Goal: Task Accomplishment & Management: Complete application form

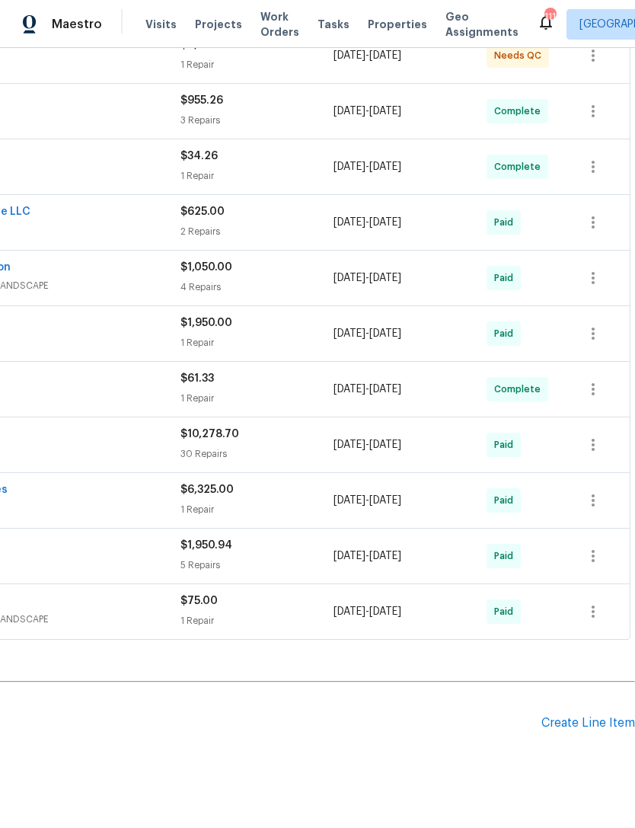
scroll to position [312, 225]
click at [598, 724] on div "Create Line Item" at bounding box center [589, 723] width 94 height 14
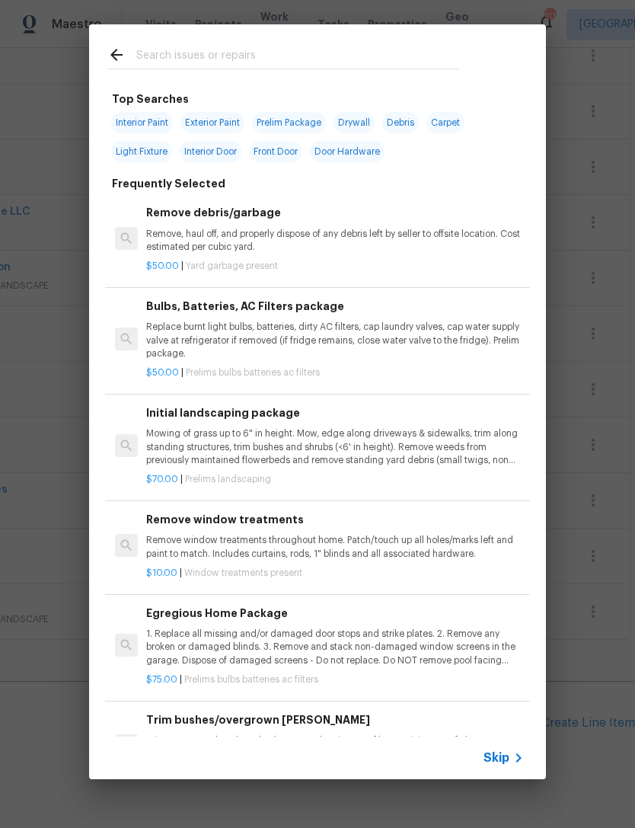
click at [264, 49] on input "text" at bounding box center [297, 57] width 323 height 23
click at [49, 343] on div "Top Searches Interior Paint Exterior Paint Prelim Package Drywall Debris Carpet…" at bounding box center [317, 402] width 635 height 804
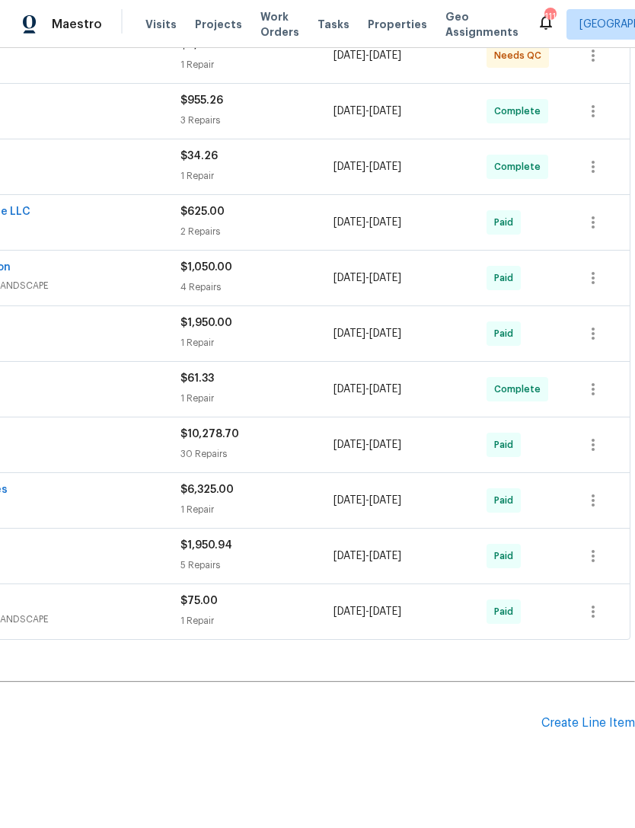
click at [584, 722] on div "Create Line Item" at bounding box center [589, 723] width 94 height 14
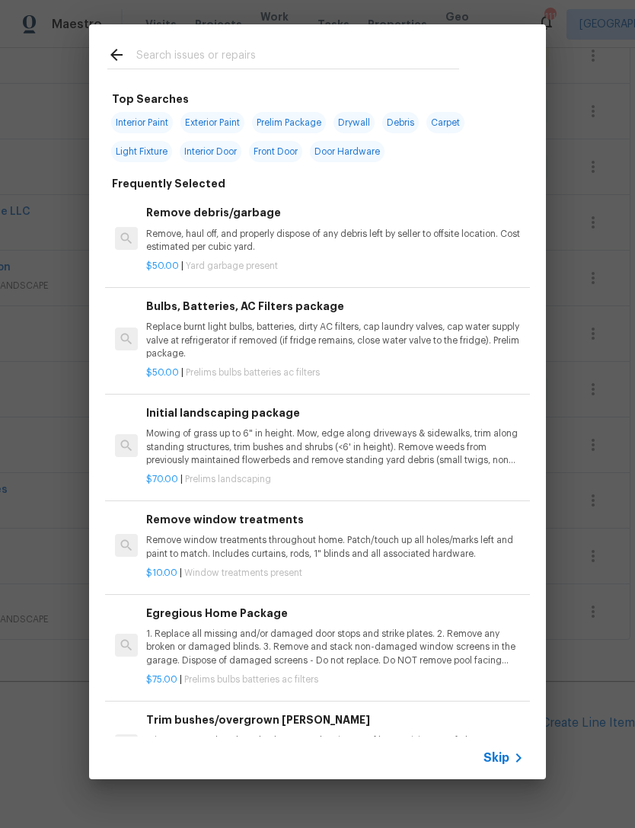
click at [306, 57] on input "text" at bounding box center [297, 57] width 323 height 23
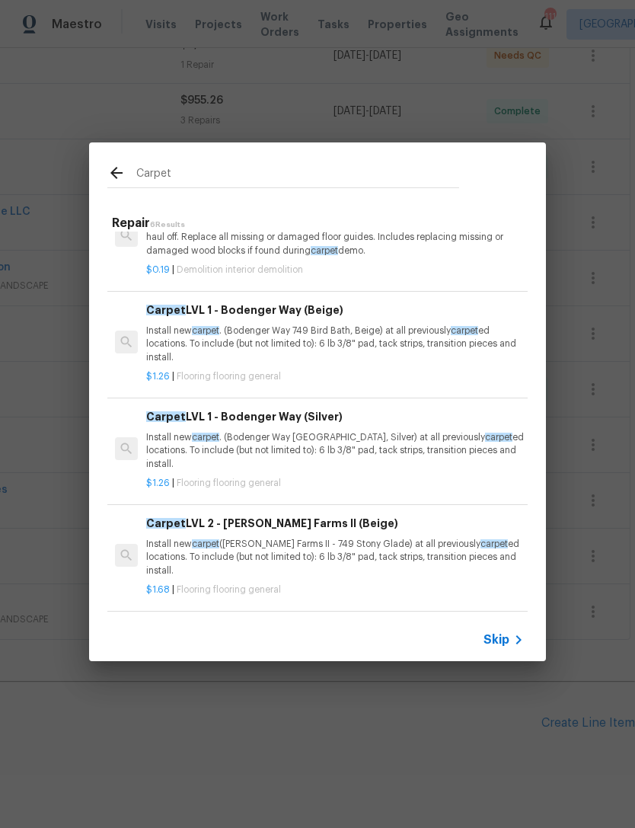
scroll to position [50, 0]
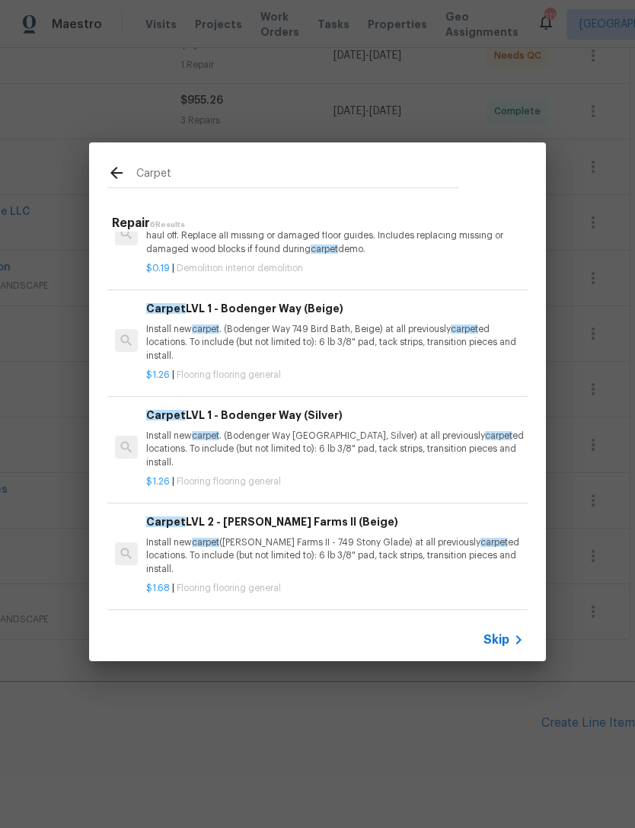
type input "Carpet"
click at [440, 84] on div "Carpet Repair 6 Results Remove Carpet & Pad Demo carpet and pad (demo tack stri…" at bounding box center [317, 402] width 635 height 804
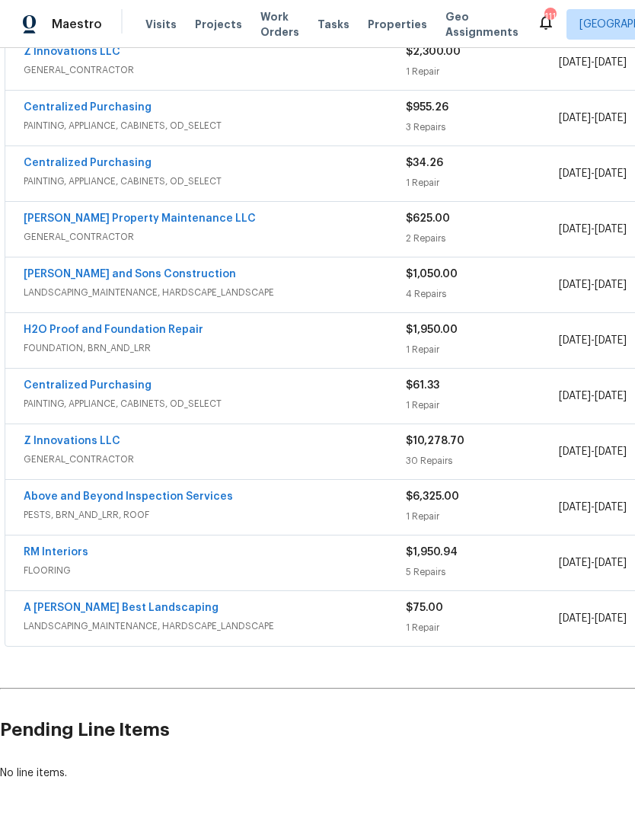
scroll to position [288, 0]
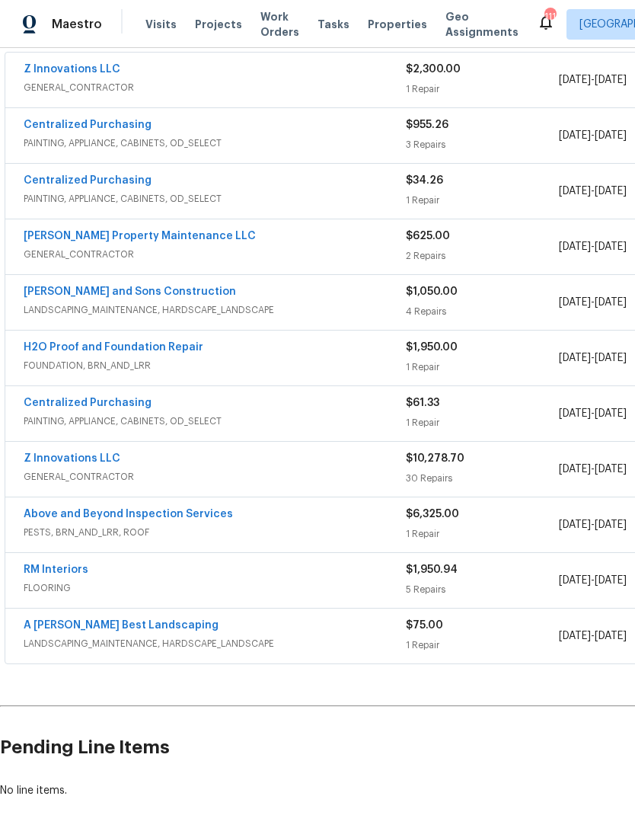
click at [168, 584] on span "FLOORING" at bounding box center [215, 587] width 382 height 15
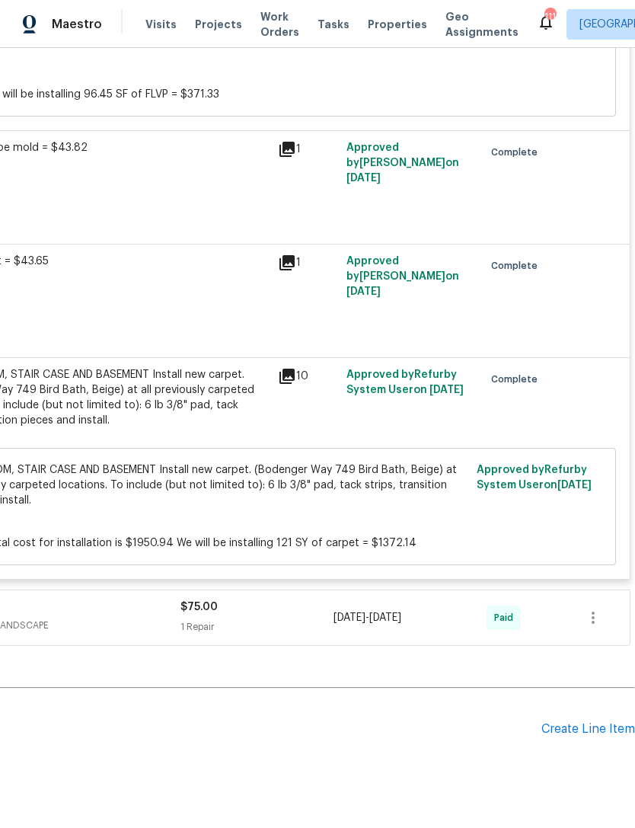
scroll to position [1140, 225]
click at [595, 722] on div "Create Line Item" at bounding box center [589, 729] width 94 height 14
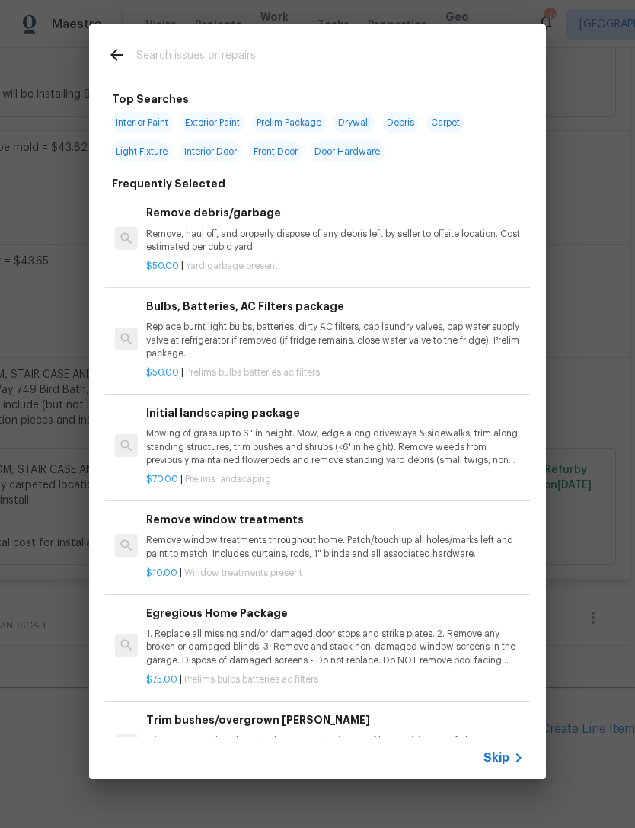
click at [264, 59] on input "text" at bounding box center [297, 57] width 323 height 23
type input "Carpet"
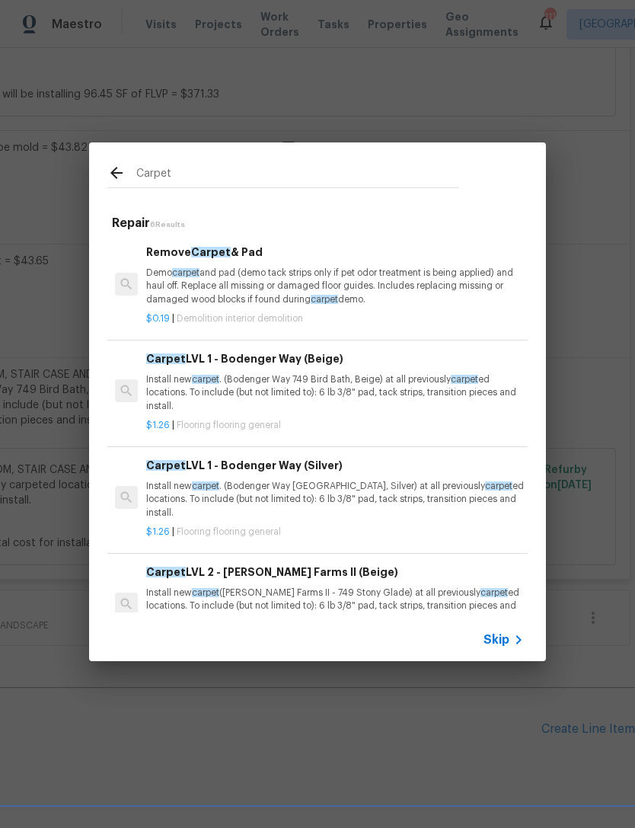
click at [381, 373] on p "Install new carpet . (Bodenger Way 749 Bird Bath, Beige) at all previously carp…" at bounding box center [335, 392] width 378 height 39
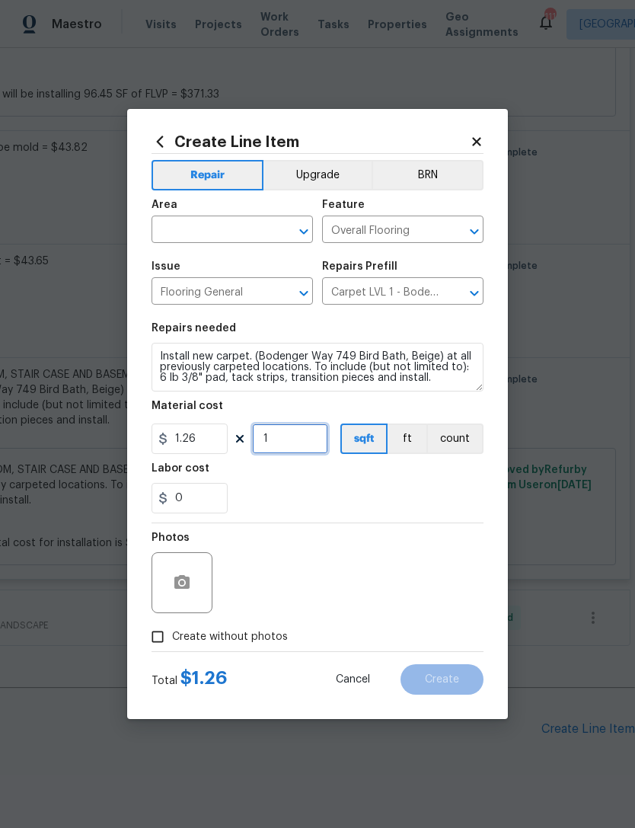
click at [284, 441] on input "1" at bounding box center [290, 439] width 76 height 30
click at [414, 505] on div "0" at bounding box center [318, 498] width 332 height 30
click at [306, 439] on input "30" at bounding box center [290, 439] width 76 height 30
click at [388, 494] on div "0" at bounding box center [318, 498] width 332 height 30
click at [302, 441] on input "400" at bounding box center [290, 439] width 76 height 30
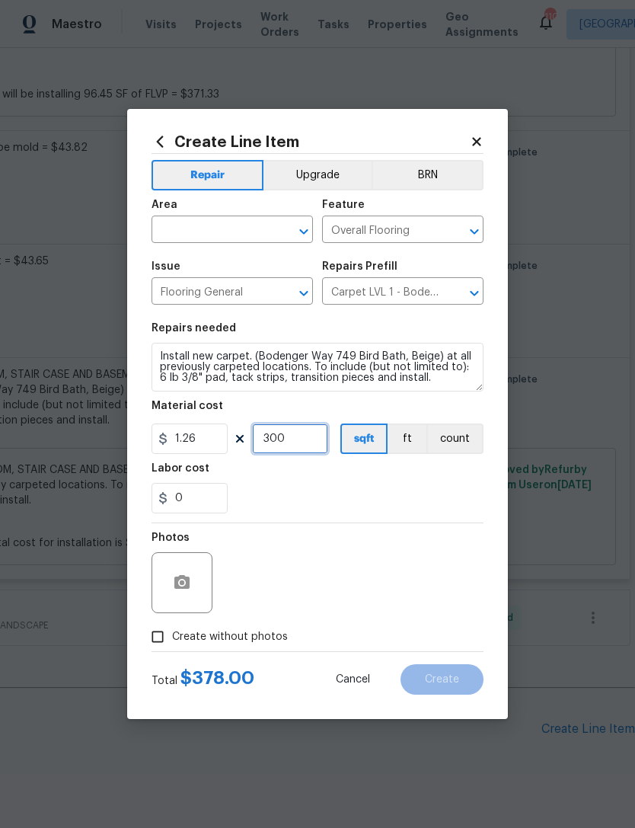
type input "300"
click at [394, 497] on div "0" at bounding box center [318, 498] width 332 height 30
click at [293, 440] on input "300" at bounding box center [290, 439] width 76 height 30
click at [213, 496] on input "0" at bounding box center [190, 498] width 76 height 30
type input "120"
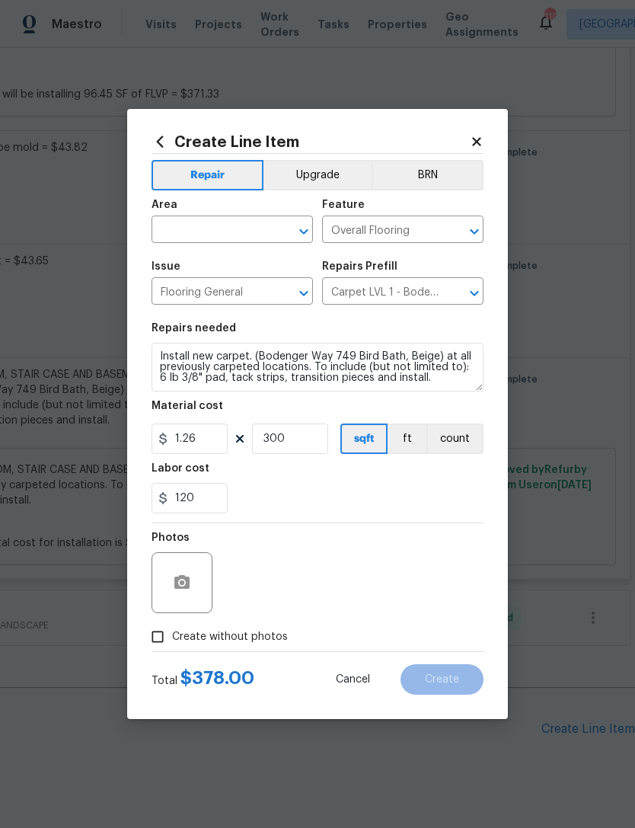
click at [340, 495] on div "120" at bounding box center [318, 498] width 332 height 30
click at [223, 229] on input "text" at bounding box center [211, 231] width 119 height 24
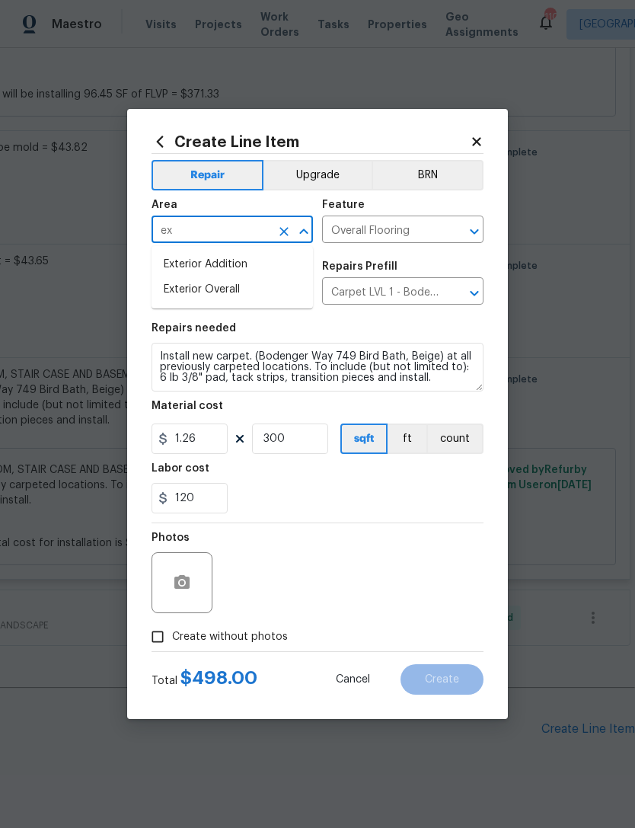
type input "e"
click at [259, 286] on li "Interior Overall" at bounding box center [233, 289] width 162 height 25
type input "Interior Overall"
click at [316, 501] on div "120" at bounding box center [318, 498] width 332 height 30
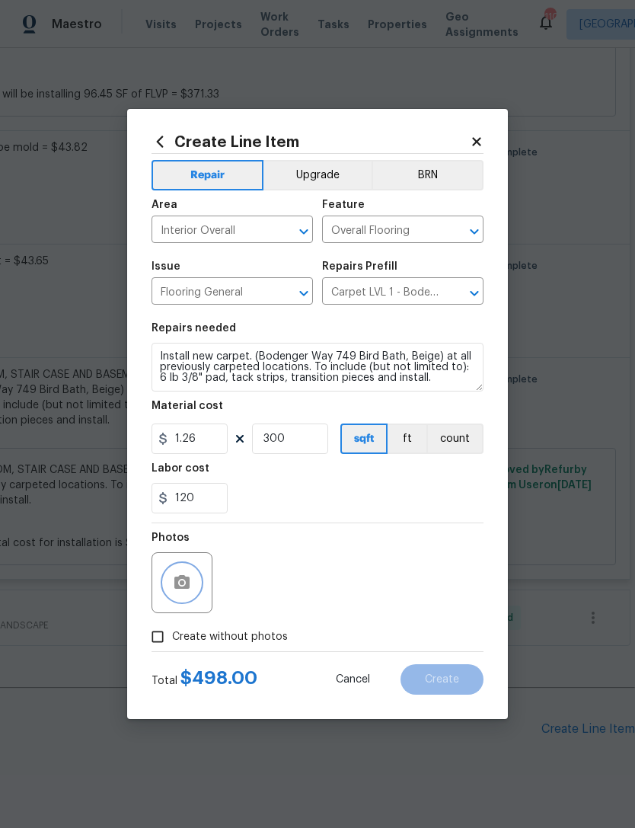
click at [186, 587] on icon "button" at bounding box center [181, 582] width 15 height 14
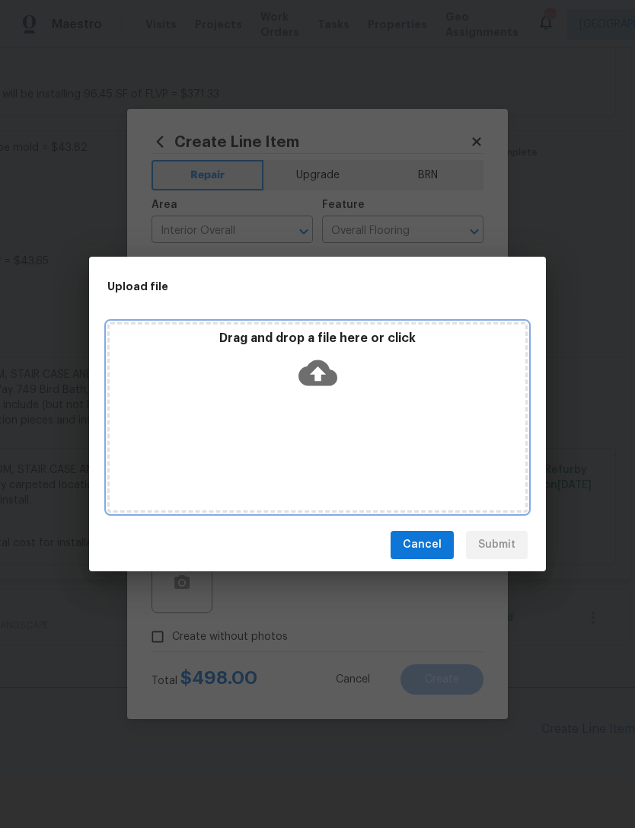
click at [443, 416] on div "Drag and drop a file here or click" at bounding box center [317, 417] width 421 height 190
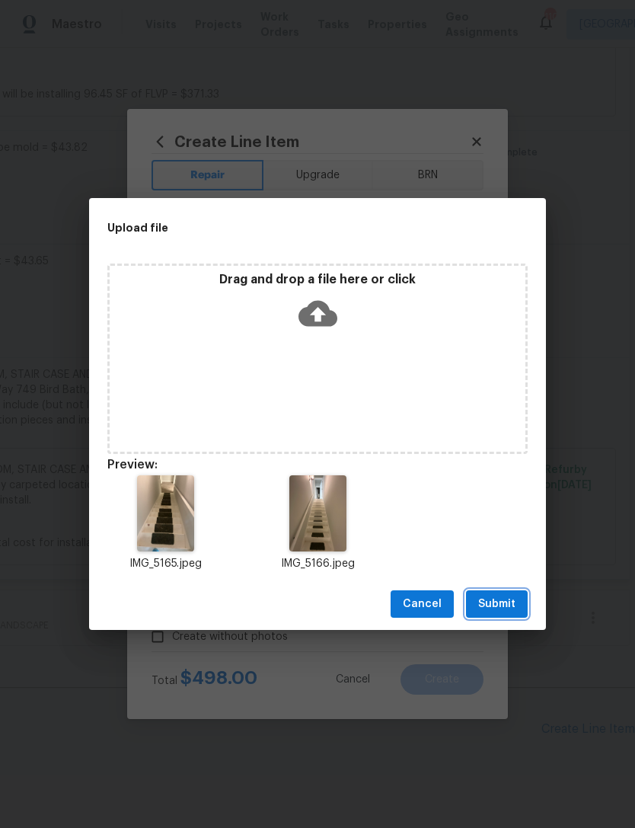
click at [504, 596] on span "Submit" at bounding box center [496, 604] width 37 height 19
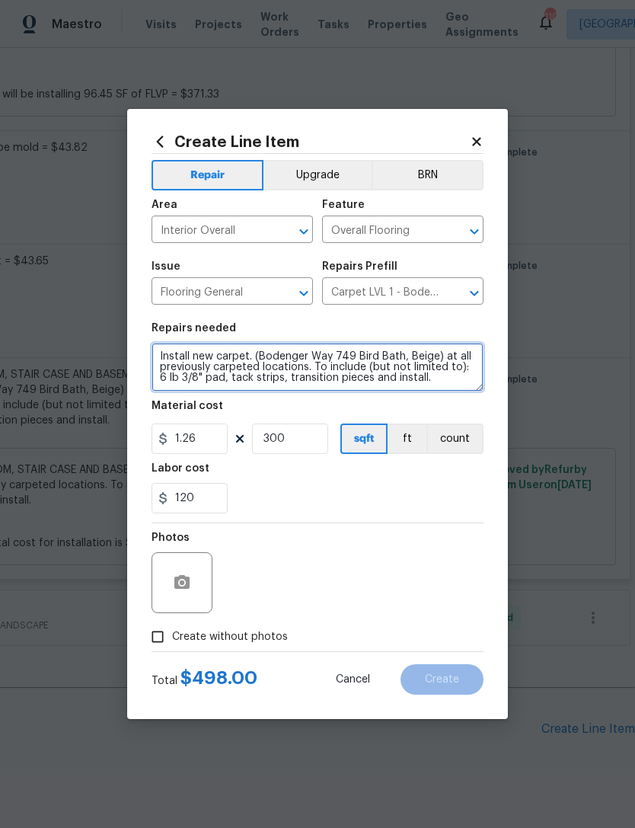
click at [159, 362] on textarea "Install new carpet. (Bodenger Way 749 Bird Bath, Beige) at all previously carpe…" at bounding box center [318, 367] width 332 height 49
type textarea "Install new carpet. (Bodenger Way 749 Bird Bath, Beige) at all previously carpe…"
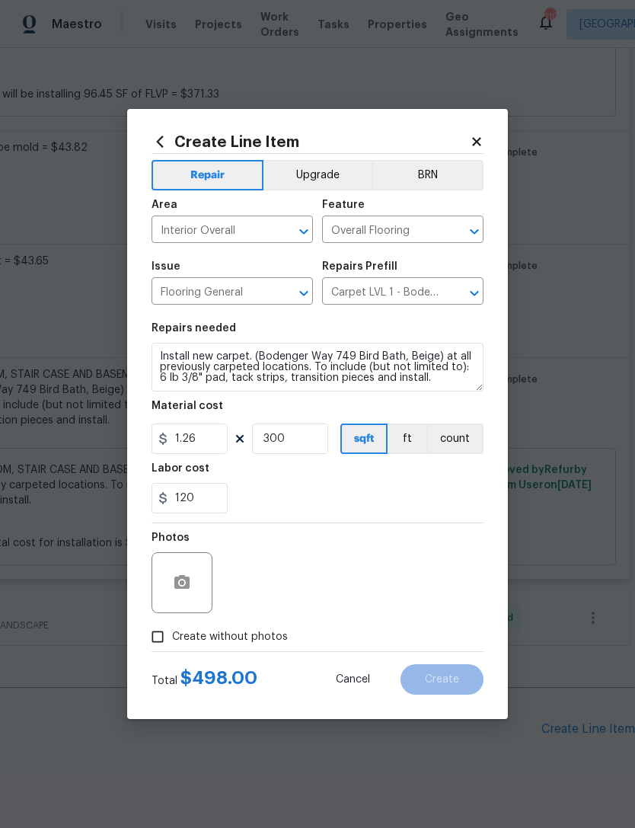
click at [368, 497] on div "120" at bounding box center [318, 498] width 332 height 30
click at [291, 445] on input "300" at bounding box center [290, 439] width 76 height 30
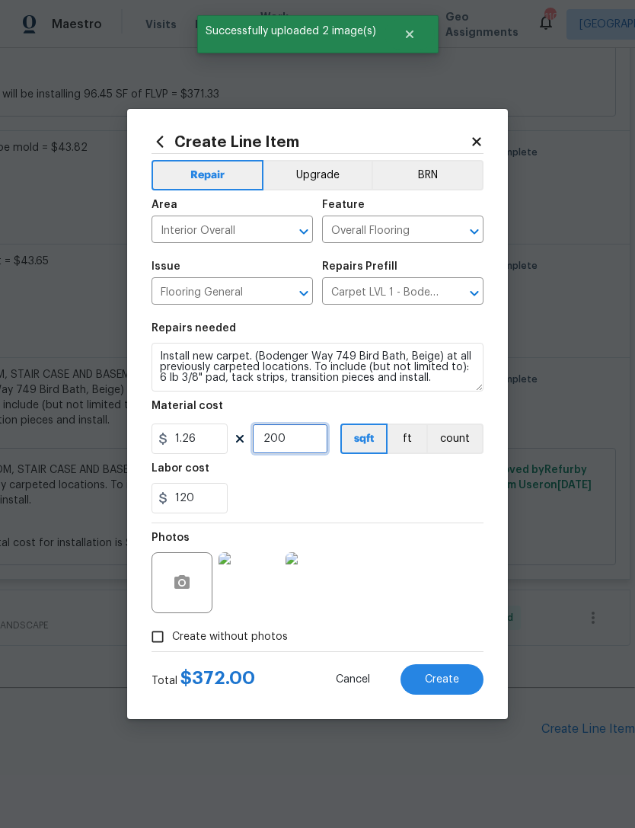
type input "200"
click at [429, 501] on div "120" at bounding box center [318, 498] width 332 height 30
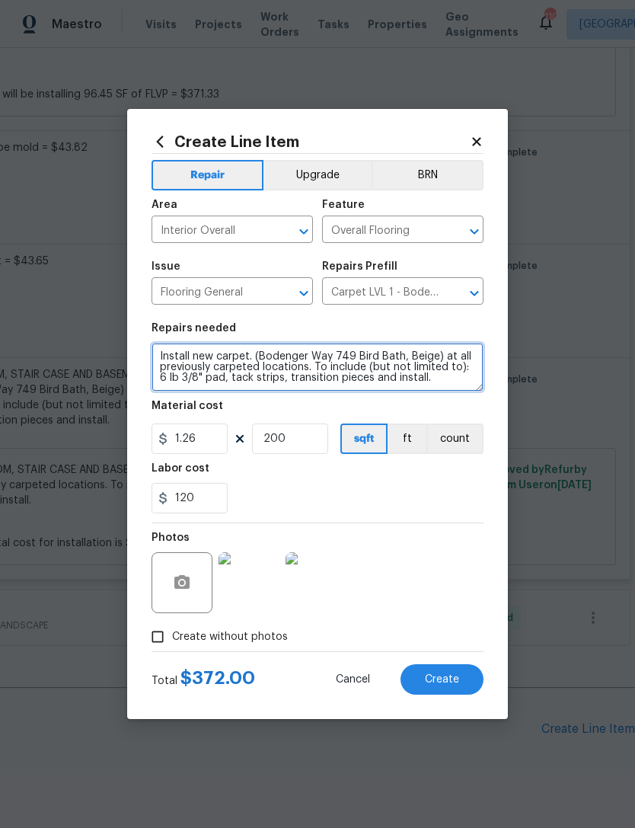
click at [177, 358] on textarea "Install new carpet. (Bodenger Way 749 Bird Bath, Beige) at all previously carpe…" at bounding box center [318, 367] width 332 height 49
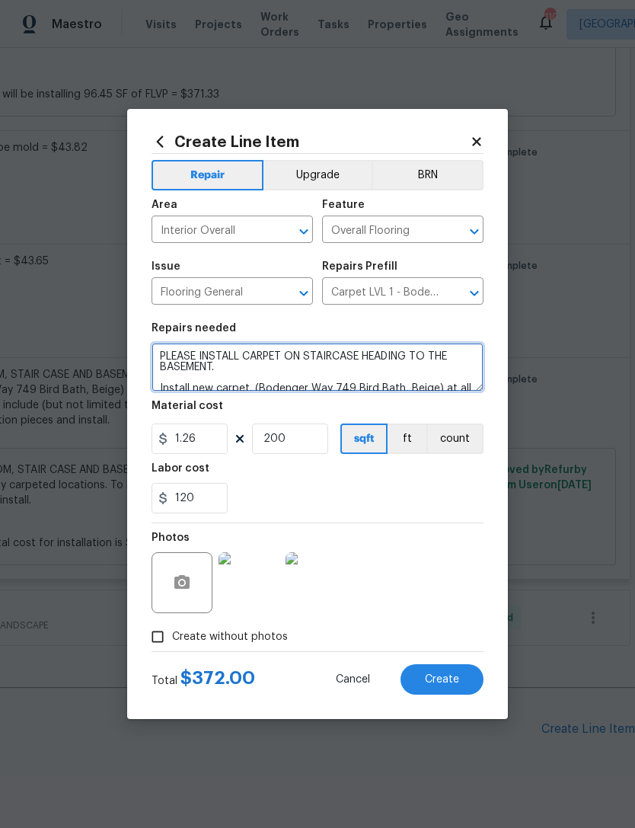
type textarea "PLEASE INSTALL CARPET ON STAIRCASE HEADING TO THE BASEMENT. Install new carpet.…"
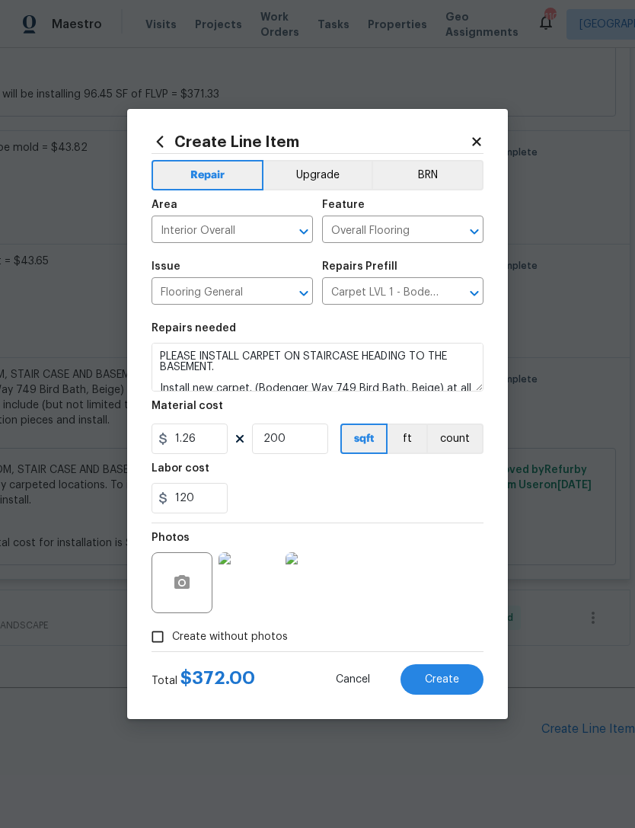
click at [396, 507] on div "120" at bounding box center [318, 498] width 332 height 30
click at [437, 676] on span "Create" at bounding box center [442, 679] width 34 height 11
type input "0"
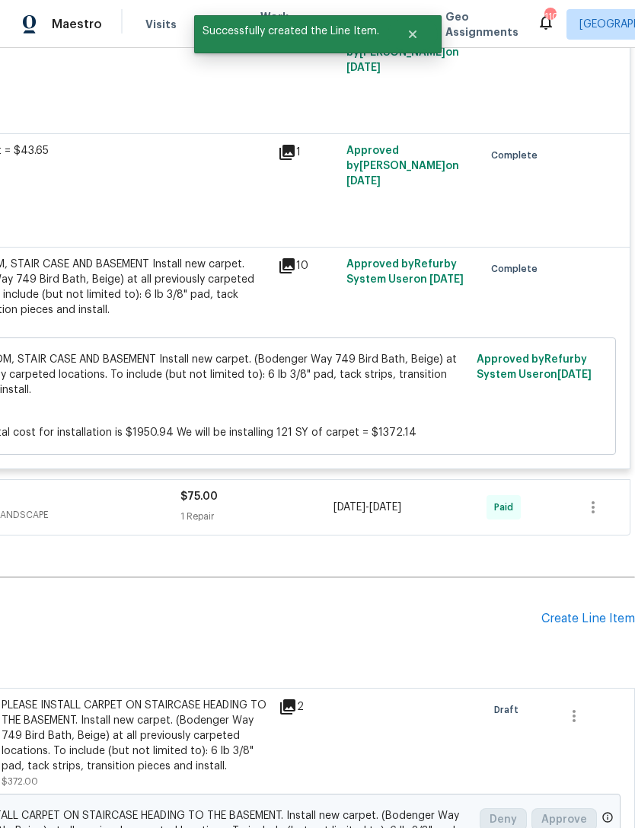
scroll to position [1250, 225]
click at [580, 615] on div "Create Line Item" at bounding box center [589, 619] width 94 height 14
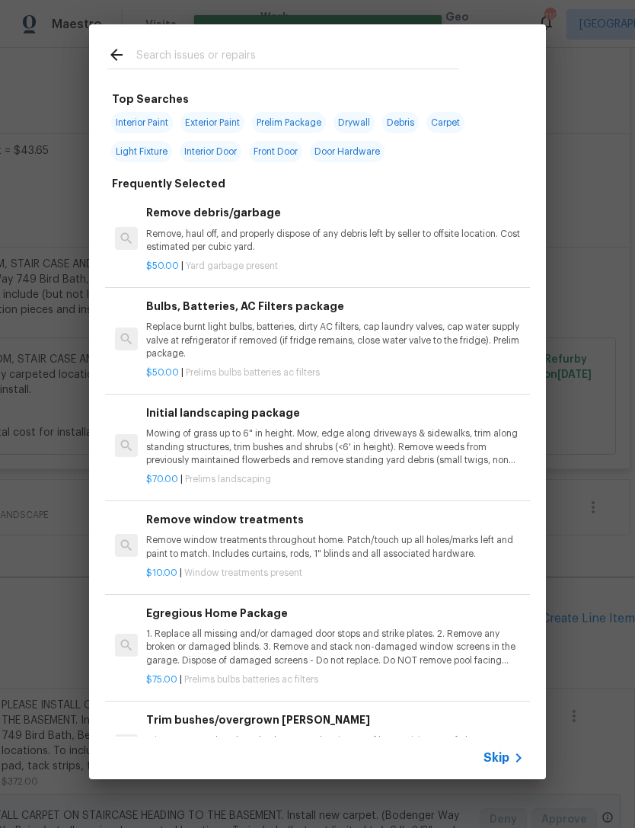
click at [292, 56] on input "text" at bounding box center [297, 57] width 323 height 23
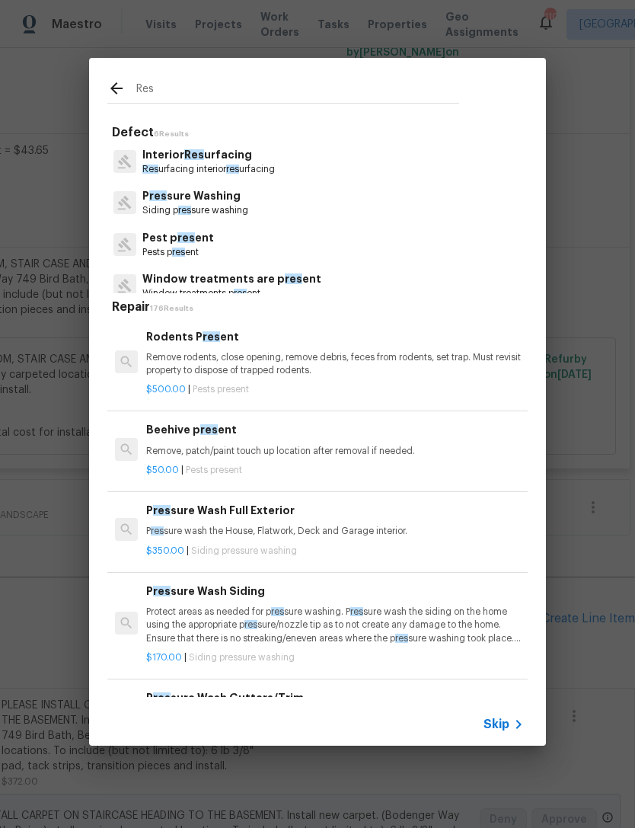
type input "Res"
click at [314, 171] on div "Interior Res urfacing Res urfacing interior res urfacing" at bounding box center [317, 161] width 421 height 41
click at [305, 166] on div "Interior Res urfacing Res urfacing interior res urfacing" at bounding box center [317, 161] width 421 height 41
click at [297, 171] on div "Interior Res urfacing Res urfacing interior res urfacing" at bounding box center [317, 161] width 421 height 41
click at [229, 160] on p "Interior Res urfacing" at bounding box center [208, 155] width 133 height 16
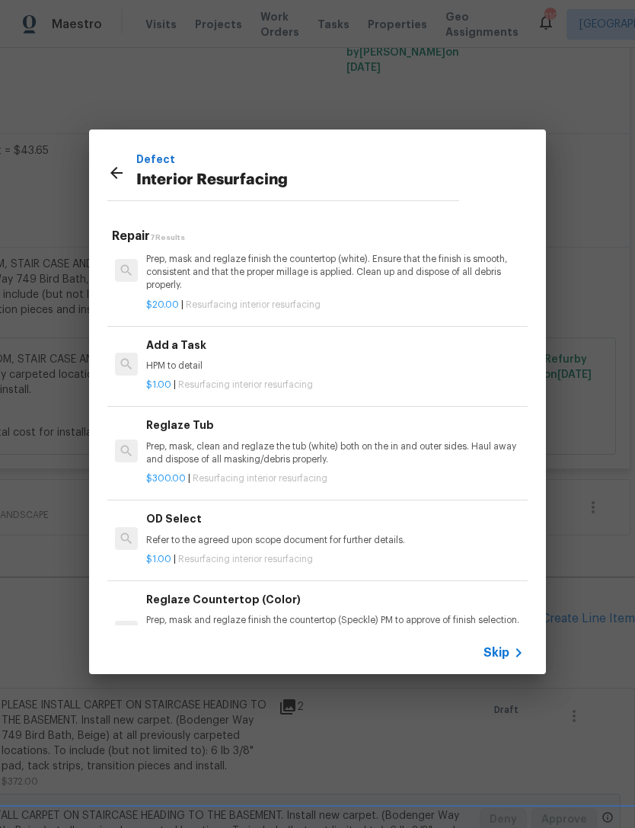
scroll to position [228, 0]
click at [270, 449] on p "Prep, mask, clean and reglaze the tub (white) both on the in and outer sides. H…" at bounding box center [335, 453] width 378 height 26
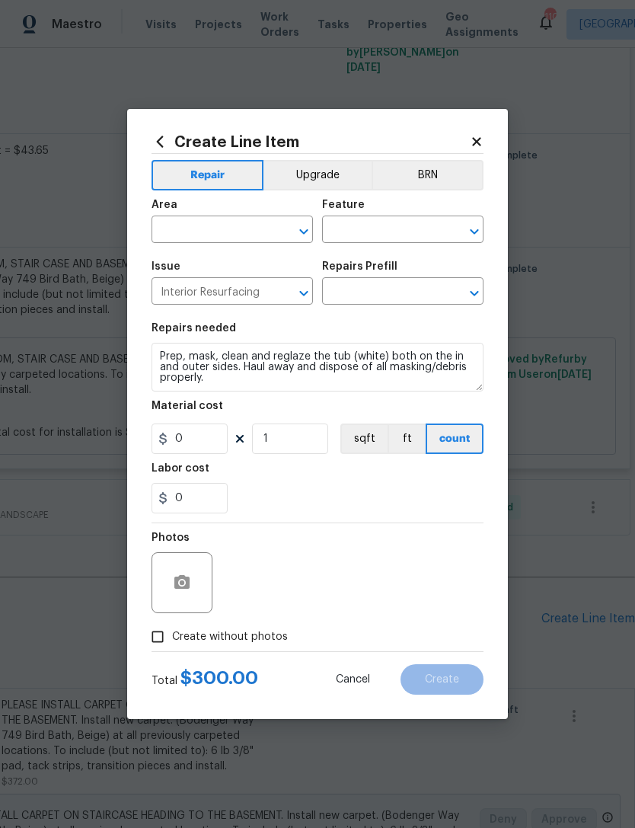
type input "Reglaze Tub $300.00"
type input "300"
click at [214, 228] on input "text" at bounding box center [211, 231] width 119 height 24
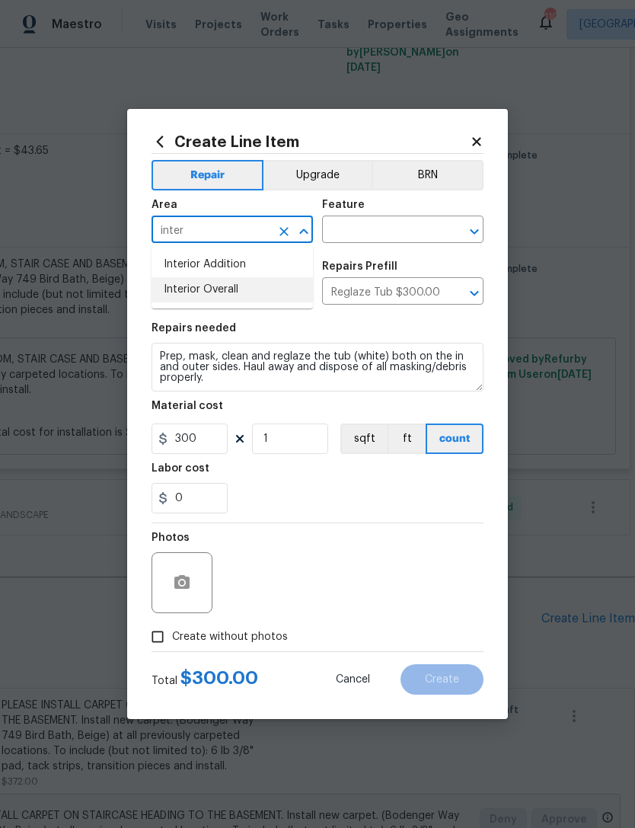
click at [248, 292] on li "Interior Overall" at bounding box center [233, 289] width 162 height 25
type input "Interior Overall"
click at [380, 237] on input "text" at bounding box center [381, 231] width 119 height 24
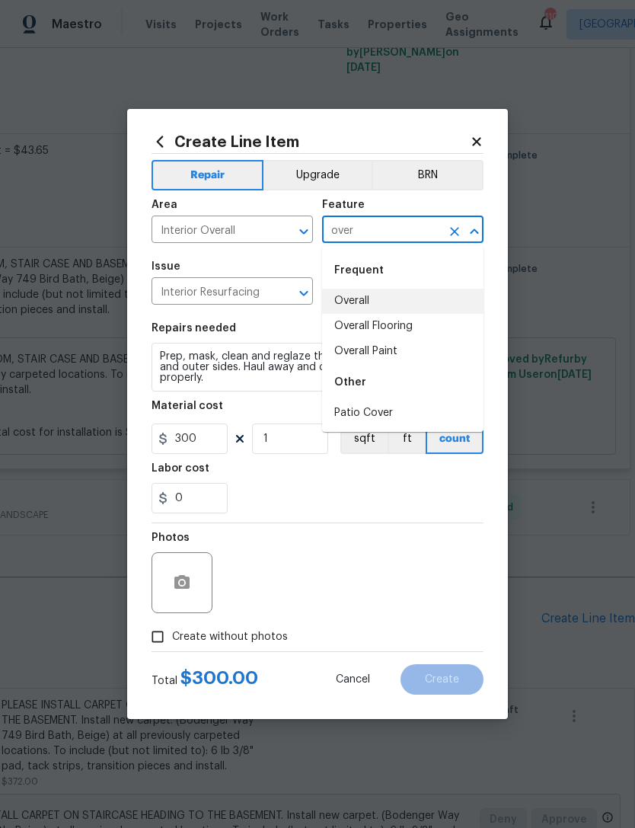
click at [376, 299] on li "Overall" at bounding box center [403, 301] width 162 height 25
type input "Overall"
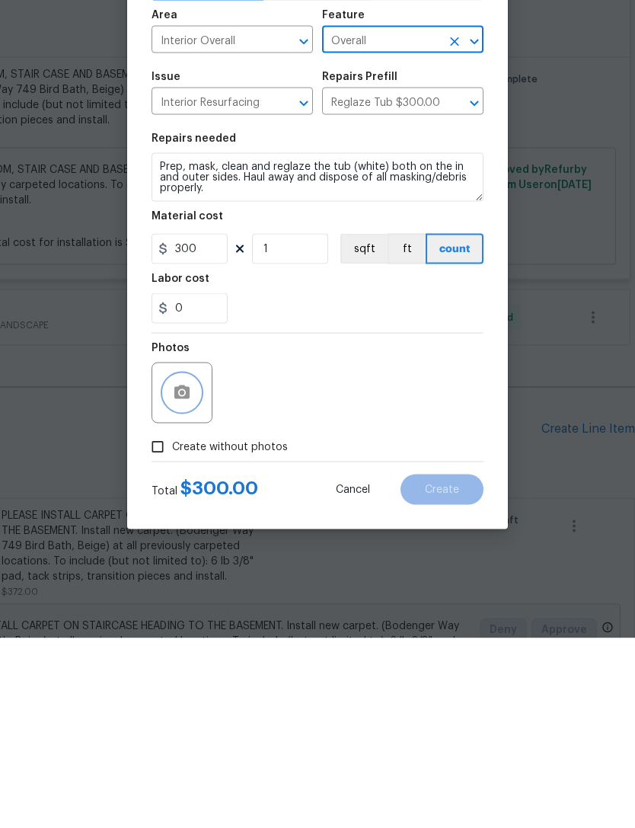
click at [186, 575] on icon "button" at bounding box center [181, 582] width 15 height 14
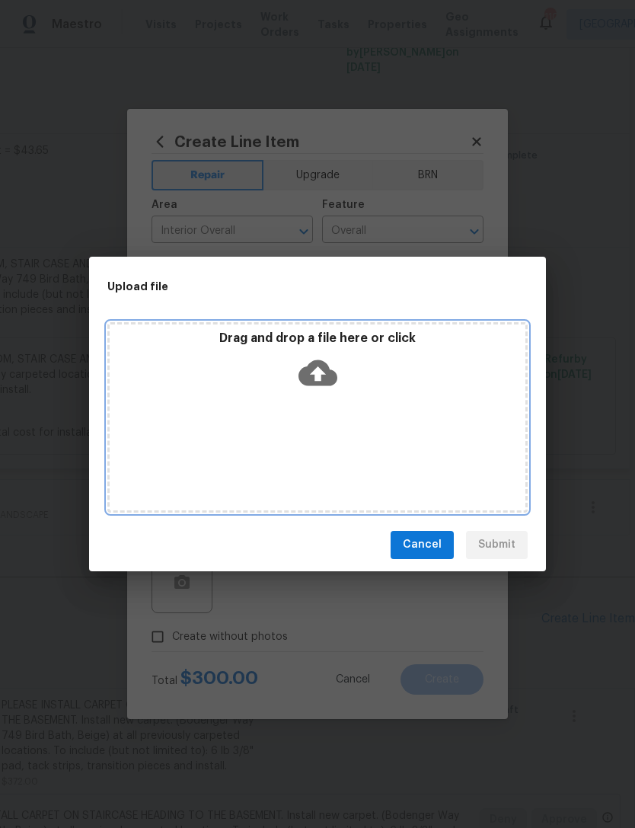
click at [392, 416] on div "Drag and drop a file here or click" at bounding box center [317, 417] width 421 height 190
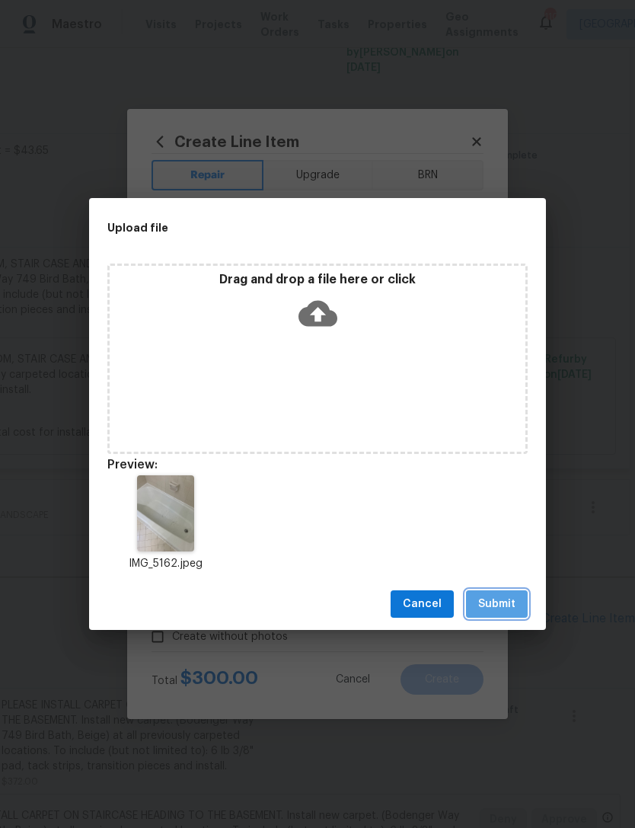
click at [508, 603] on span "Submit" at bounding box center [496, 604] width 37 height 19
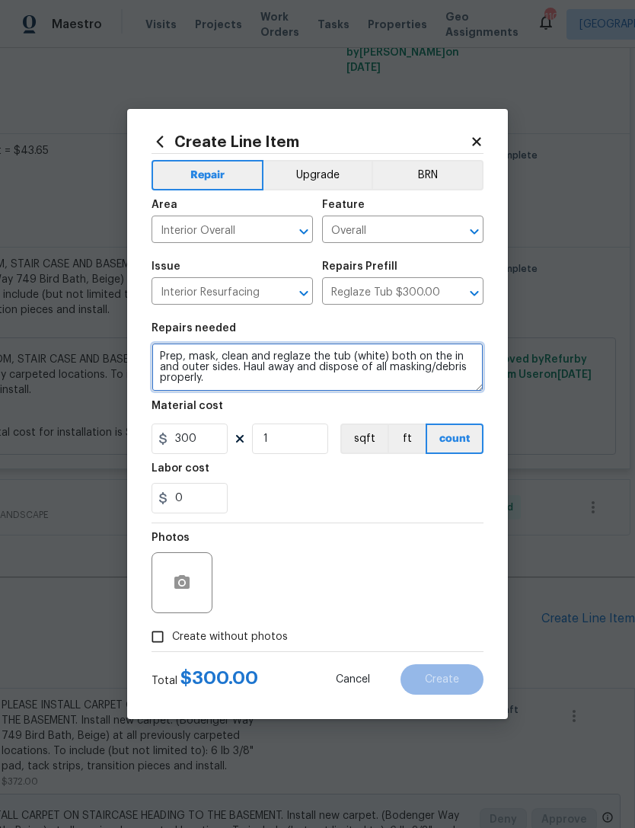
click at [166, 358] on textarea "Prep, mask, clean and reglaze the tub (white) both on the in and outer sides. H…" at bounding box center [318, 367] width 332 height 49
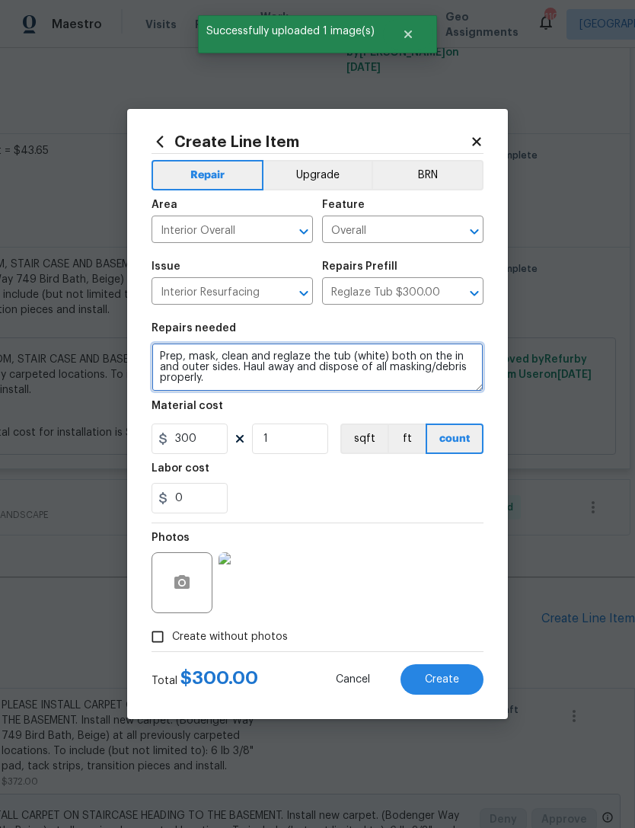
click at [182, 352] on textarea "Prep, mask, clean and reglaze the tub (white) both on the in and outer sides. H…" at bounding box center [318, 367] width 332 height 49
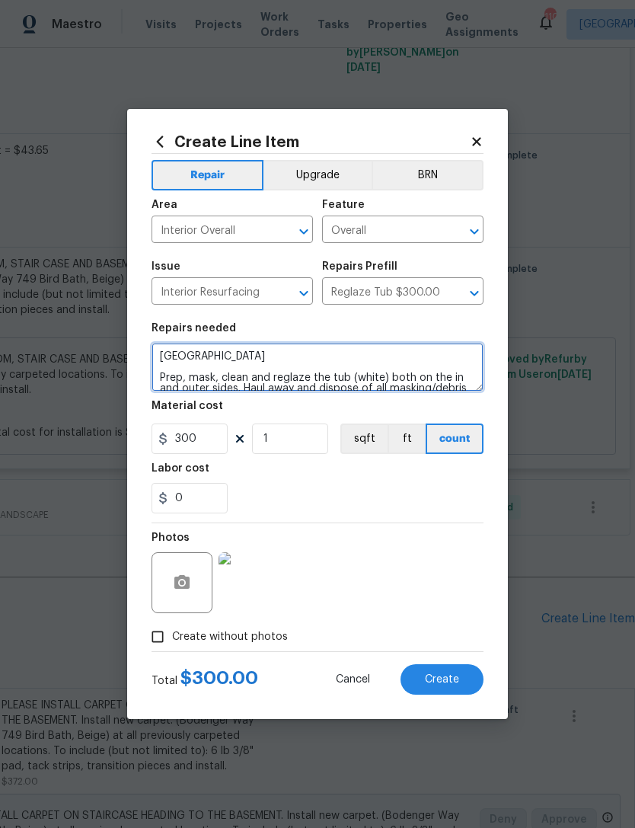
type textarea "[GEOGRAPHIC_DATA] Prep, mask, clean and reglaze the tub (white) both on the in …"
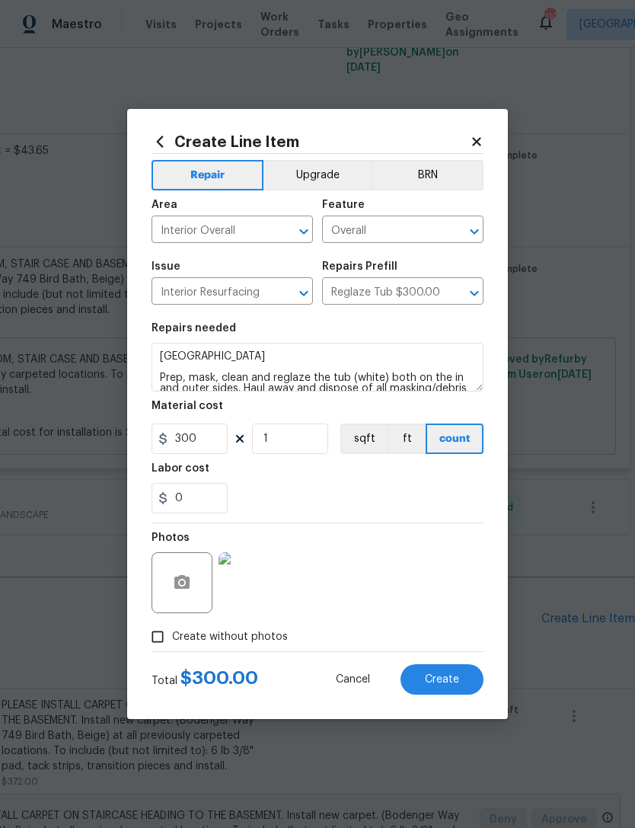
click at [386, 502] on div "0" at bounding box center [318, 498] width 332 height 30
click at [446, 685] on span "Create" at bounding box center [442, 679] width 34 height 11
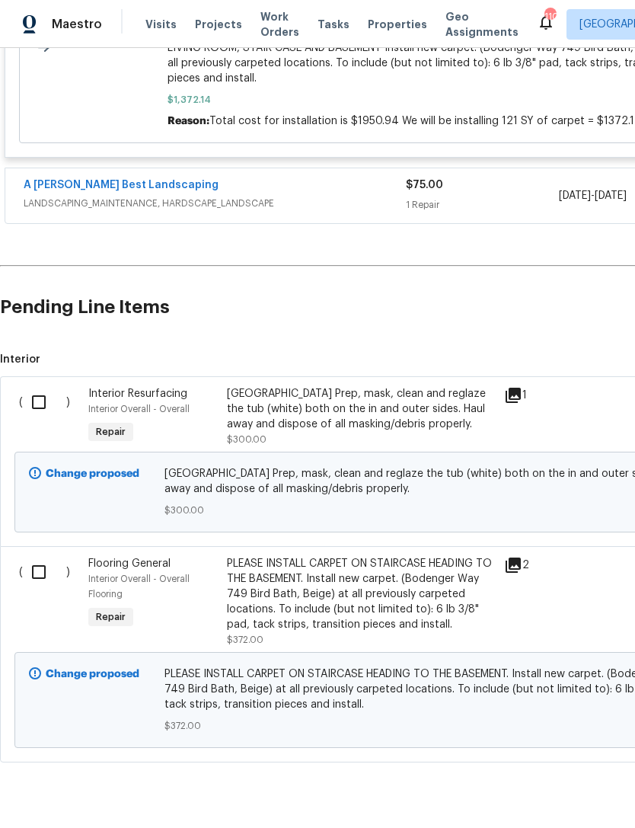
scroll to position [1561, 0]
click at [40, 387] on input "checkbox" at bounding box center [44, 403] width 43 height 32
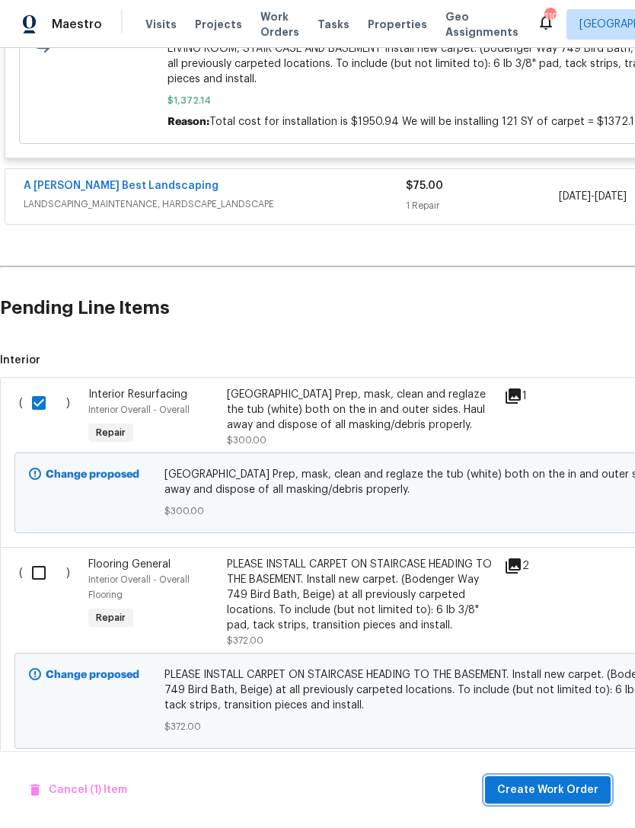
click at [559, 793] on span "Create Work Order" at bounding box center [547, 790] width 101 height 19
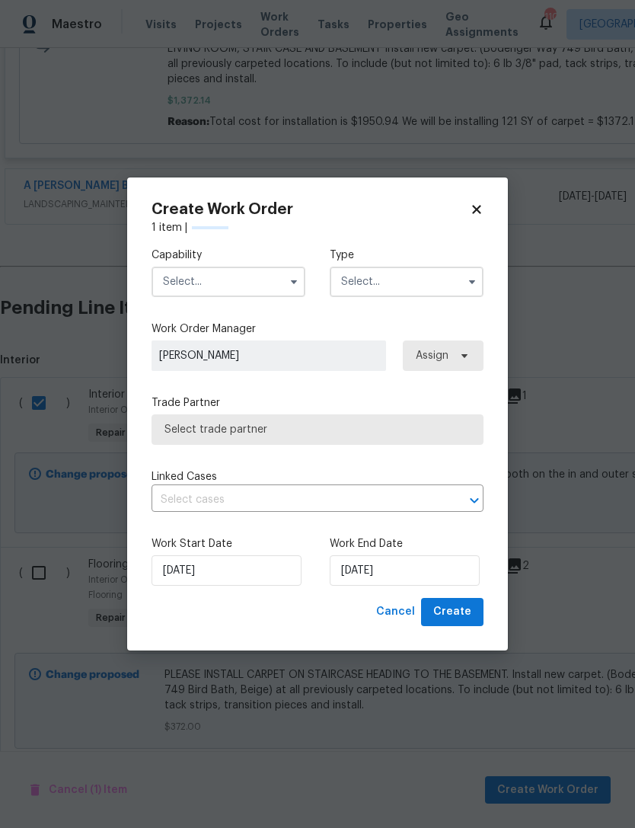
checkbox input "false"
click at [240, 277] on input "text" at bounding box center [229, 282] width 154 height 30
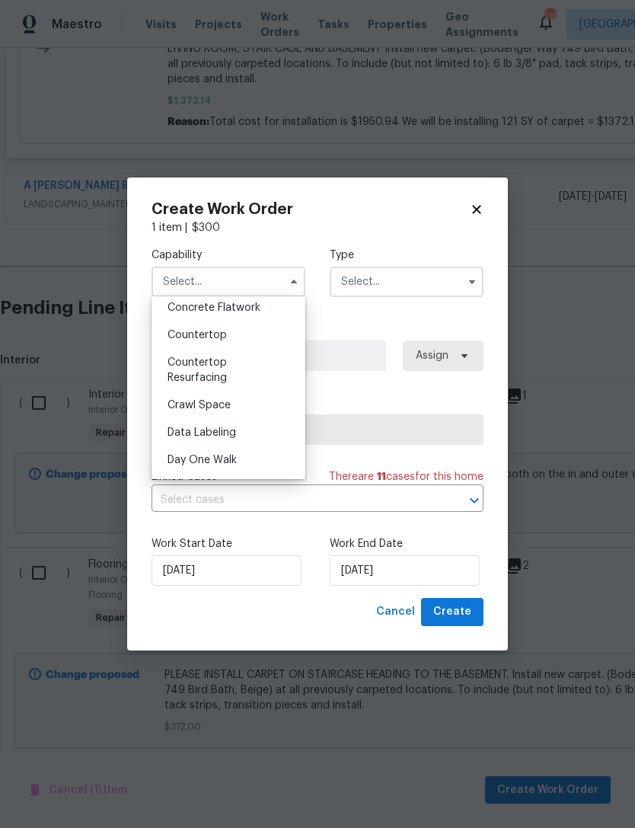
scroll to position [276, 0]
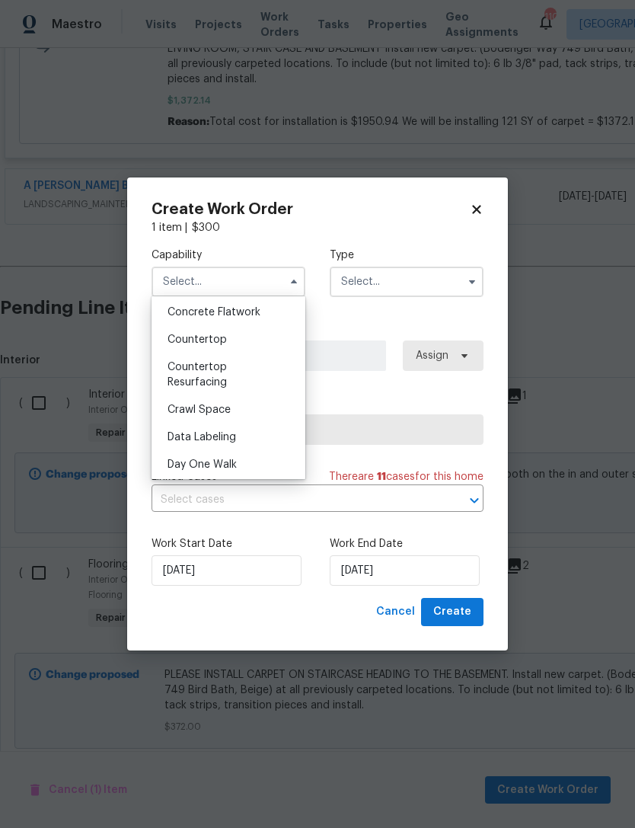
click at [229, 373] on div "Countertop Resurfacing" at bounding box center [228, 374] width 146 height 43
type input "Countertop Resurfacing"
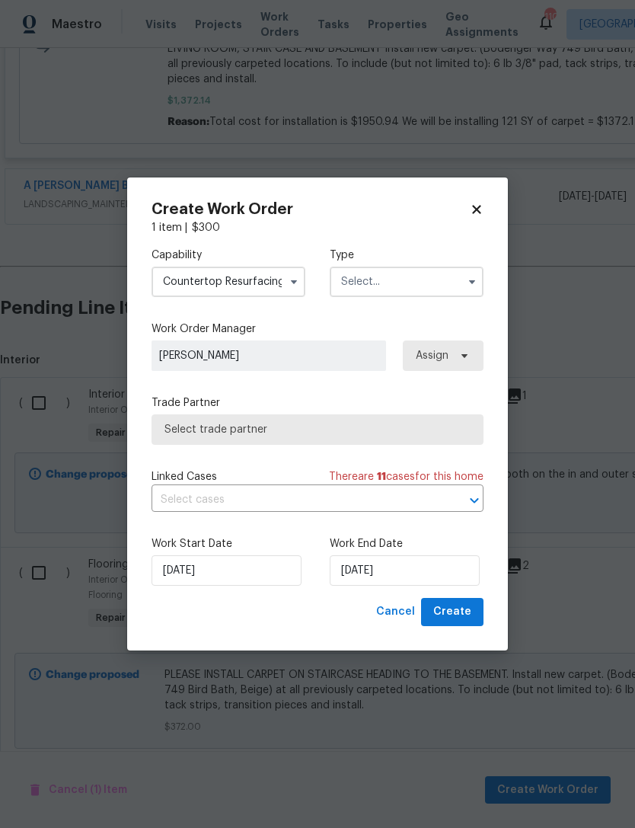
click at [385, 286] on input "text" at bounding box center [407, 282] width 154 height 30
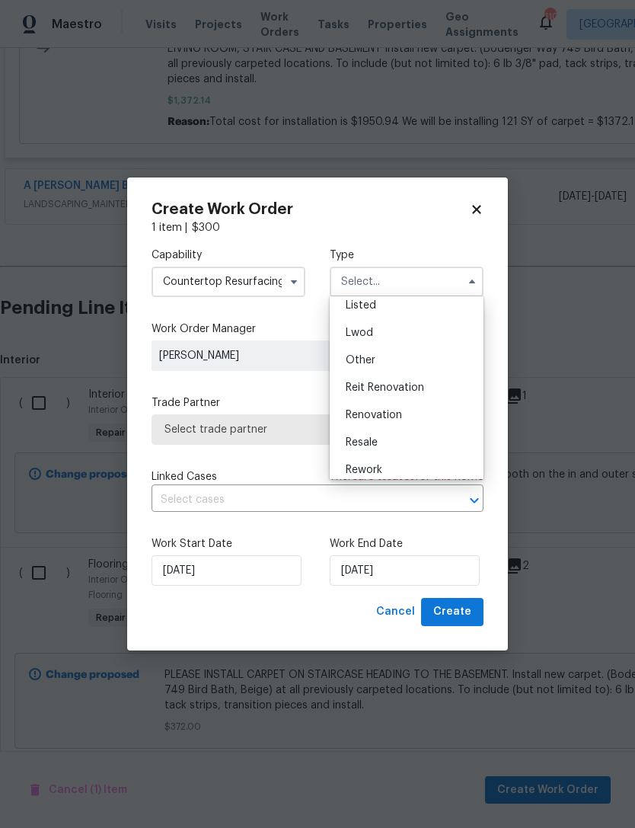
scroll to position [152, 0]
click at [410, 411] on div "Renovation" at bounding box center [407, 408] width 146 height 27
type input "Renovation"
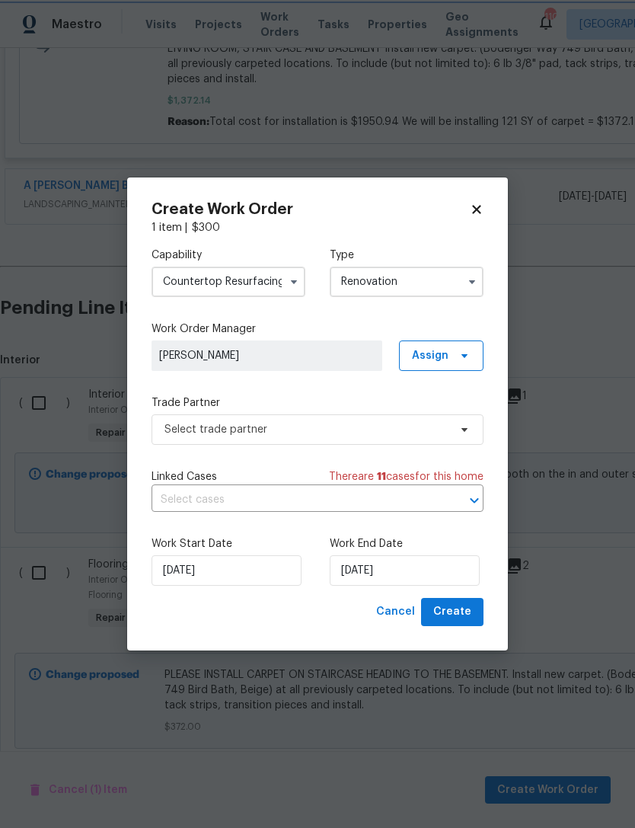
scroll to position [0, 0]
click at [283, 353] on span "[PERSON_NAME]" at bounding box center [267, 355] width 216 height 15
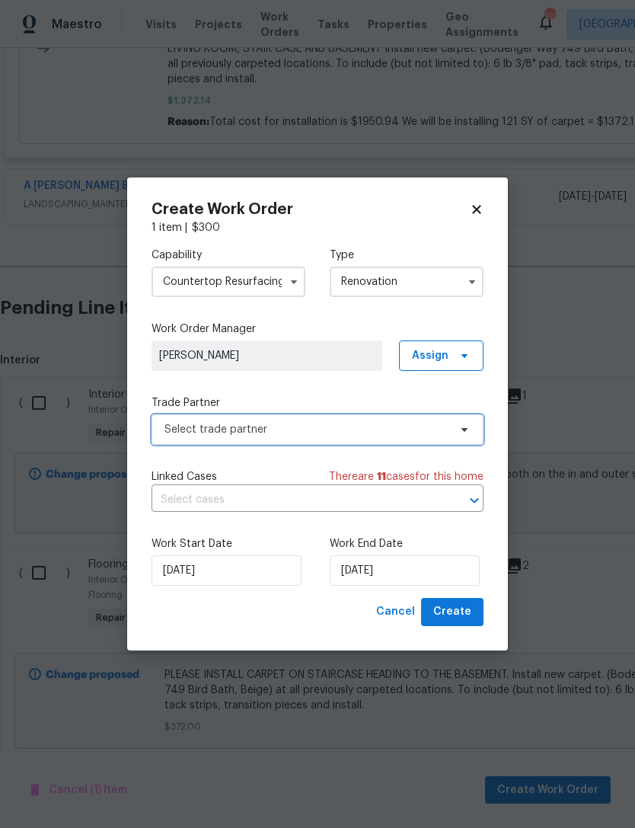
click at [322, 428] on span "Select trade partner" at bounding box center [307, 429] width 284 height 15
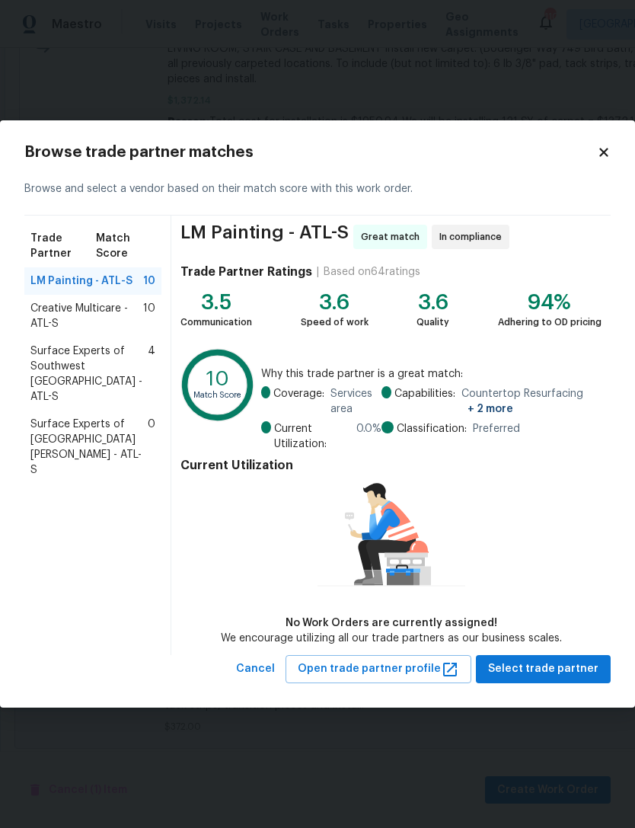
click at [52, 321] on span "Creative Multicare - ATL-S" at bounding box center [86, 316] width 113 height 30
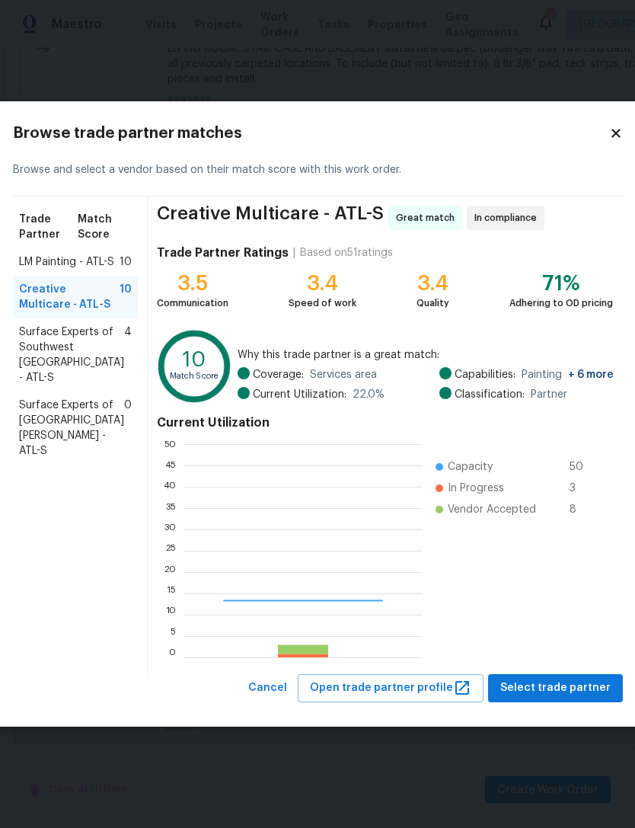
scroll to position [213, 239]
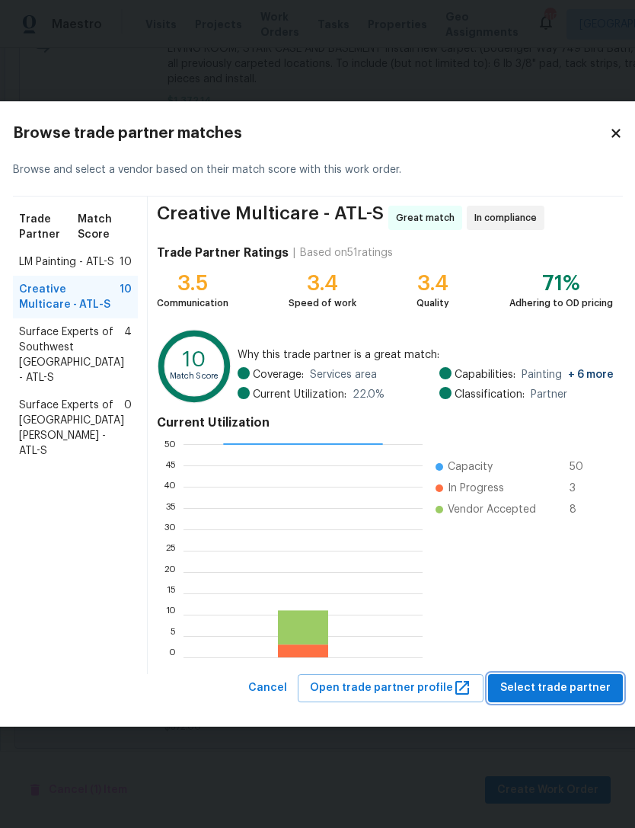
click at [548, 690] on span "Select trade partner" at bounding box center [556, 688] width 110 height 19
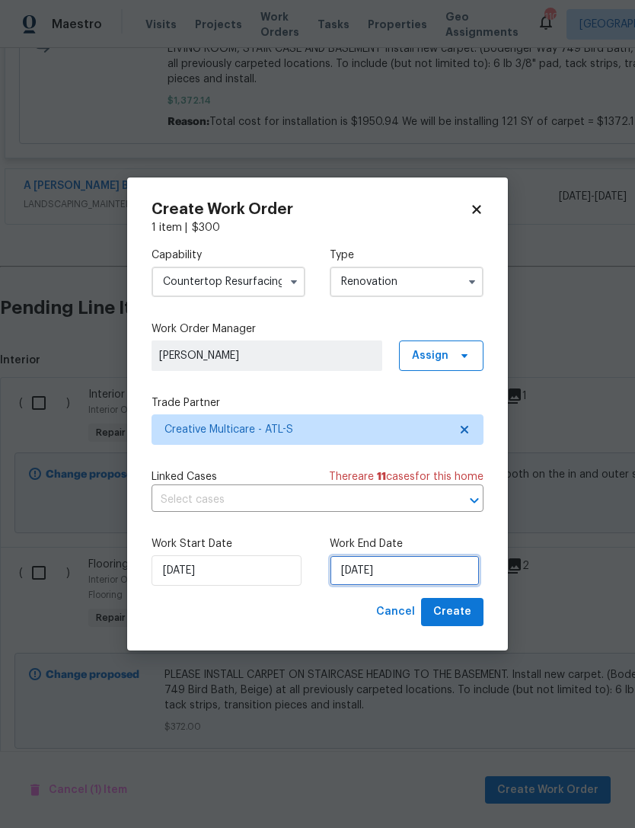
click at [383, 573] on input "[DATE]" at bounding box center [405, 570] width 150 height 30
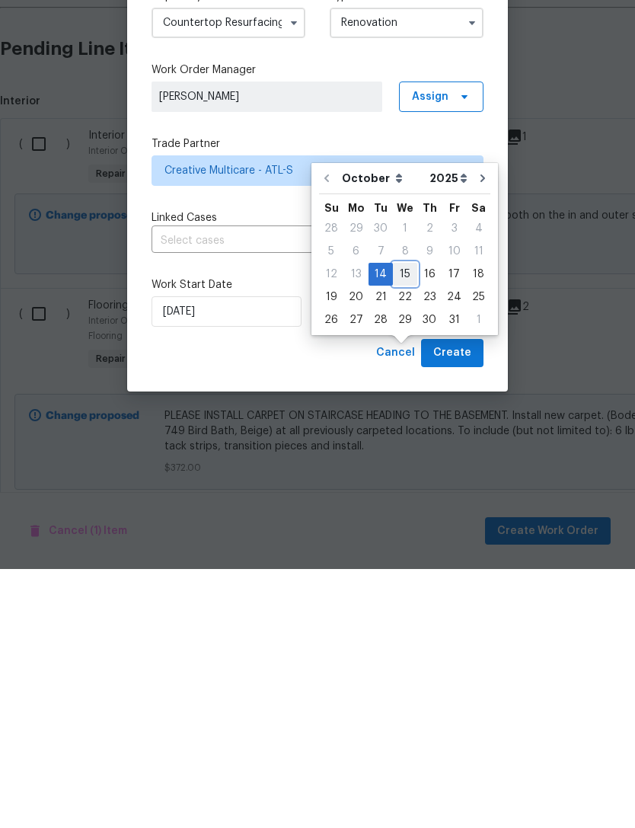
click at [401, 523] on div "15" at bounding box center [405, 533] width 24 height 21
type input "[DATE]"
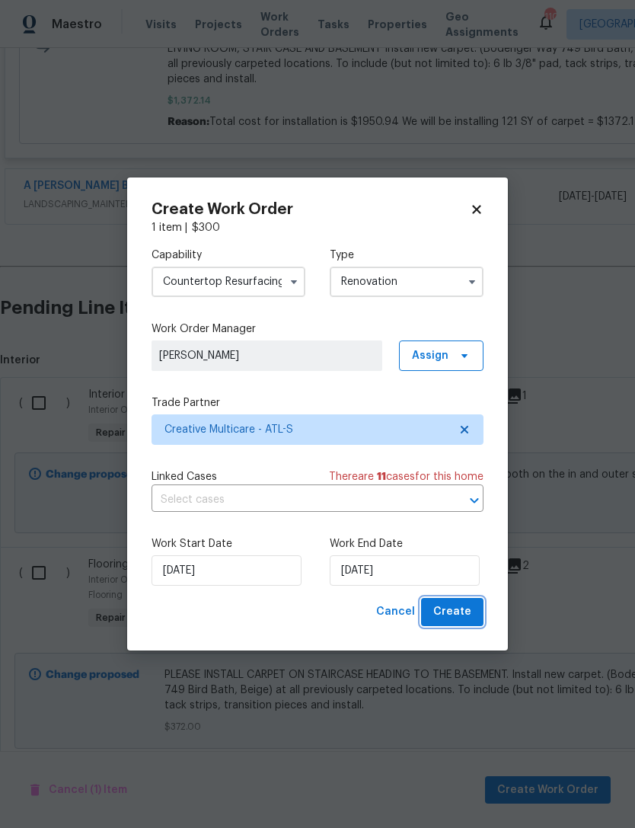
click at [458, 612] on span "Create" at bounding box center [452, 612] width 38 height 19
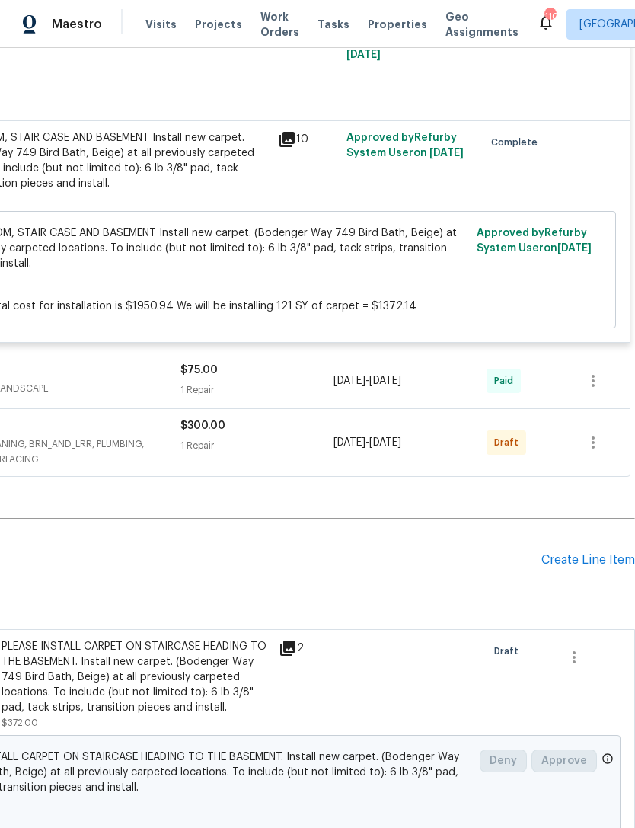
scroll to position [1377, 225]
click at [590, 433] on icon "button" at bounding box center [593, 442] width 18 height 18
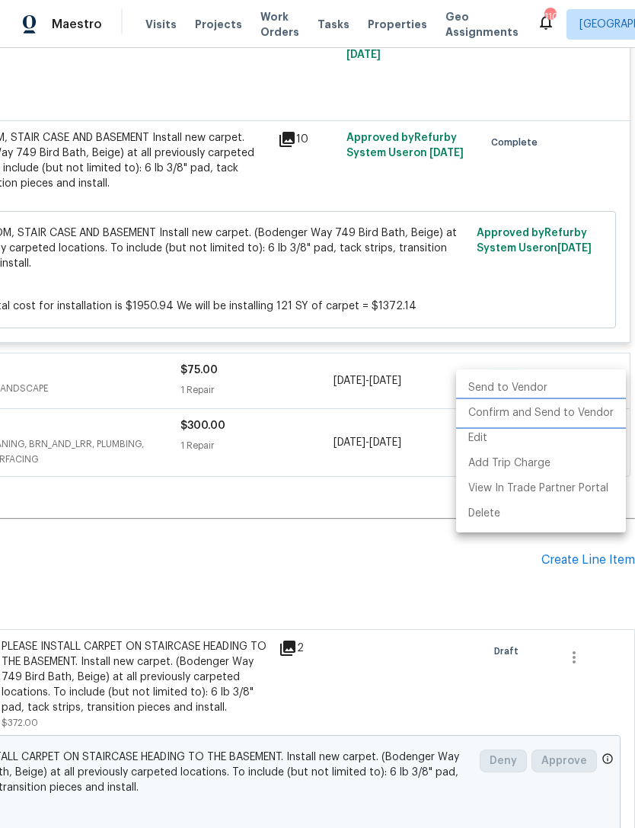
click at [550, 414] on li "Confirm and Send to Vendor" at bounding box center [541, 413] width 170 height 25
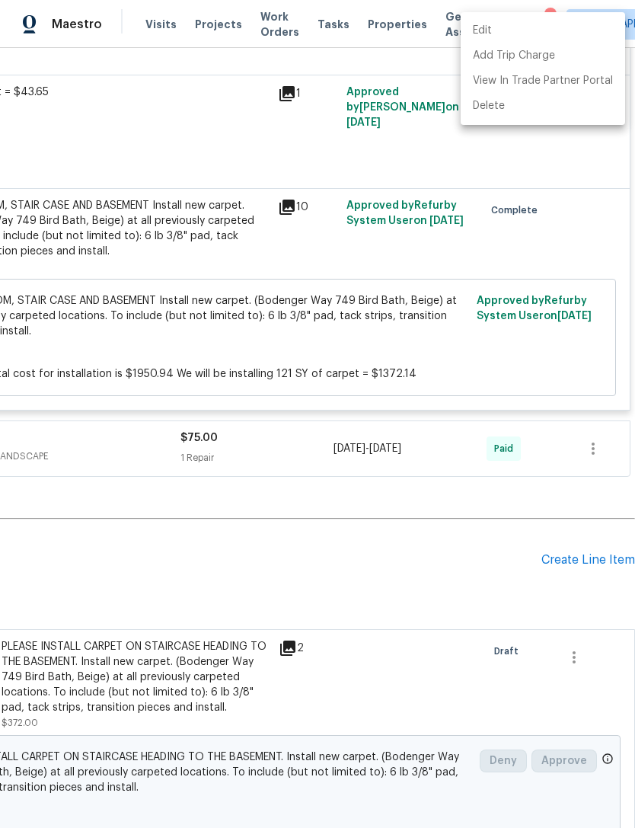
click at [435, 514] on div at bounding box center [317, 414] width 635 height 828
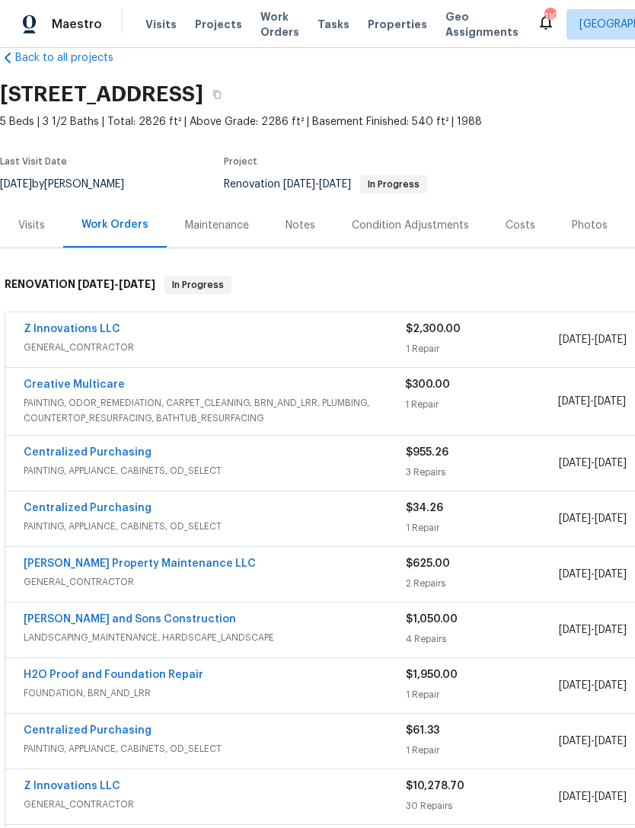
scroll to position [27, 0]
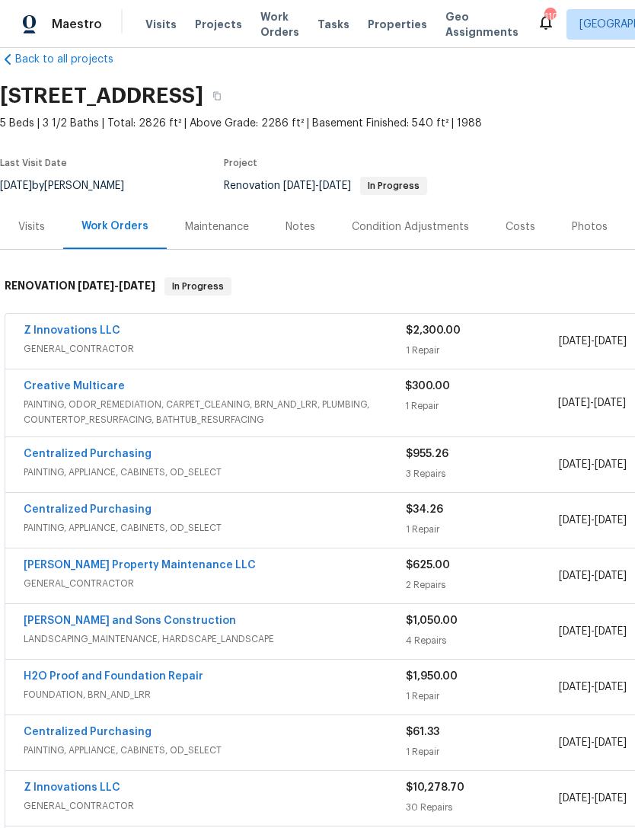
click at [82, 381] on link "Creative Multicare" at bounding box center [74, 386] width 101 height 11
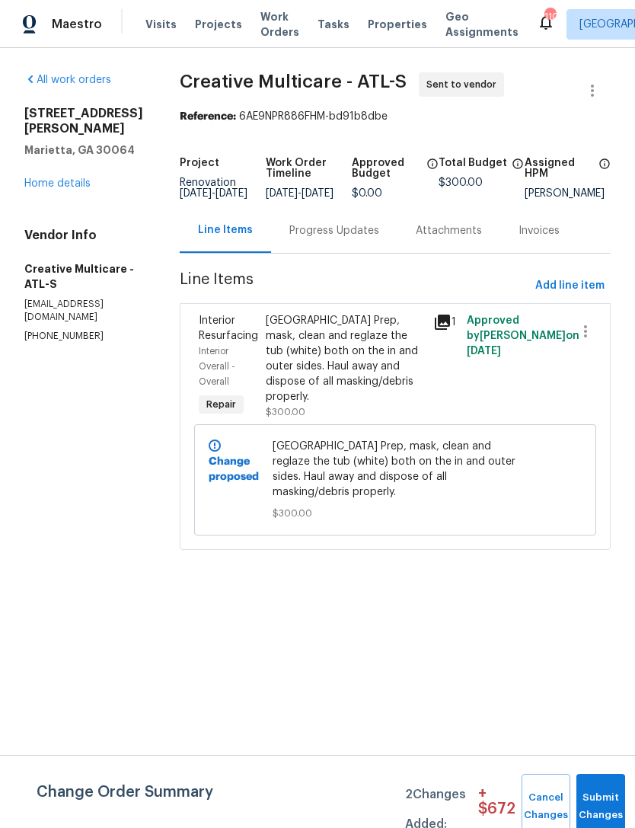
click at [353, 238] on div "Progress Updates" at bounding box center [334, 230] width 90 height 15
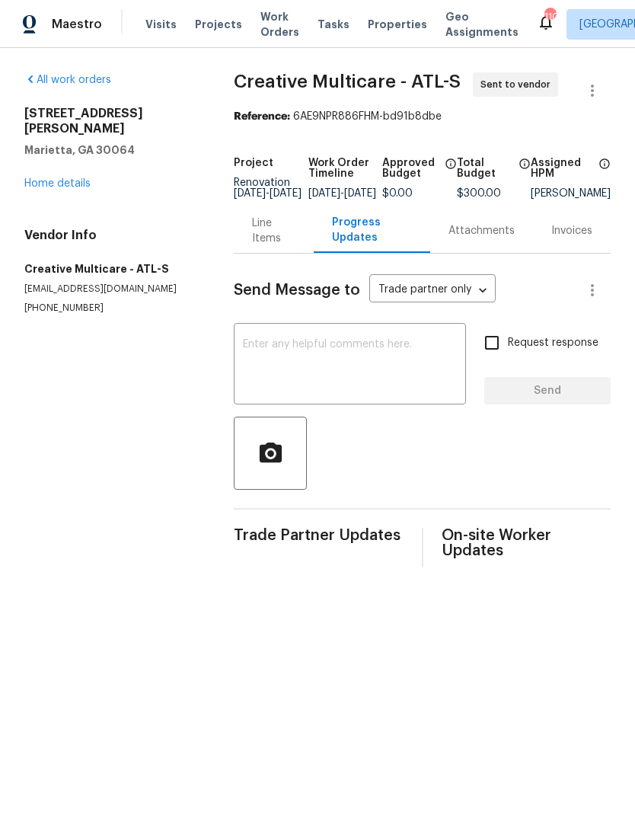
click at [353, 372] on textarea at bounding box center [350, 365] width 214 height 53
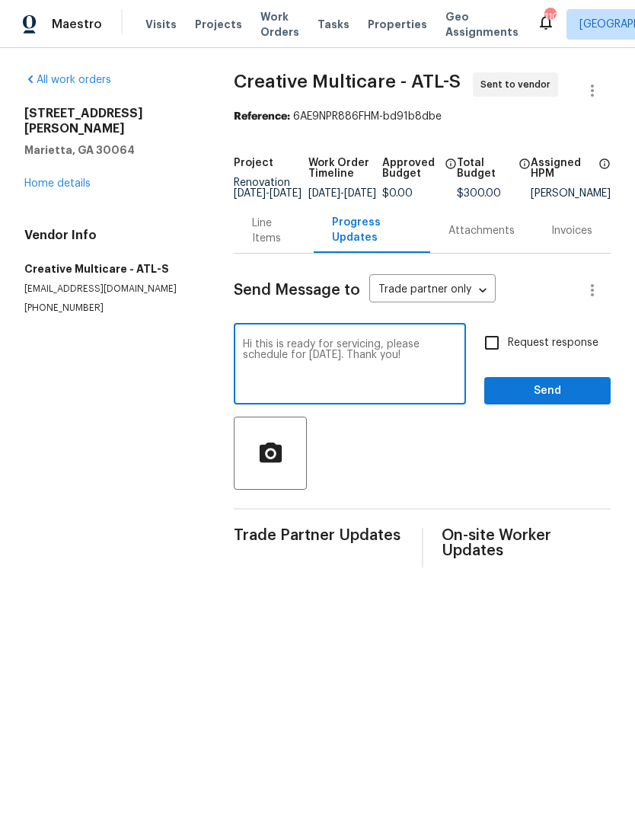
type textarea "Hi this is ready for servicing, please schedule for [DATE]. Thank you!"
click at [498, 359] on input "Request response" at bounding box center [492, 343] width 32 height 32
checkbox input "true"
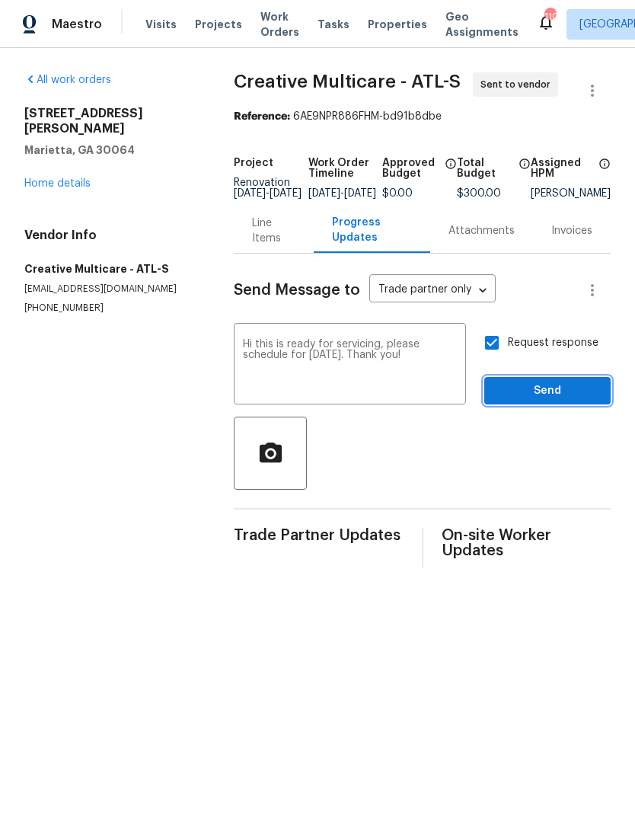
click at [546, 401] on span "Send" at bounding box center [548, 391] width 102 height 19
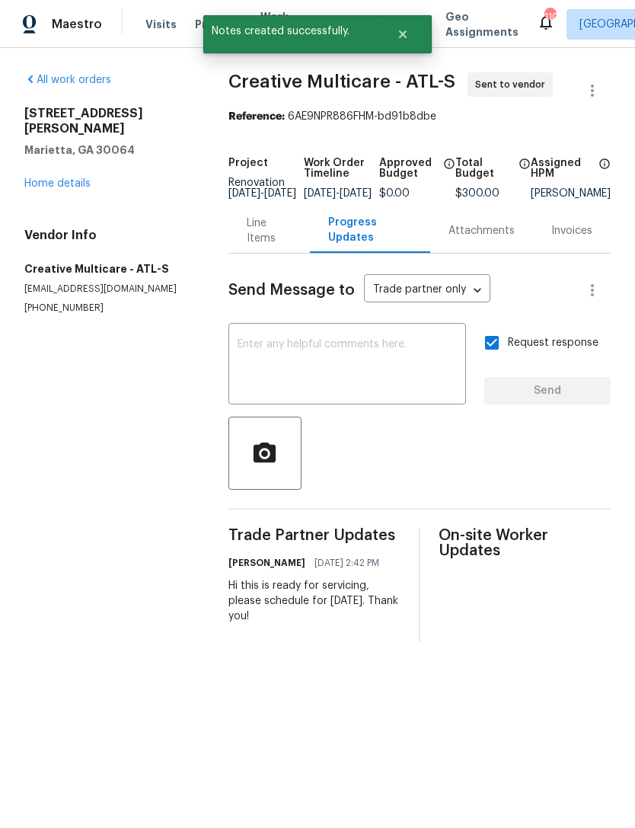
click at [62, 178] on link "Home details" at bounding box center [57, 183] width 66 height 11
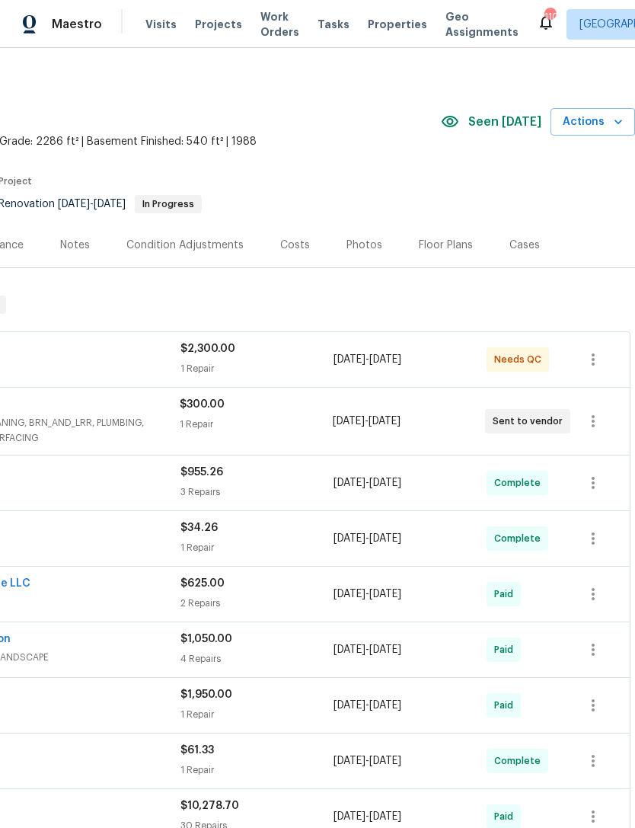
scroll to position [8, 225]
click at [587, 364] on icon "button" at bounding box center [593, 359] width 18 height 18
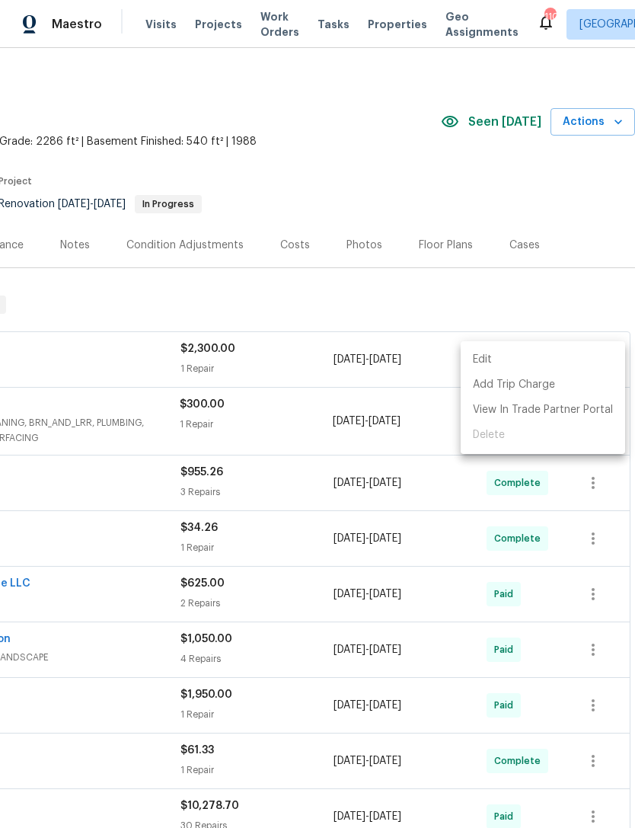
click at [130, 367] on div at bounding box center [317, 414] width 635 height 828
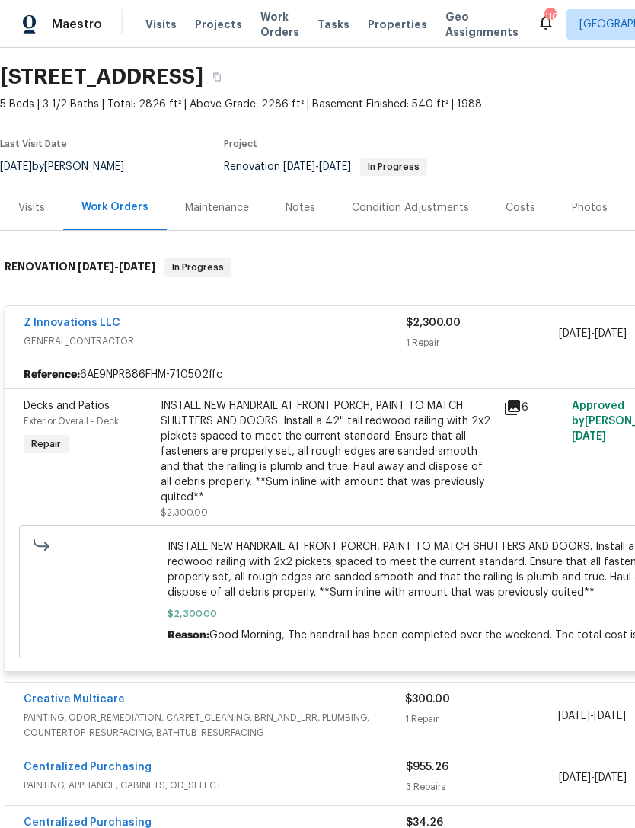
scroll to position [46, 0]
click at [45, 406] on span "Decks and Patios" at bounding box center [67, 406] width 86 height 11
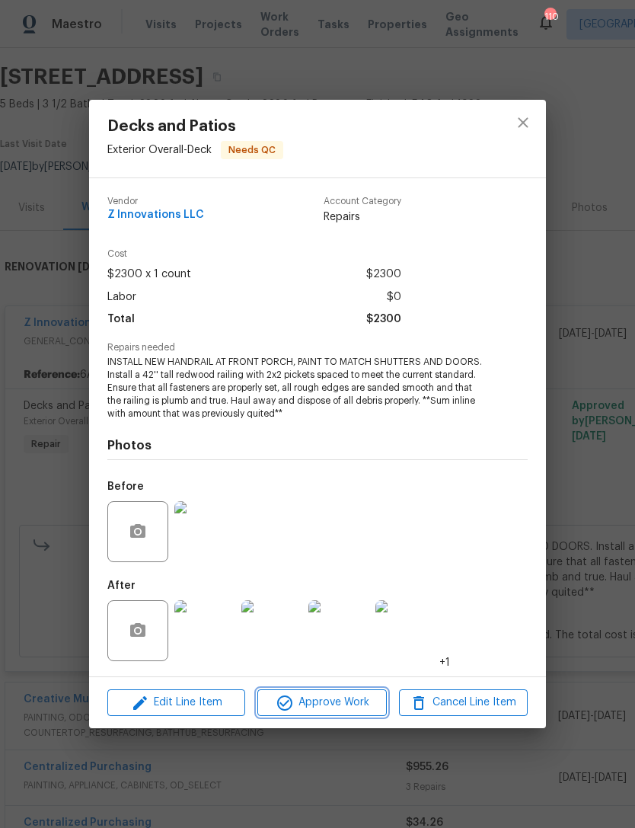
click at [317, 707] on span "Approve Work" at bounding box center [322, 702] width 120 height 19
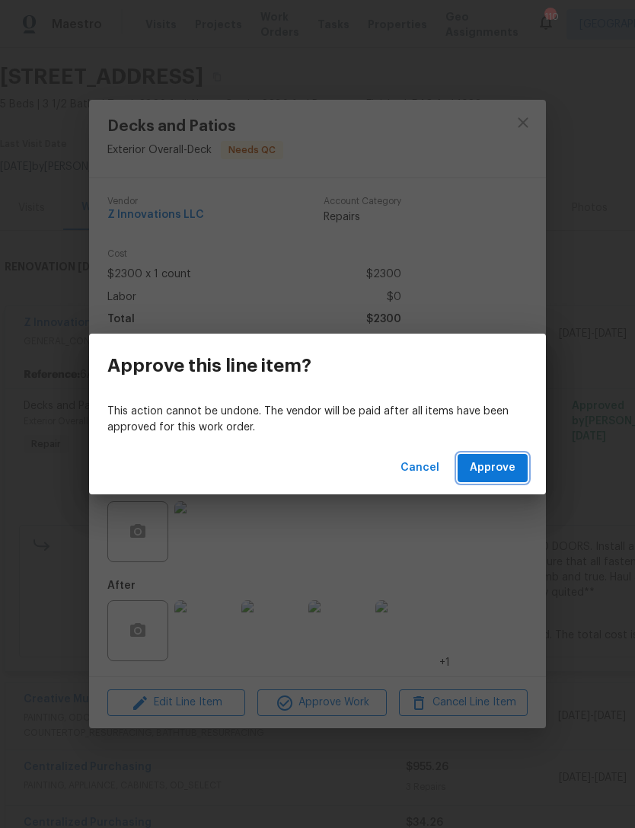
click at [504, 468] on span "Approve" at bounding box center [493, 468] width 46 height 19
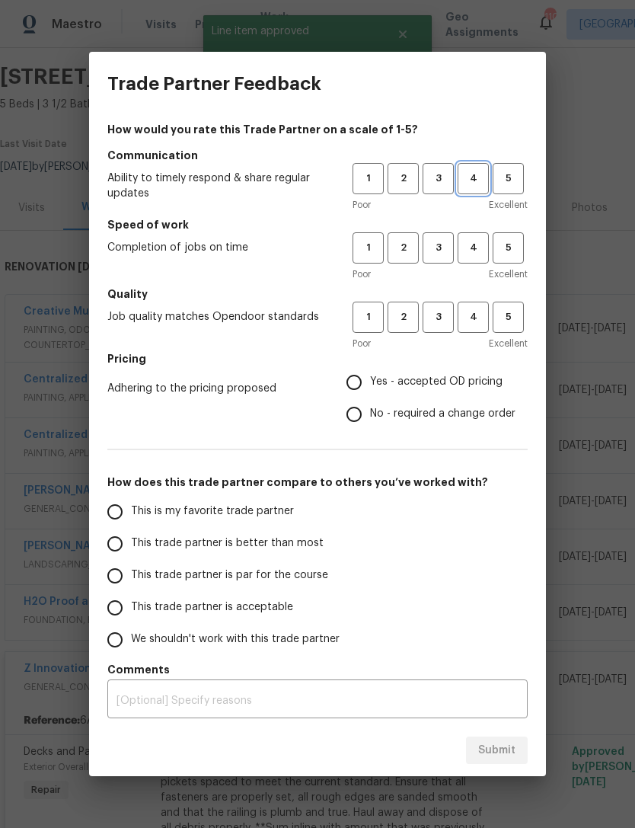
click at [482, 180] on span "4" at bounding box center [473, 179] width 28 height 18
click at [478, 245] on span "4" at bounding box center [473, 248] width 28 height 18
click at [474, 320] on span "4" at bounding box center [473, 318] width 28 height 18
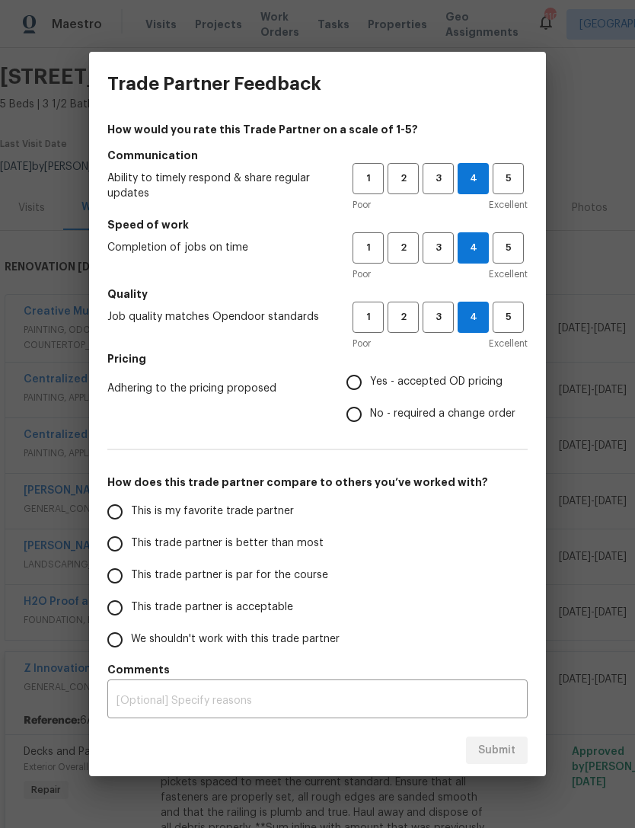
click at [358, 381] on input "Yes - accepted OD pricing" at bounding box center [354, 382] width 32 height 32
radio input "true"
click at [120, 610] on input "This trade partner is acceptable" at bounding box center [115, 608] width 32 height 32
click at [282, 699] on textarea at bounding box center [318, 701] width 402 height 11
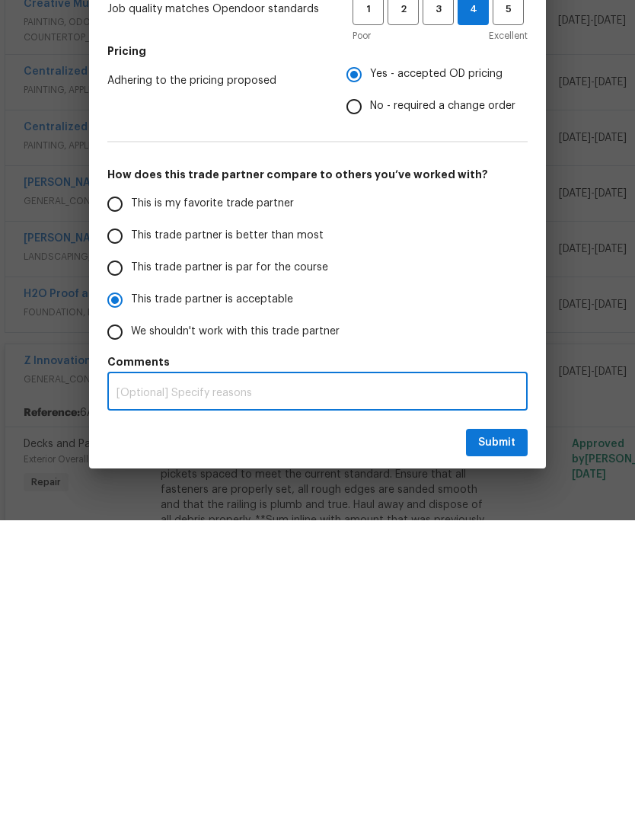
radio input "true"
type textarea "H"
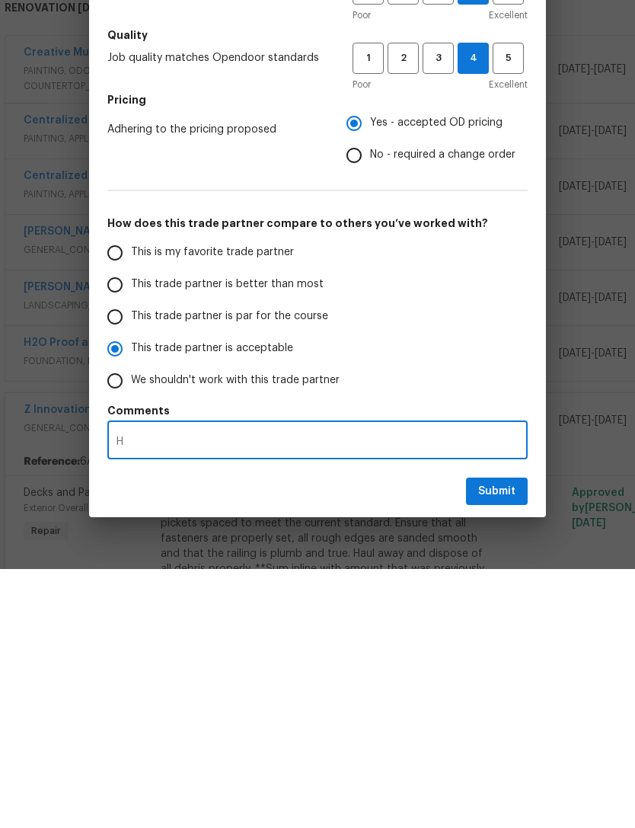
radio input "false"
type textarea "HO"
radio input "false"
type textarea "HOA"
radio input "false"
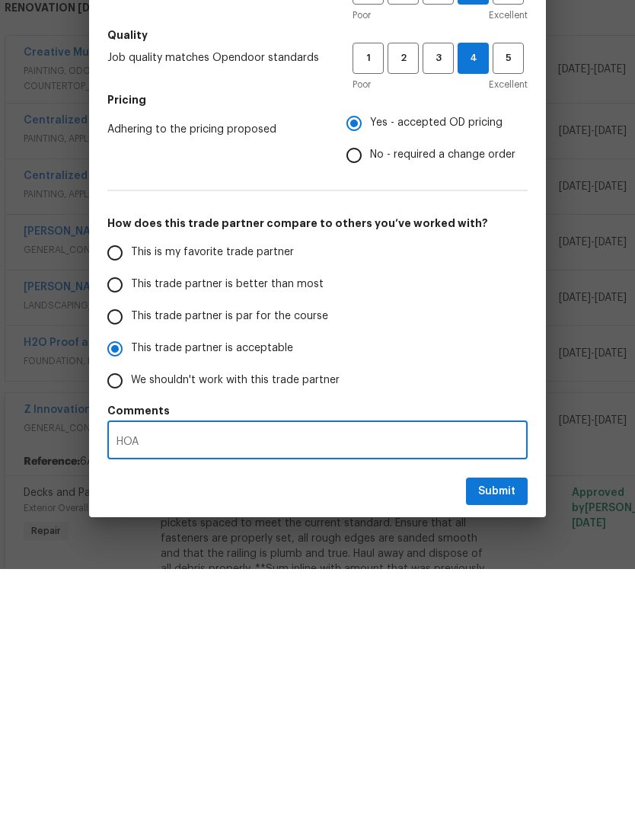
type textarea "HOA"
radio input "false"
type textarea "HOA d"
radio input "false"
type textarea "HOA de"
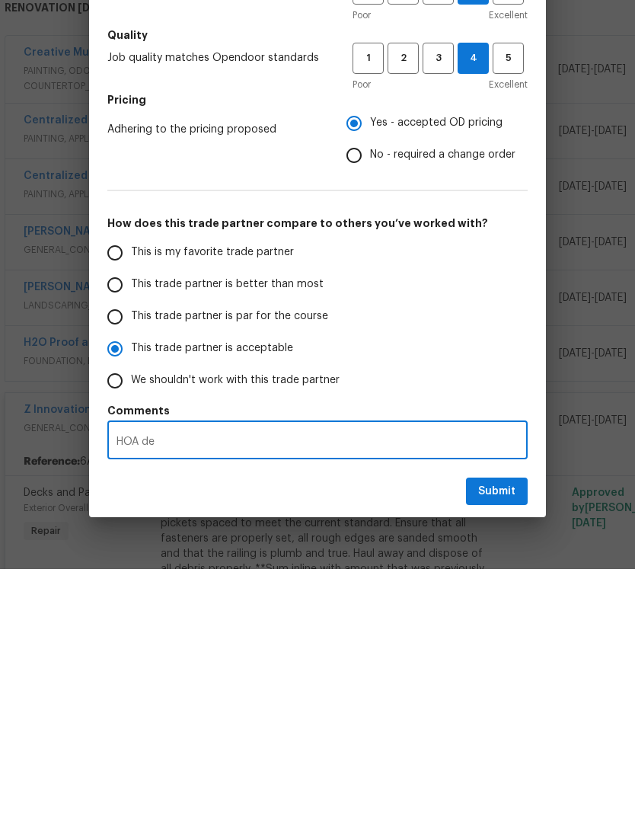
radio input "false"
type textarea "HOA del"
radio input "false"
type textarea "[PERSON_NAME]"
radio input "false"
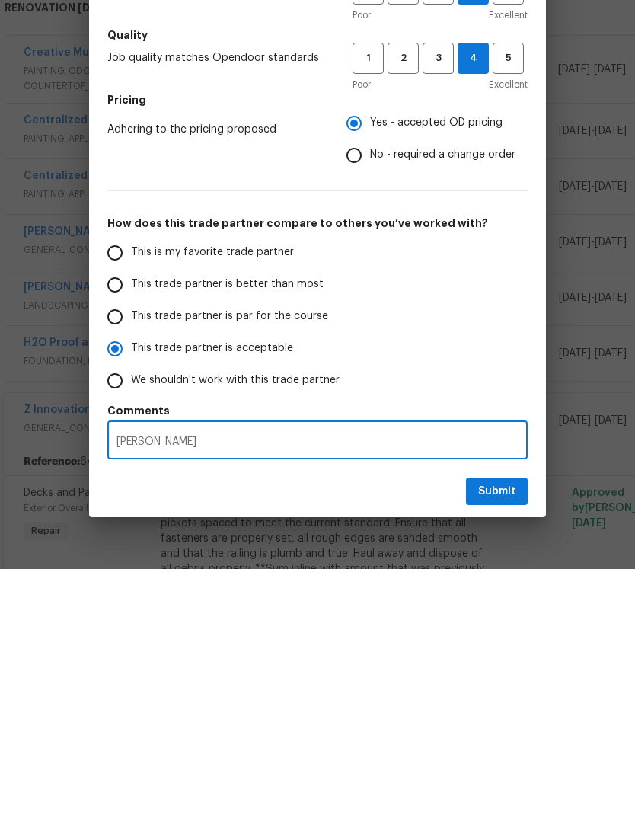
type textarea "[PERSON_NAME]"
radio input "false"
type textarea "[PERSON_NAME]"
radio input "false"
type textarea "[PERSON_NAME]"
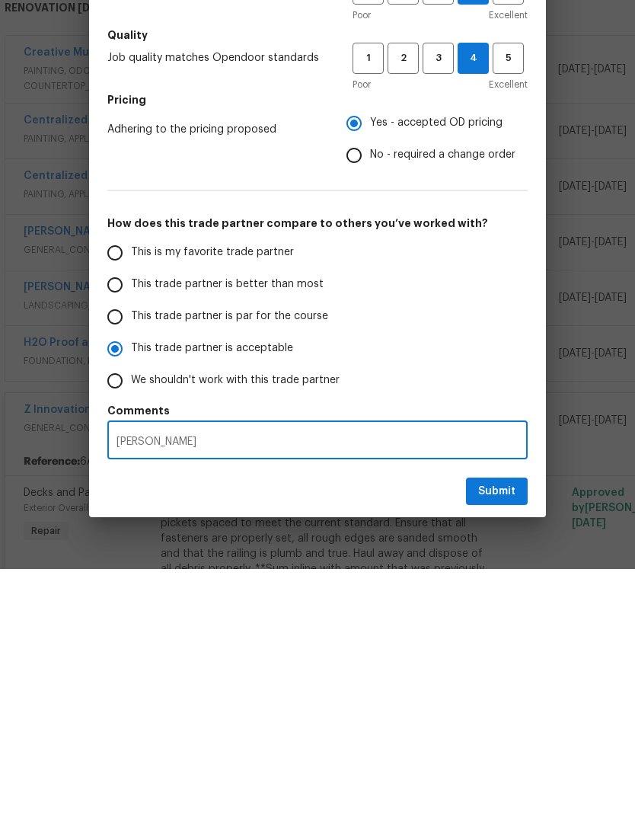
radio input "false"
type textarea "HOA de"
radio input "false"
type textarea "HOA d"
radio input "false"
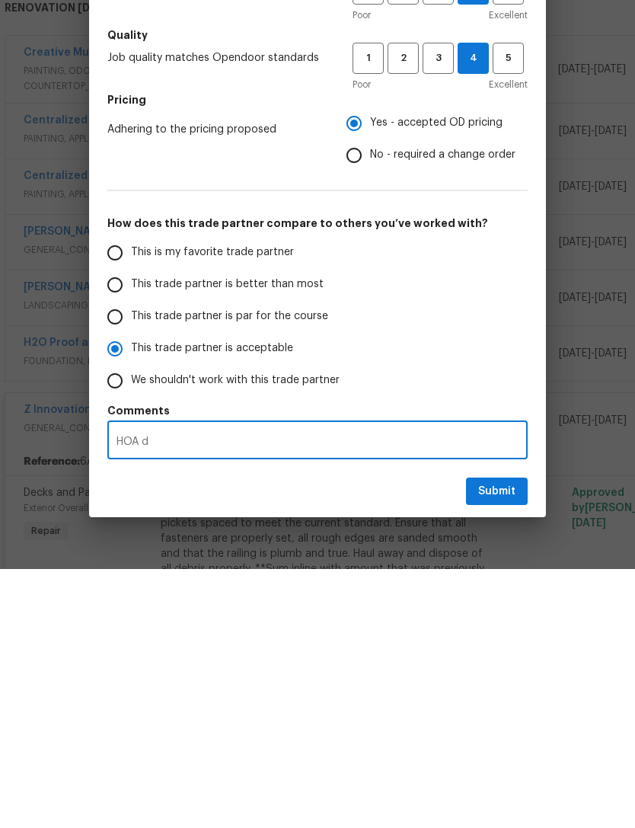
type textarea "HOA"
radio input "false"
type textarea "HOA a"
radio input "false"
type textarea "HOA ap"
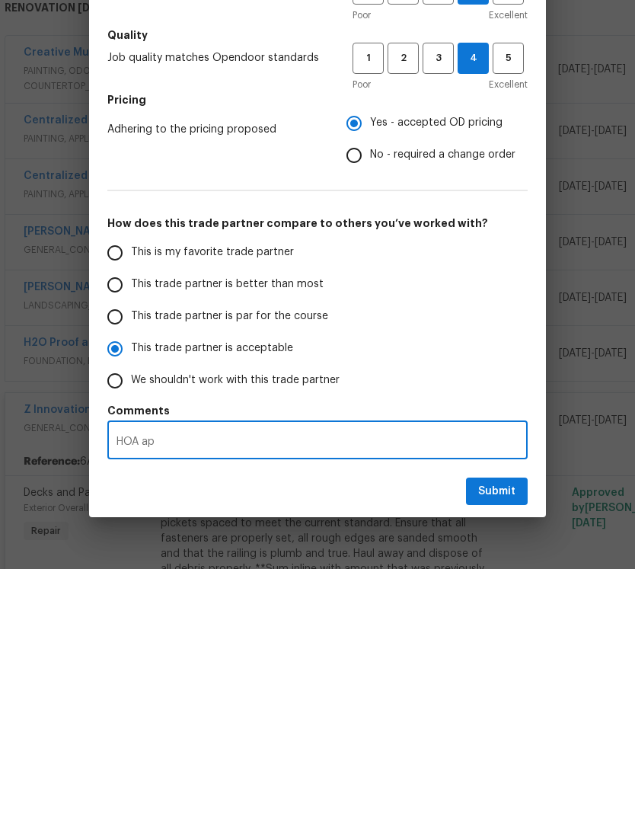
radio input "false"
type textarea "HOA app"
radio input "false"
type textarea "HOA appr"
radio input "false"
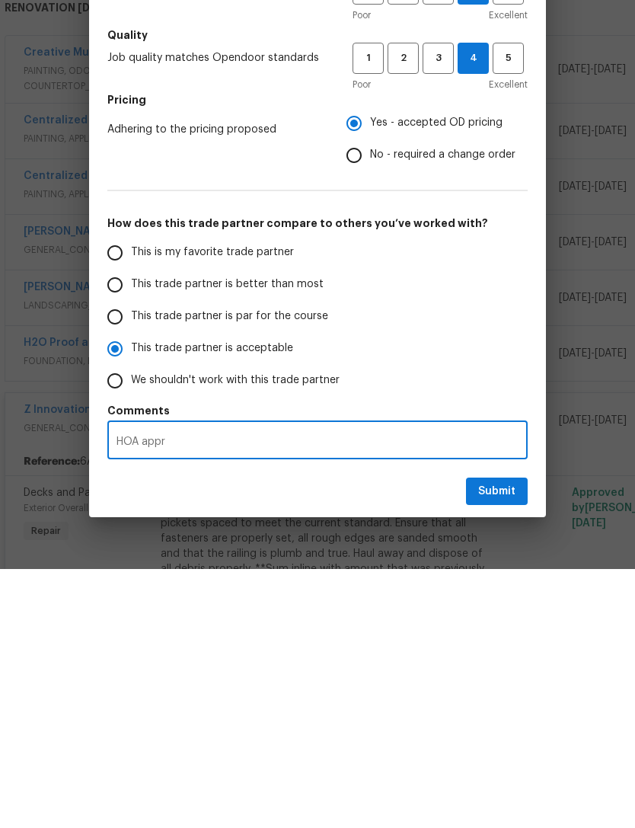
type textarea "HOA appro"
radio input "false"
type textarea "HOA approval"
radio input "false"
type textarea "HOA approval"
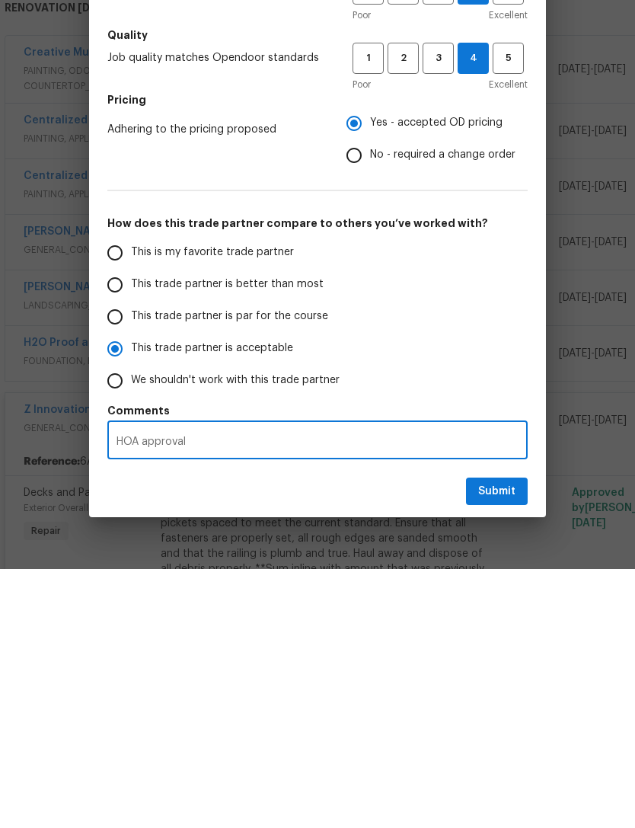
radio input "false"
type textarea "HOA approval d"
radio input "false"
type textarea "HOA approval de"
radio input "false"
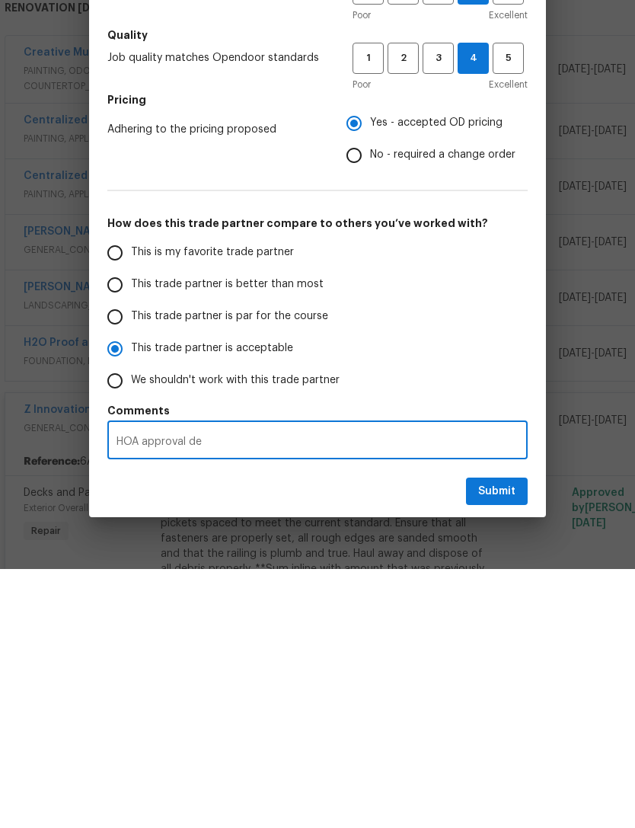
type textarea "HOA approval del"
radio input "false"
type textarea "HOA approval dela"
radio input "false"
type textarea "HOA approval delay"
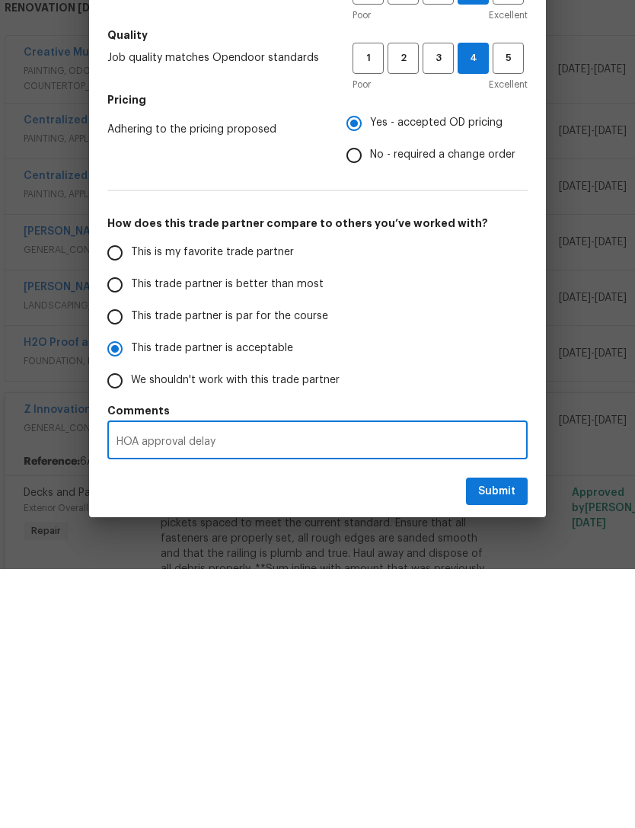
radio input "false"
type textarea "HOA approval delay"
radio input "false"
type textarea "HOA approval delay"
radio input "false"
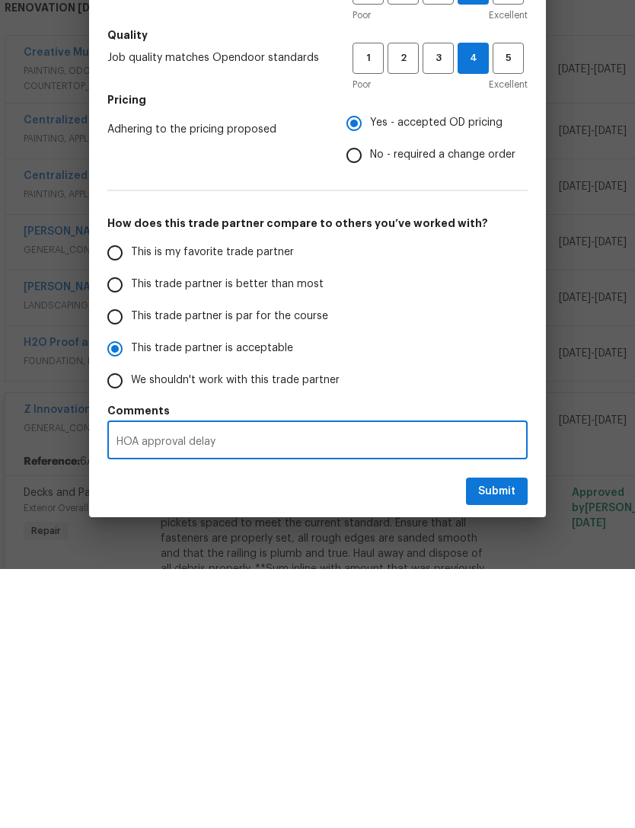
type textarea "HOA approval delay."
radio input "false"
type textarea "HOA approval delay."
click at [494, 741] on span "Submit" at bounding box center [496, 750] width 37 height 19
radio input "false"
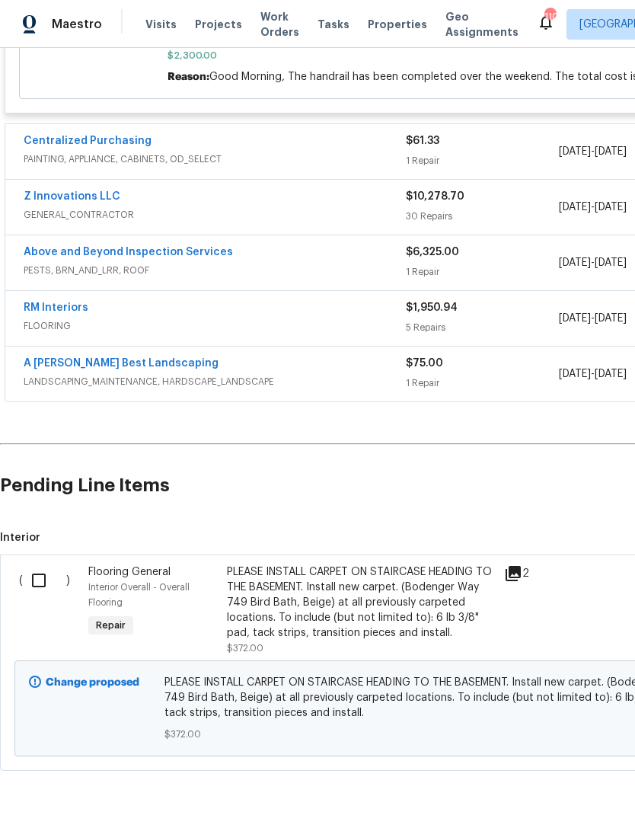
scroll to position [949, 0]
click at [40, 565] on input "checkbox" at bounding box center [44, 581] width 43 height 32
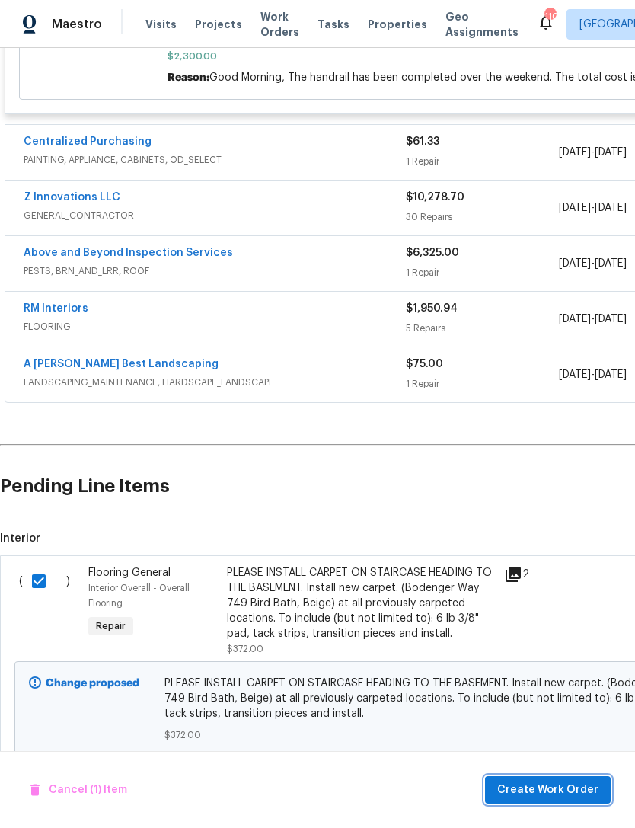
click at [551, 788] on span "Create Work Order" at bounding box center [547, 790] width 101 height 19
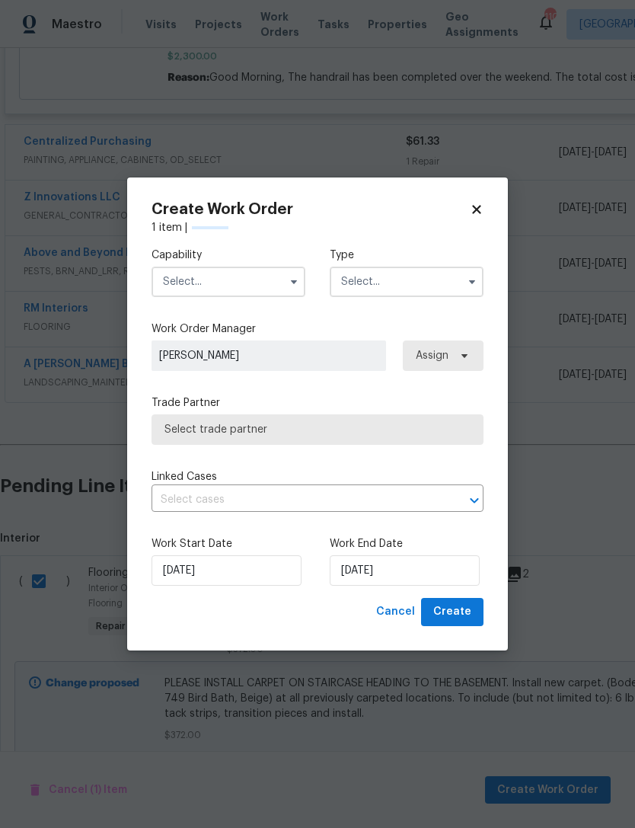
checkbox input "false"
click at [237, 282] on input "text" at bounding box center [229, 282] width 154 height 30
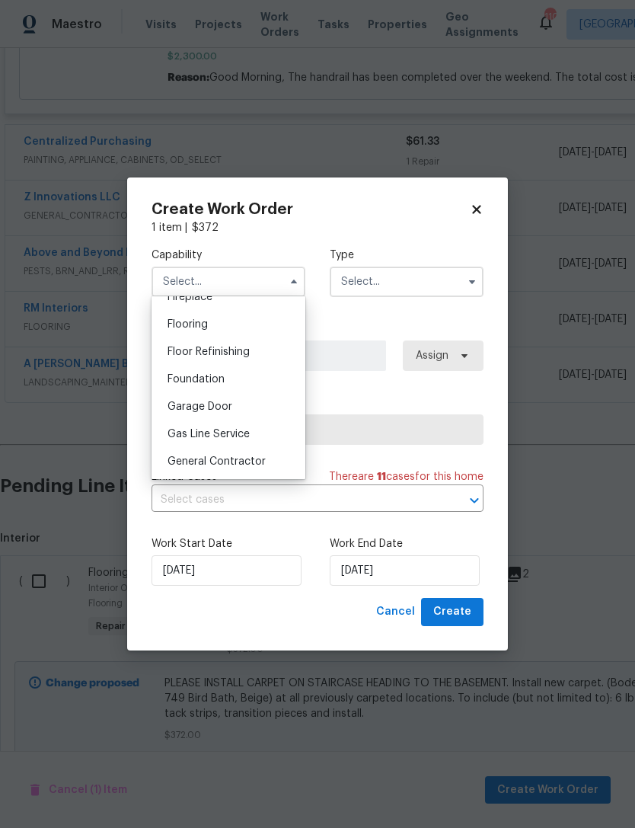
scroll to position [563, 0]
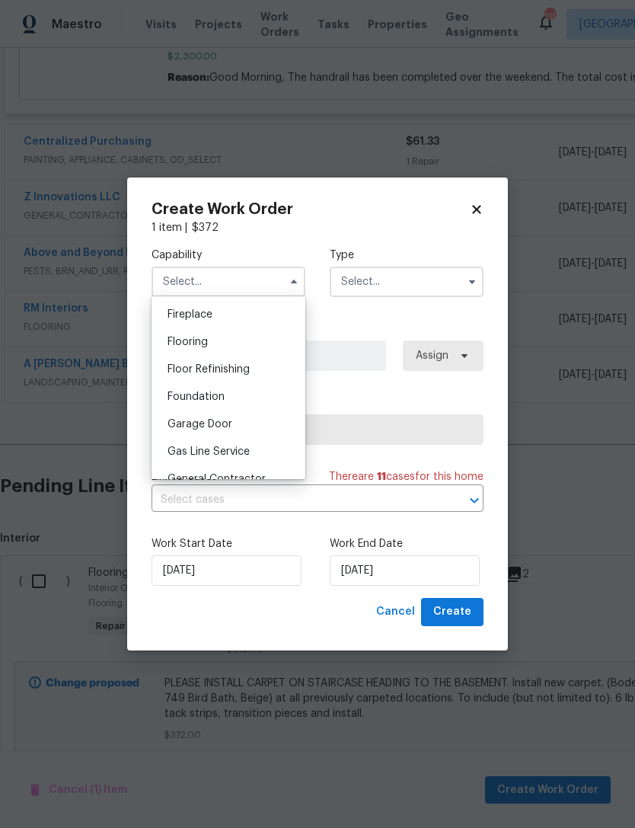
click at [206, 347] on div "Flooring" at bounding box center [228, 341] width 146 height 27
type input "Flooring"
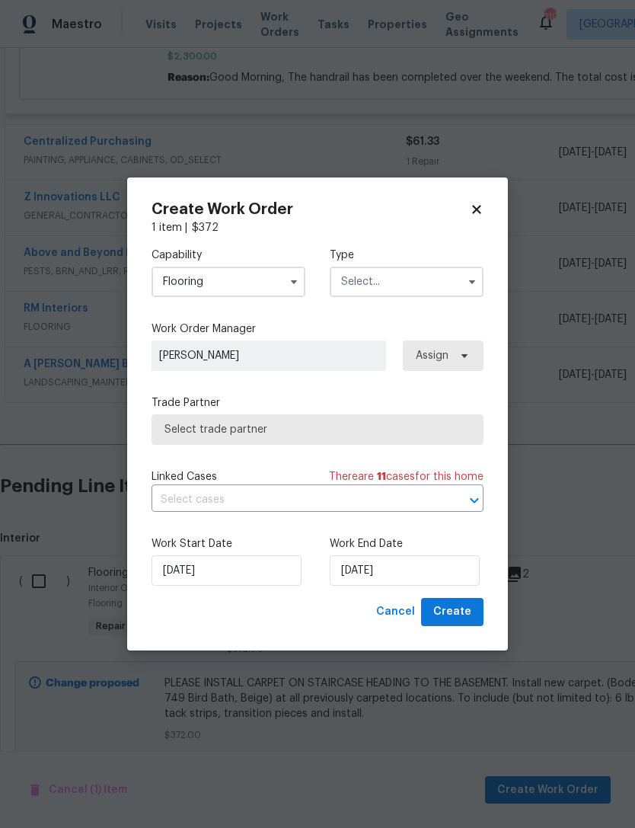
click at [408, 282] on input "text" at bounding box center [407, 282] width 154 height 30
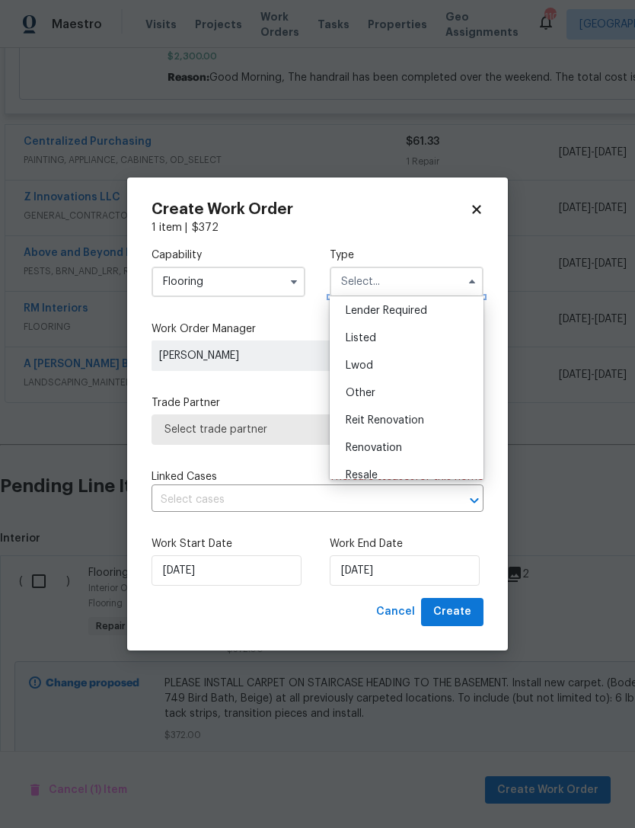
scroll to position [123, 0]
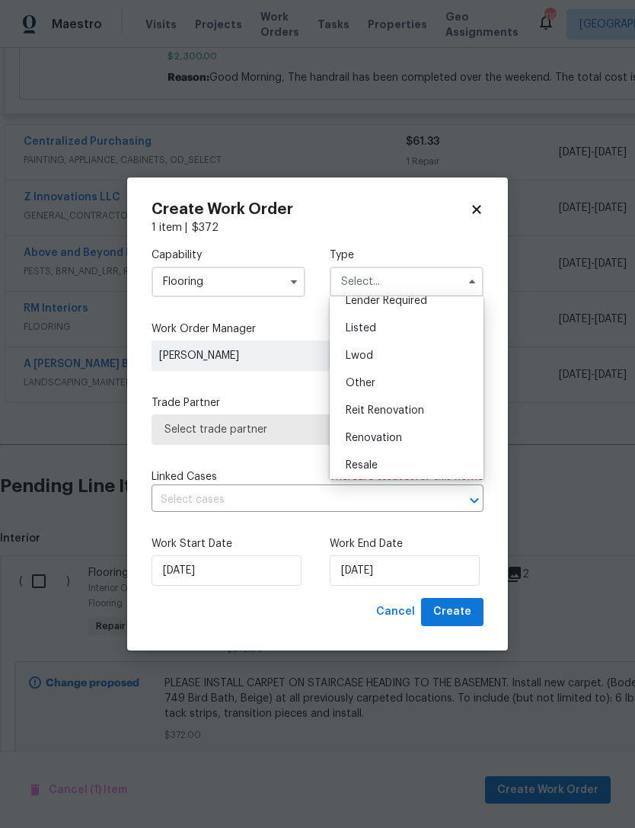
click at [408, 443] on div "Renovation" at bounding box center [407, 437] width 146 height 27
type input "Renovation"
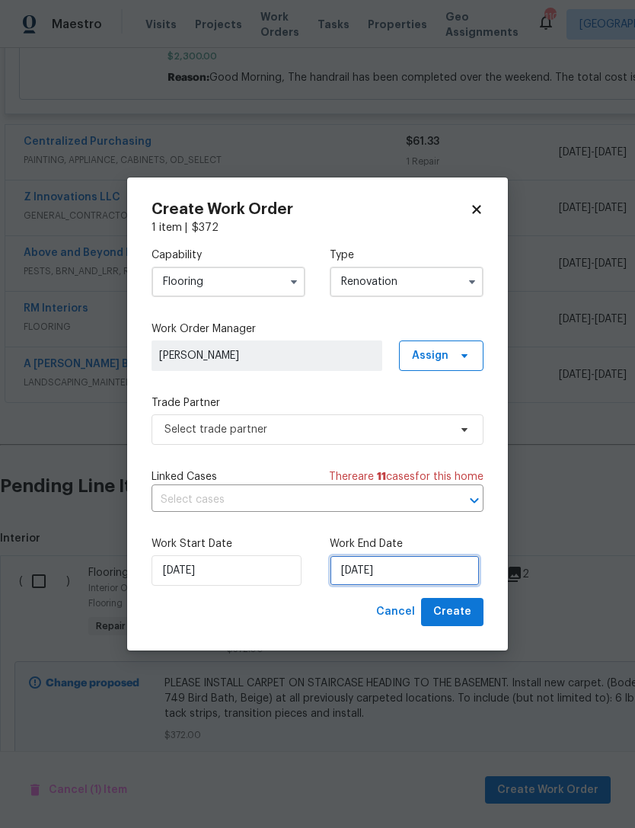
click at [377, 572] on input "[DATE]" at bounding box center [405, 570] width 150 height 30
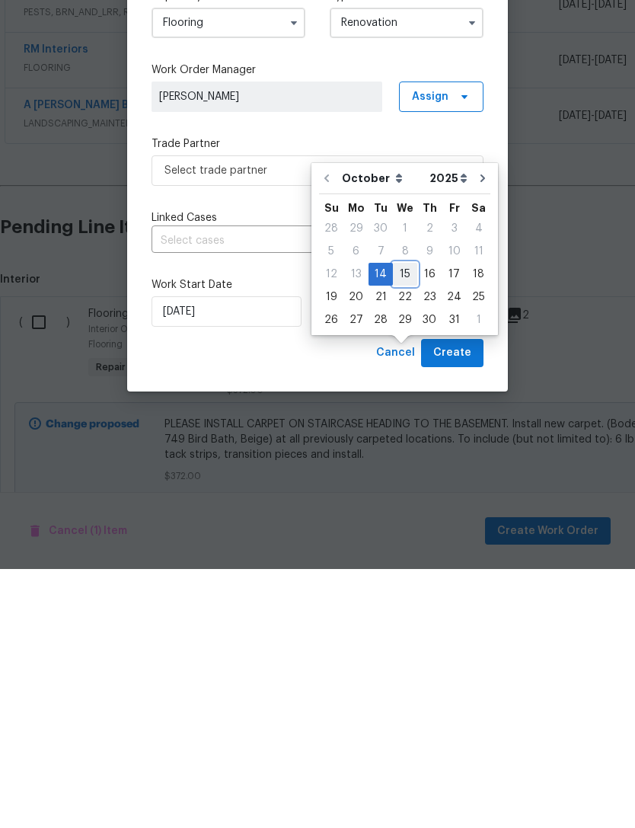
click at [410, 523] on div "15" at bounding box center [405, 533] width 24 height 21
type input "[DATE]"
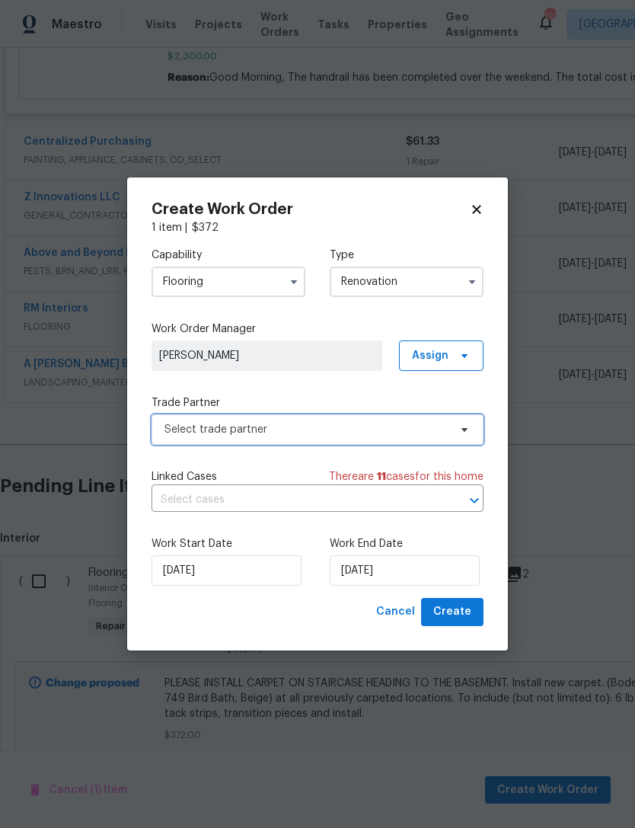
click at [312, 430] on span "Select trade partner" at bounding box center [307, 429] width 284 height 15
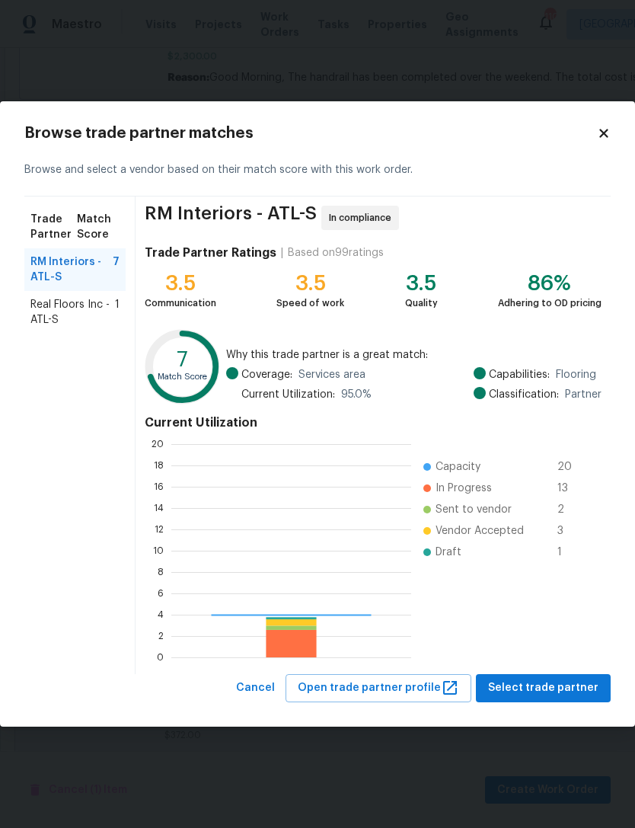
scroll to position [213, 240]
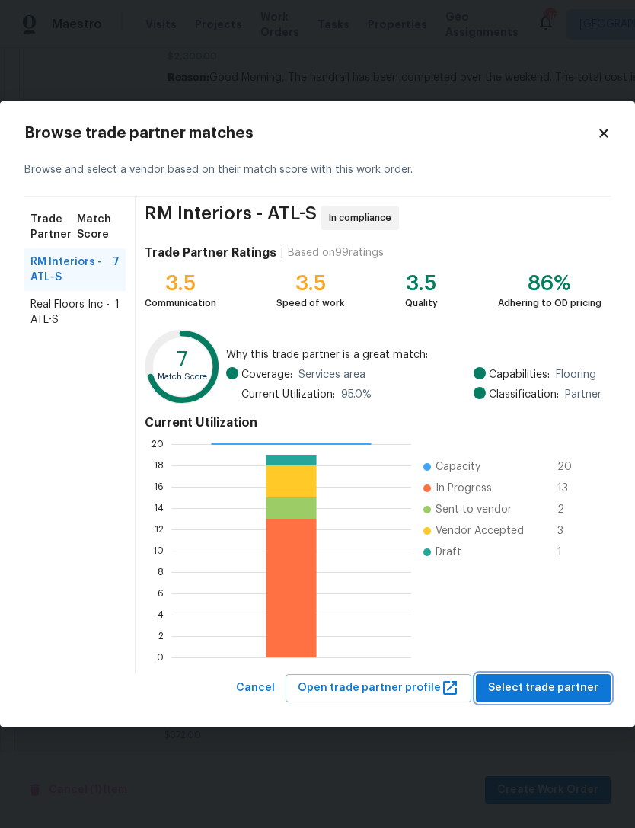
click at [546, 679] on span "Select trade partner" at bounding box center [543, 688] width 110 height 19
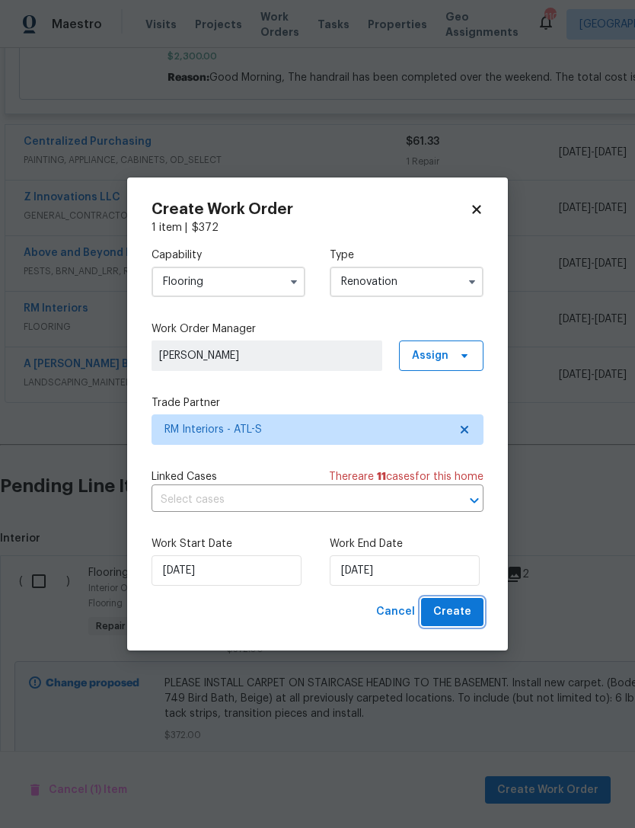
click at [462, 617] on span "Create" at bounding box center [452, 612] width 38 height 19
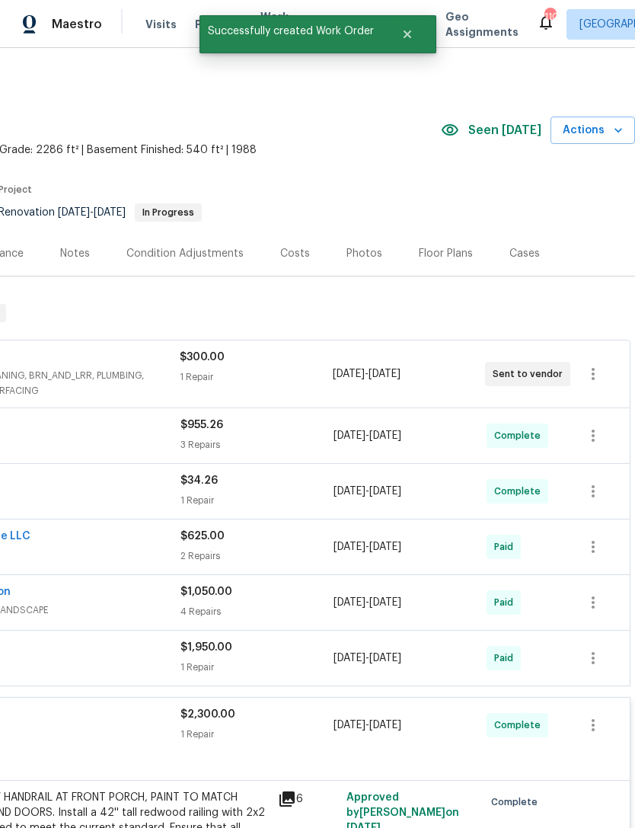
scroll to position [0, 225]
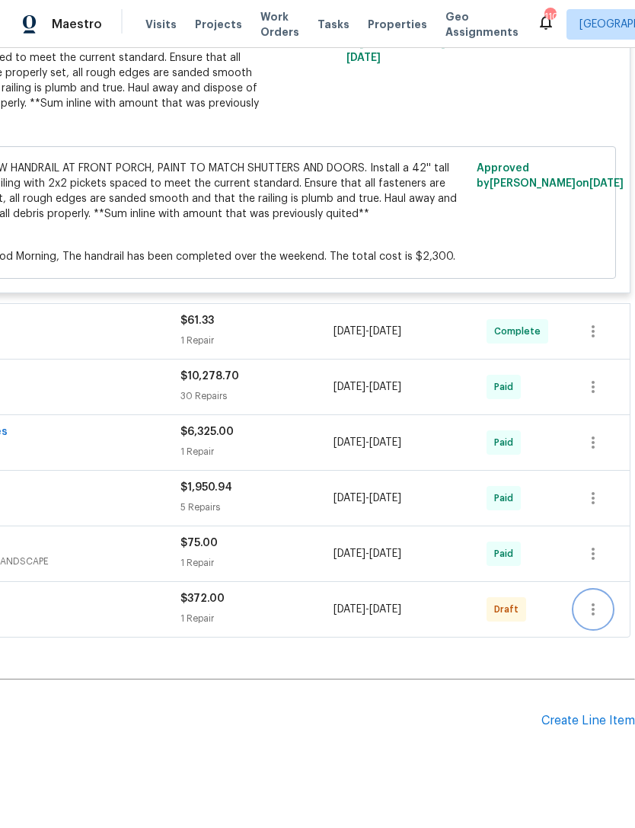
click at [586, 600] on icon "button" at bounding box center [593, 609] width 18 height 18
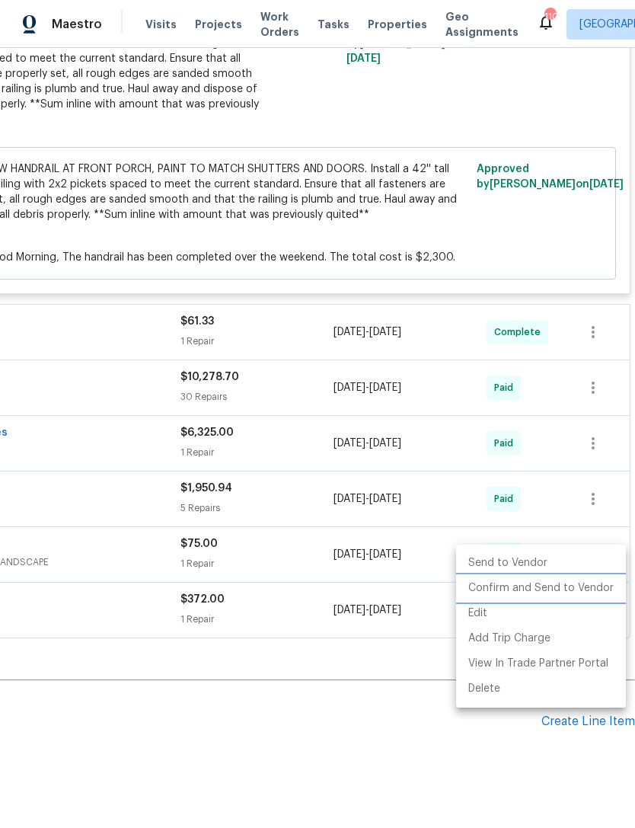
click at [565, 592] on li "Confirm and Send to Vendor" at bounding box center [541, 588] width 170 height 25
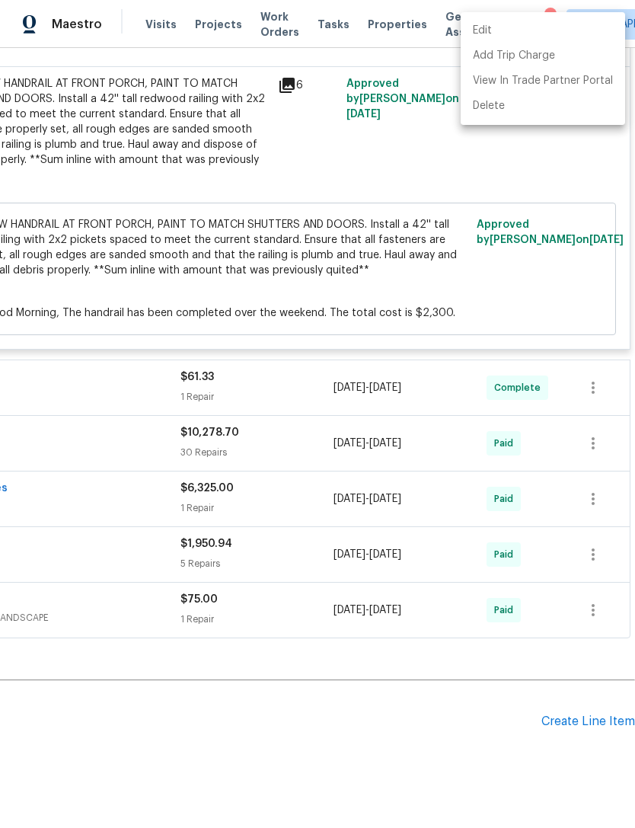
click at [456, 353] on div at bounding box center [317, 414] width 635 height 828
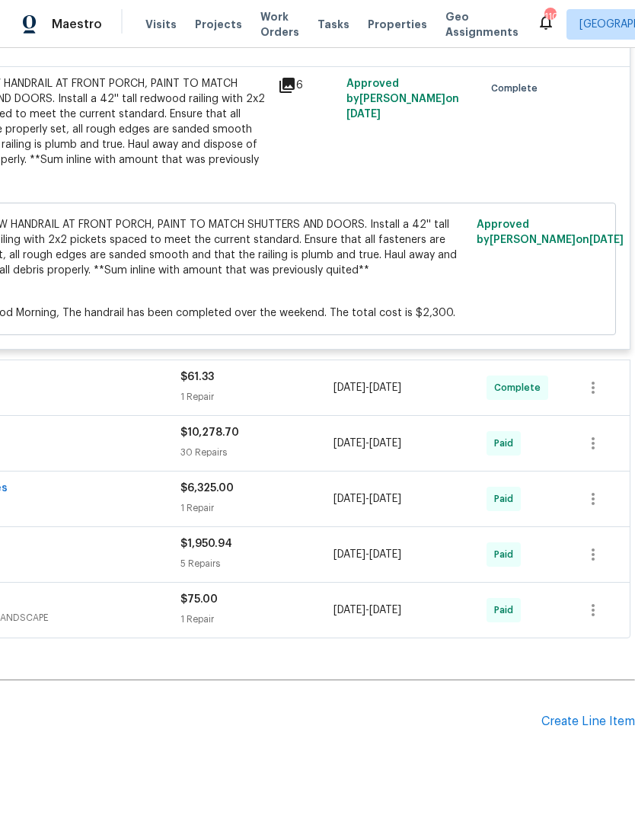
click at [578, 715] on div "Create Line Item" at bounding box center [589, 722] width 94 height 14
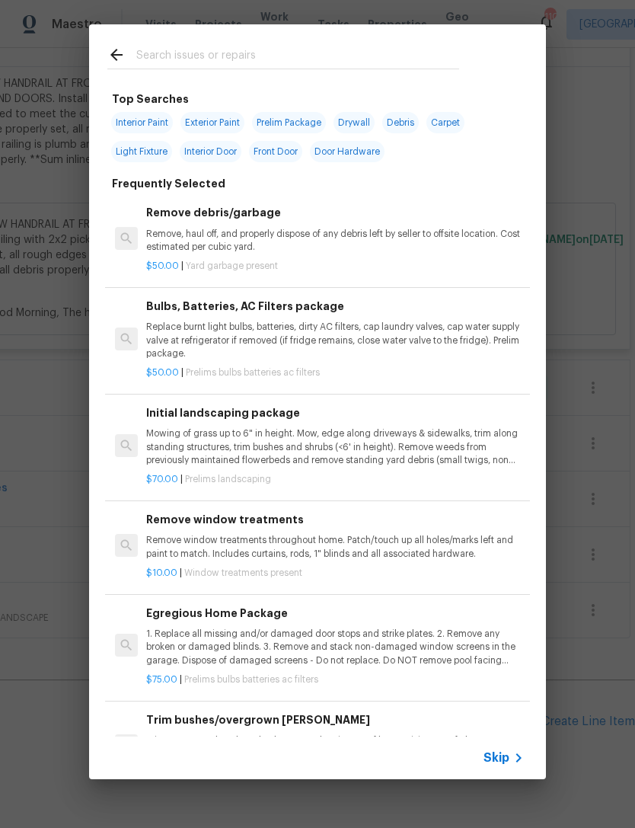
click at [288, 57] on input "text" at bounding box center [297, 57] width 323 height 23
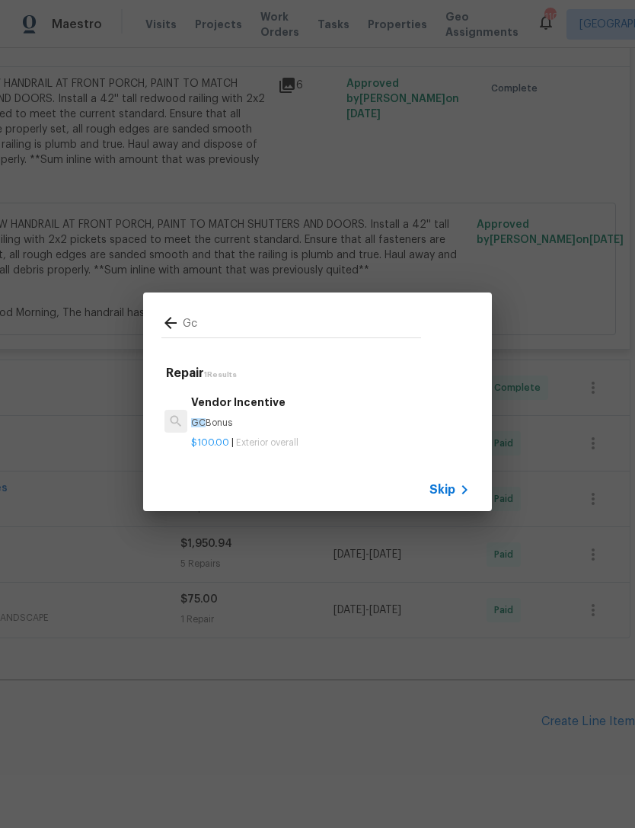
type input "G"
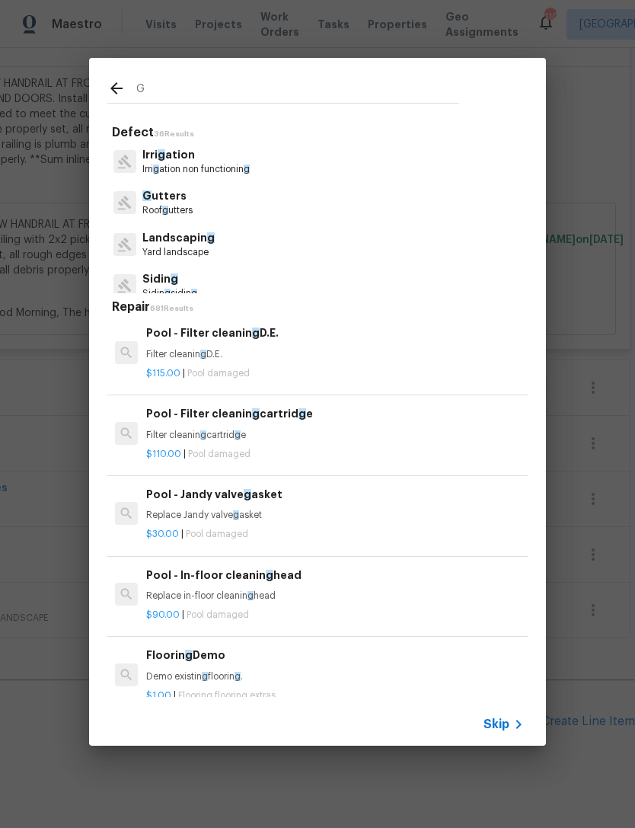
scroll to position [567, 0]
type input "Gf"
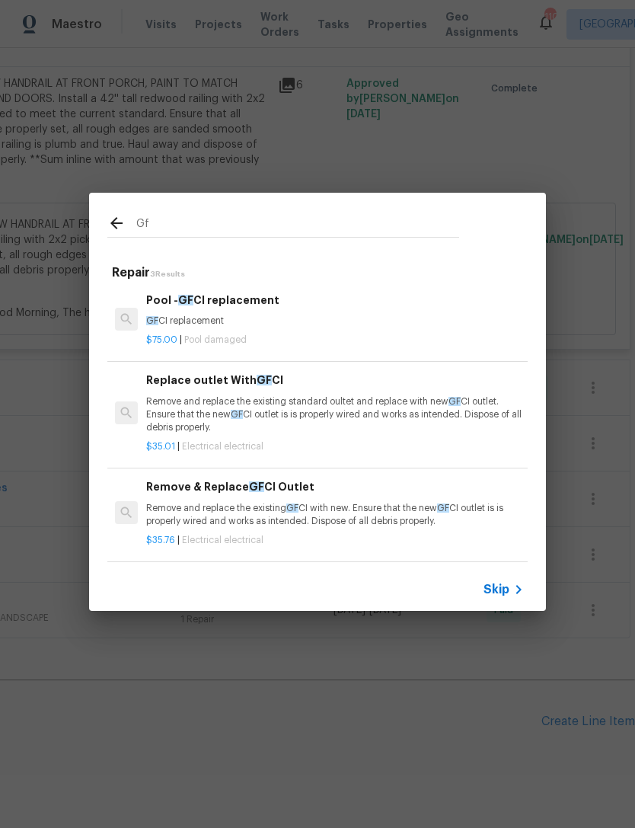
scroll to position [2, 0]
click at [334, 515] on p "Remove and replace the existing GF CI with new. Ensure that the new GF CI outle…" at bounding box center [335, 515] width 378 height 26
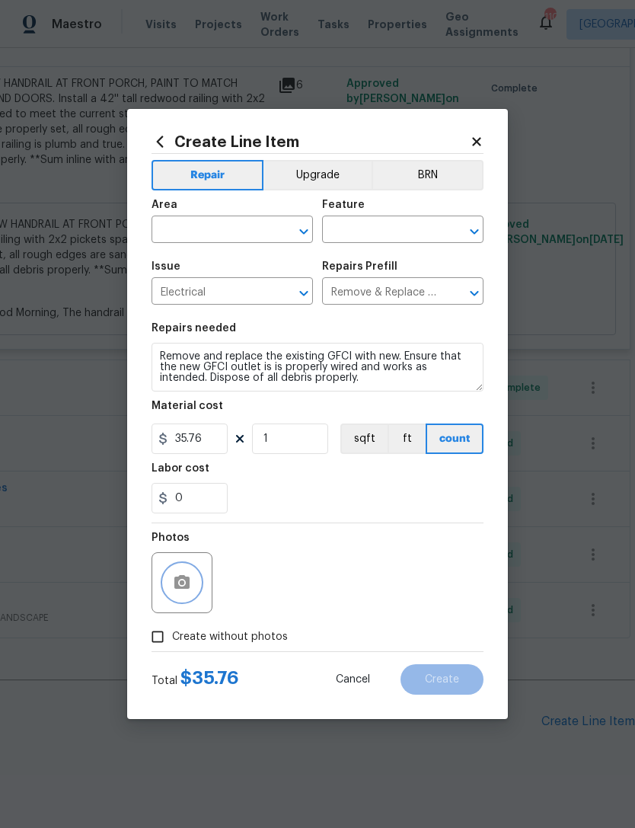
click at [188, 584] on icon "button" at bounding box center [181, 582] width 15 height 14
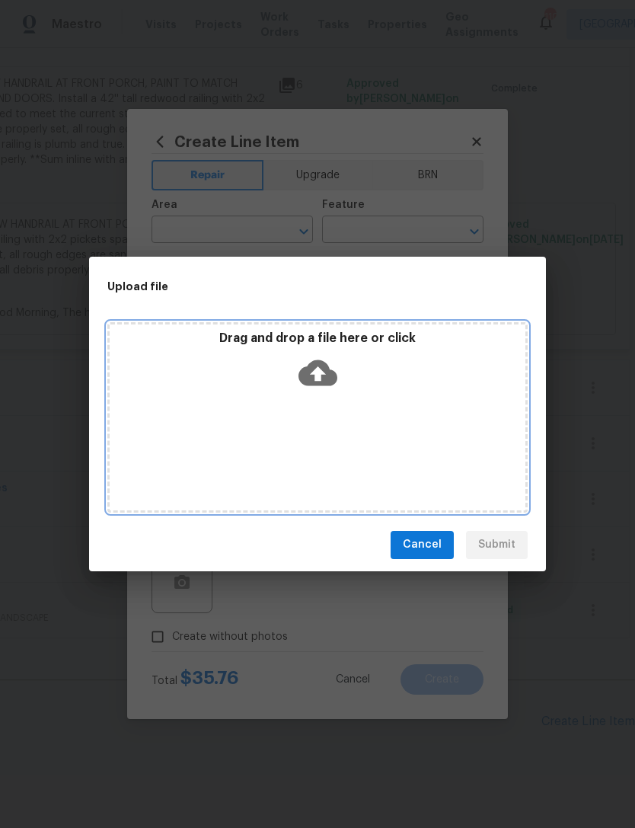
click at [403, 404] on div "Drag and drop a file here or click" at bounding box center [317, 417] width 421 height 190
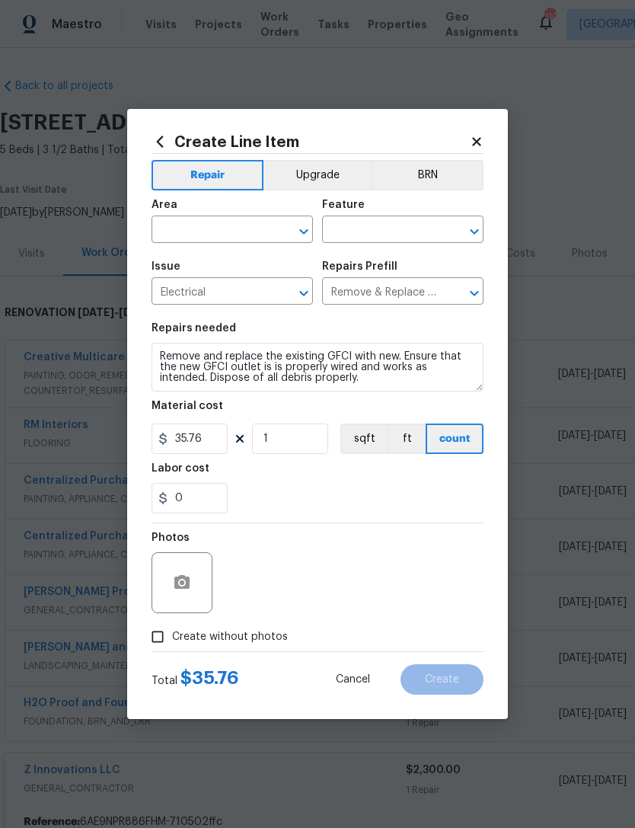
scroll to position [769, 225]
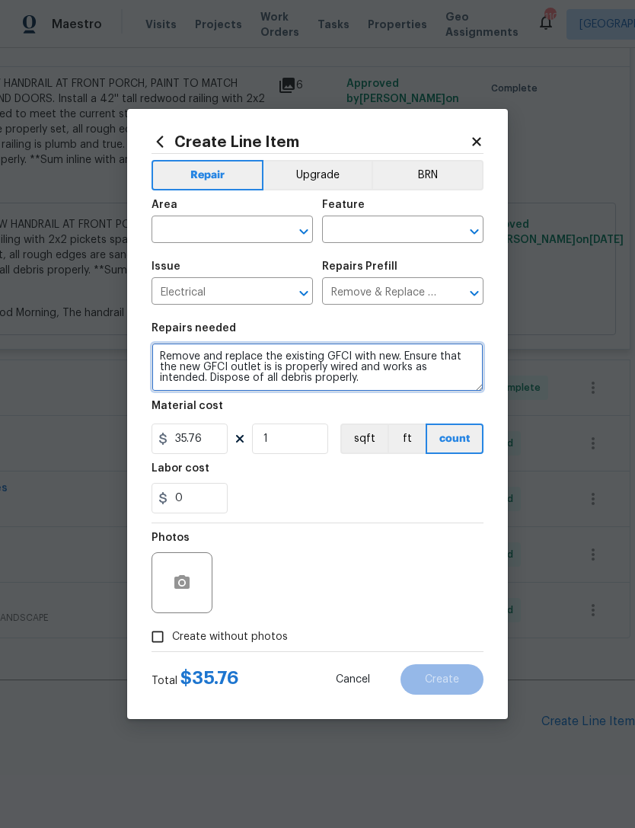
click at [160, 360] on textarea "Remove and replace the existing GFCI with new. Ensure that the new GFCI outlet …" at bounding box center [318, 367] width 332 height 49
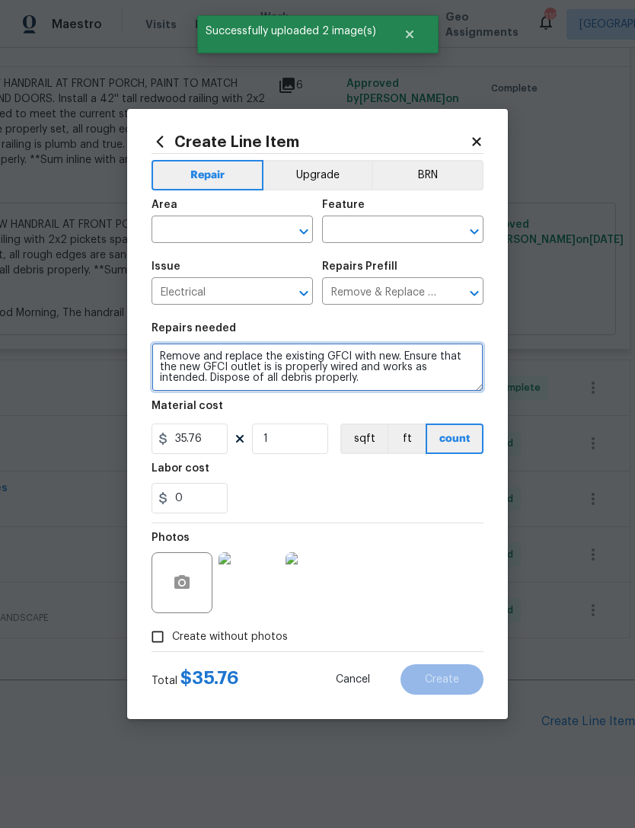
click at [196, 353] on textarea "Remove and replace the existing GFCI with new. Ensure that the new GFCI outlet …" at bounding box center [318, 367] width 332 height 49
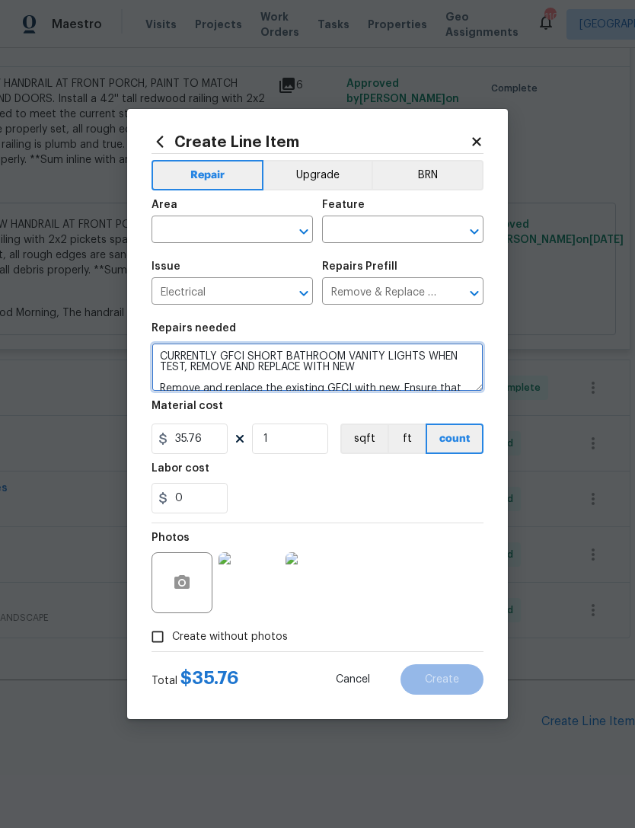
click at [373, 373] on textarea "CURRENTLY GFCI SHORT BATHROOM VANITY LIGHTS WHEN TEST, REMOVE AND REPLACE WITH …" at bounding box center [318, 367] width 332 height 49
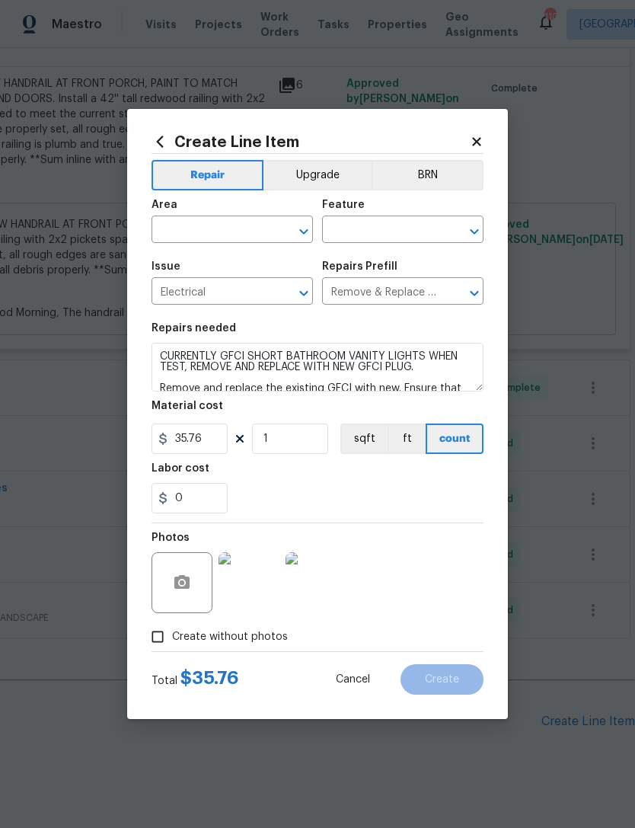
click at [465, 509] on div "0" at bounding box center [318, 498] width 332 height 30
click at [211, 225] on input "text" at bounding box center [211, 231] width 119 height 24
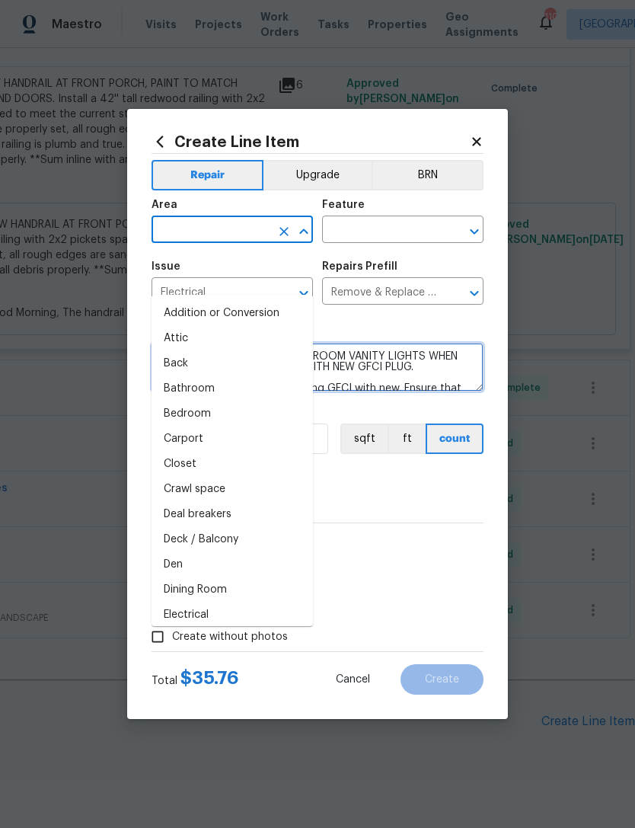
click at [440, 373] on textarea "CURRENTLY GFCI SHORT BATHROOM VANITY LIGHTS WHEN TEST, REMOVE AND REPLACE WITH …" at bounding box center [318, 367] width 332 height 49
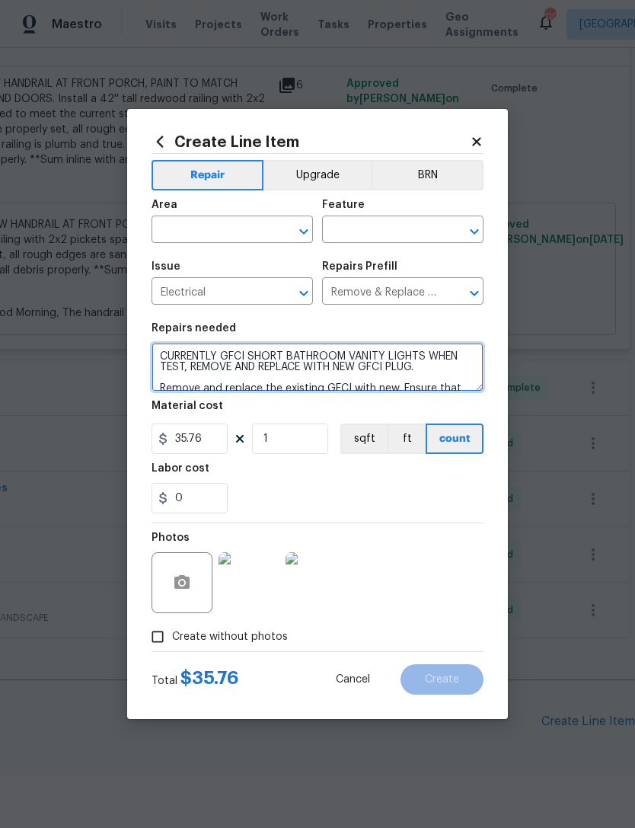
click at [386, 354] on textarea "CURRENTLY GFCI SHORT BATHROOM VANITY LIGHTS WHEN TEST, REMOVE AND REPLACE WITH …" at bounding box center [318, 367] width 332 height 49
click at [427, 353] on textarea "CURRENTLY GFCI SHORT BATHROOM VANITY LIGHTS WHEN TEST, REMOVE AND REPLACE WITH …" at bounding box center [318, 367] width 332 height 49
click at [186, 373] on textarea "CURRENTLY GFCI SHORT BATHROOM VANITY LIGHTS WHEN TEST, REMOVE AND REPLACE WITH …" at bounding box center [318, 367] width 332 height 49
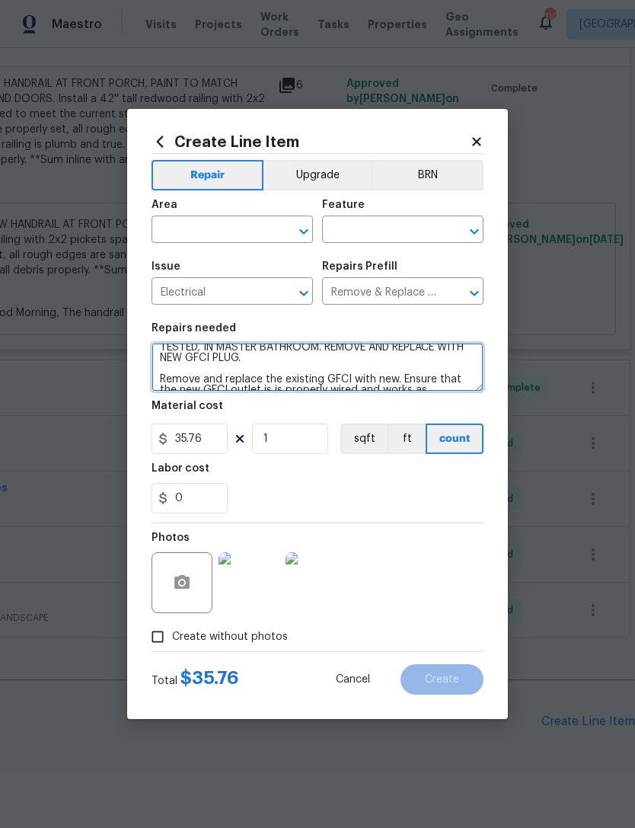
scroll to position [2, 0]
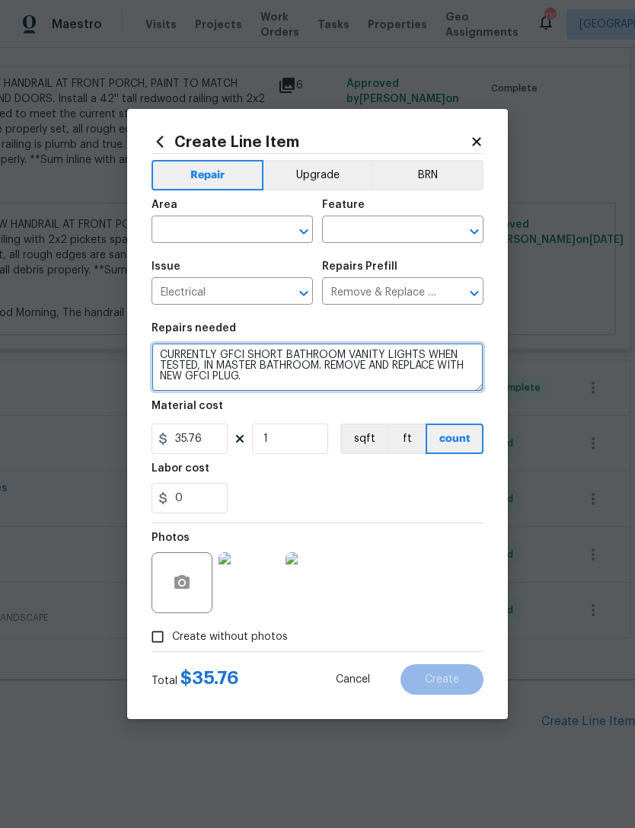
type textarea "CURRENTLY GFCI SHORT BATHROOM VANITY LIGHTS WHEN TESTED, IN MASTER BATHROOM. RE…"
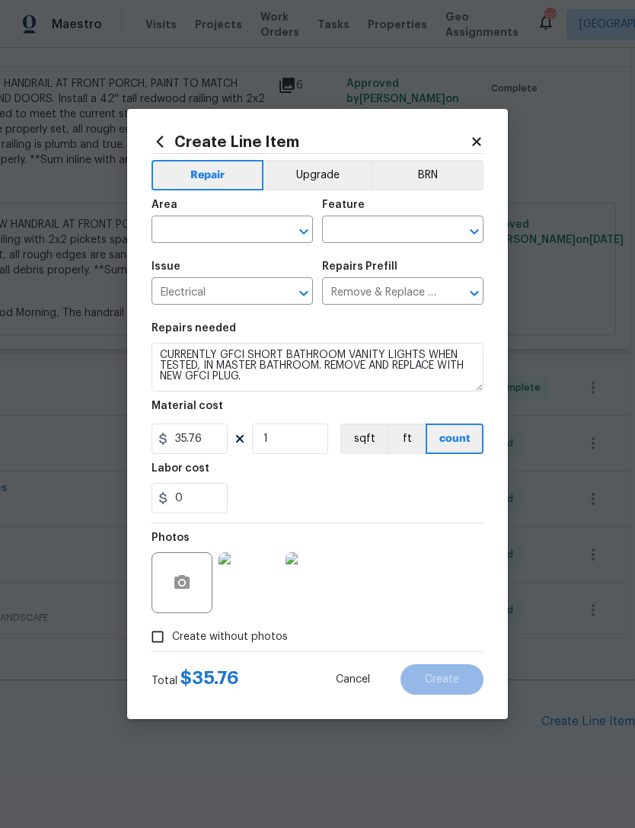
click at [213, 227] on input "text" at bounding box center [211, 231] width 119 height 24
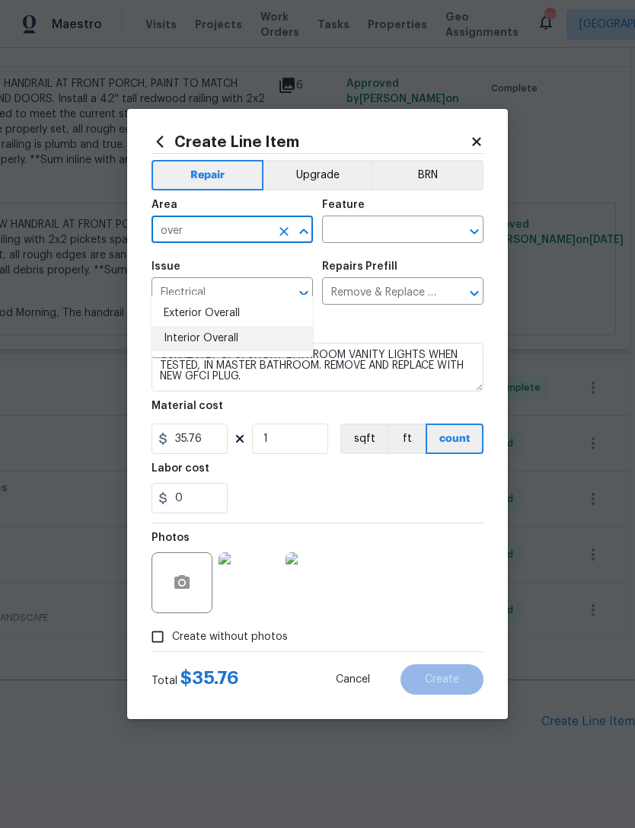
click at [250, 326] on li "Interior Overall" at bounding box center [233, 338] width 162 height 25
type input "Interior Overall"
click at [388, 223] on input "text" at bounding box center [381, 231] width 119 height 24
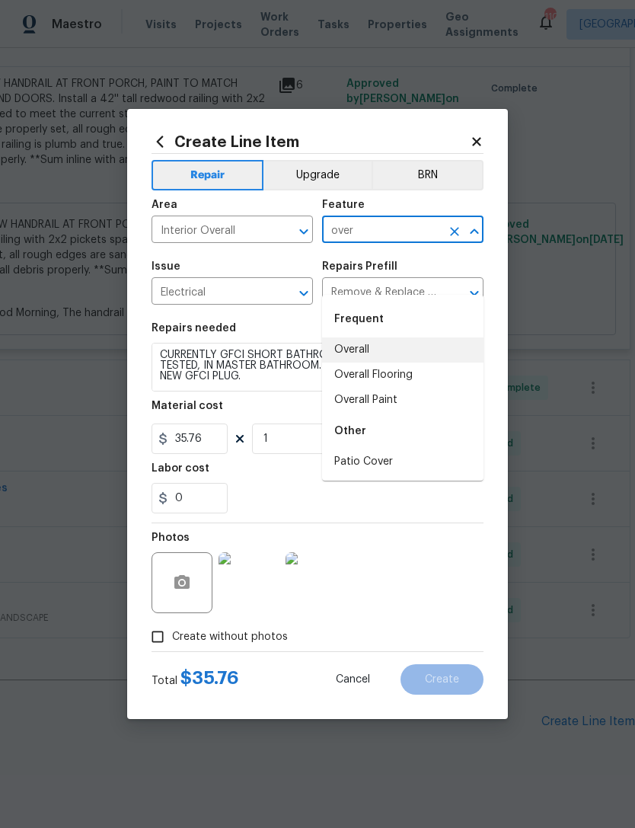
click at [383, 337] on li "Overall" at bounding box center [403, 349] width 162 height 25
type input "Overall"
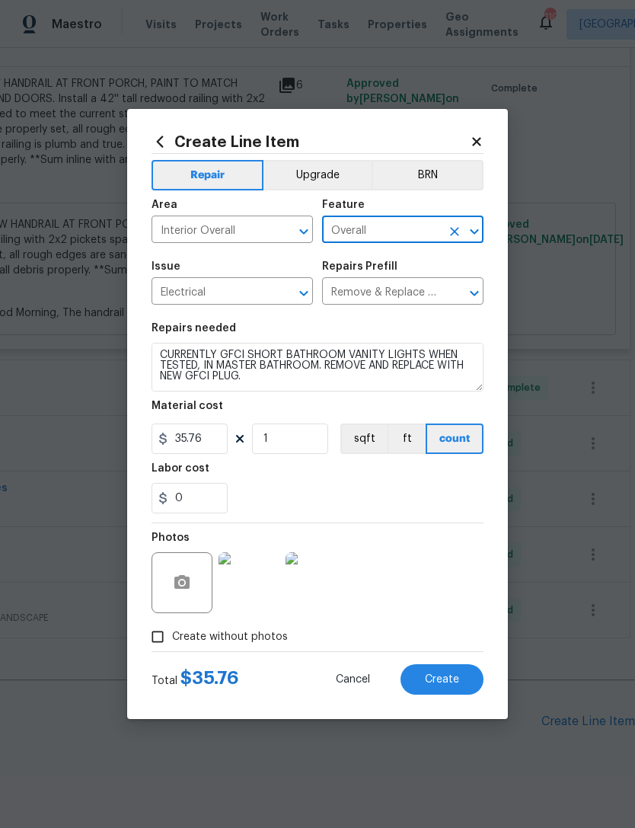
click at [399, 507] on div "0" at bounding box center [318, 498] width 332 height 30
click at [447, 680] on span "Create" at bounding box center [442, 679] width 34 height 11
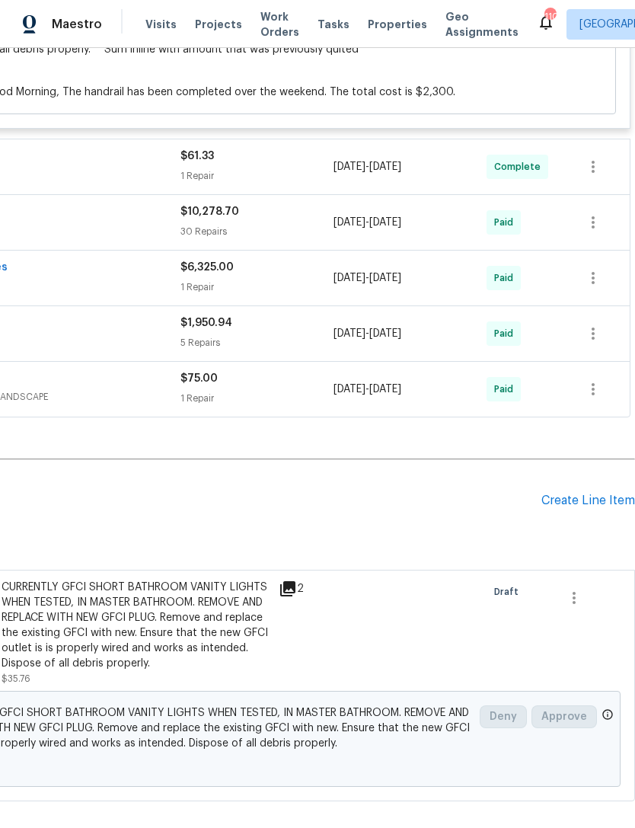
scroll to position [990, 225]
click at [584, 494] on div "Create Line Item" at bounding box center [589, 501] width 94 height 14
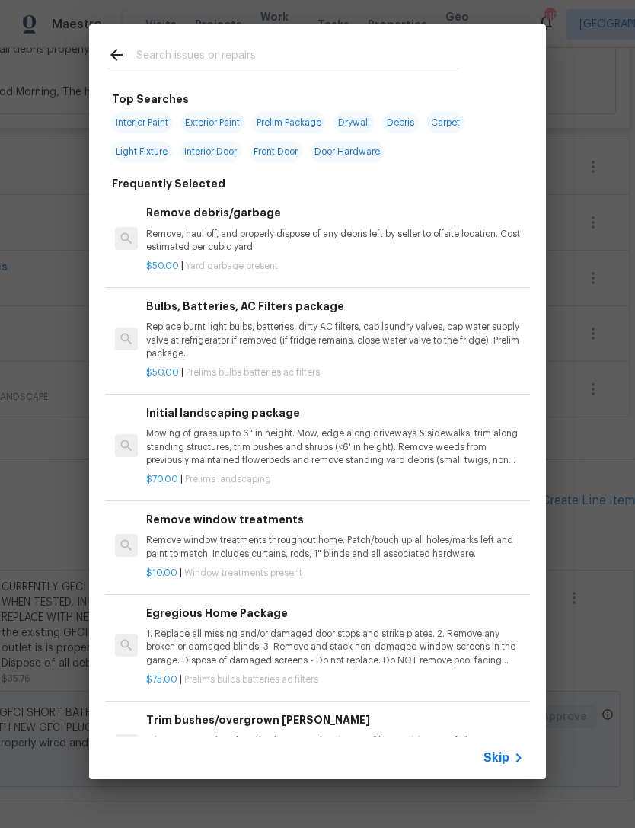
scroll to position [0, 0]
click at [282, 56] on input "text" at bounding box center [297, 57] width 323 height 23
type input "Pine"
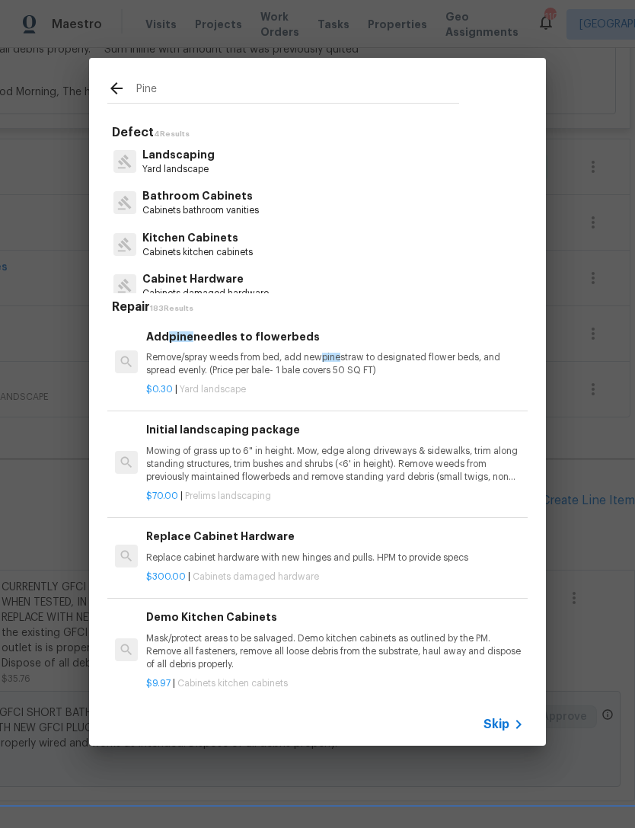
click at [299, 359] on p "Remove/spray weeds from bed, add new pine straw to designated flower beds, and …" at bounding box center [335, 364] width 378 height 26
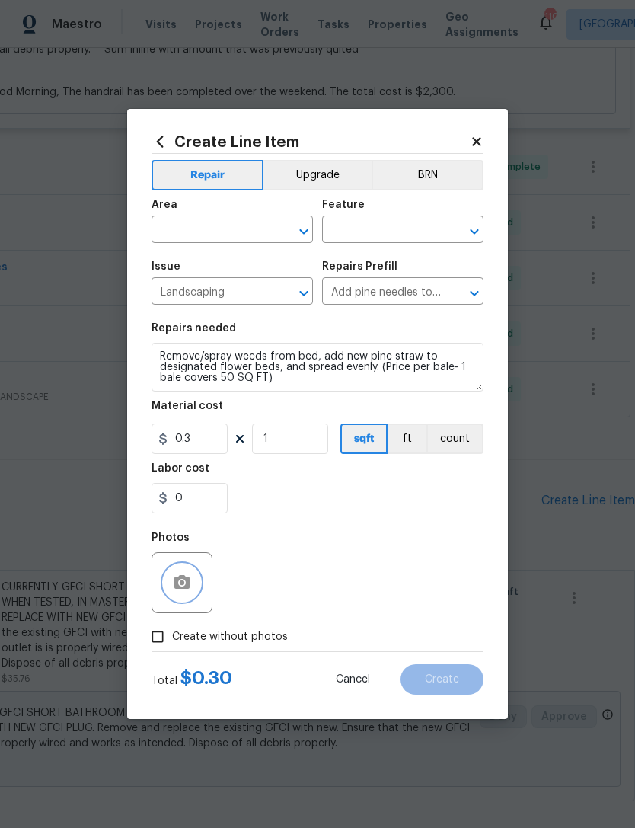
click at [191, 580] on button "button" at bounding box center [182, 582] width 37 height 37
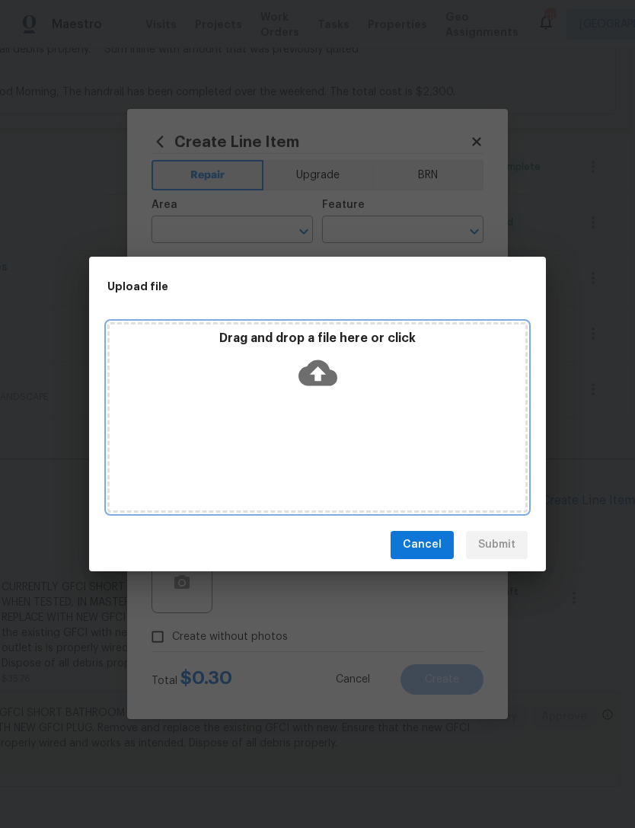
click at [412, 415] on div "Drag and drop a file here or click" at bounding box center [317, 417] width 421 height 190
